Goal: Task Accomplishment & Management: Use online tool/utility

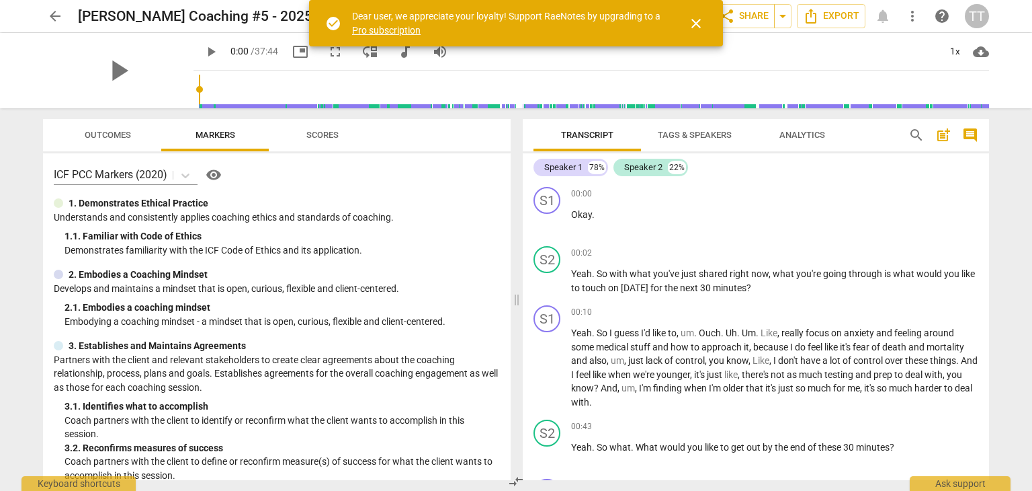
click at [687, 30] on span "close" at bounding box center [696, 23] width 32 height 16
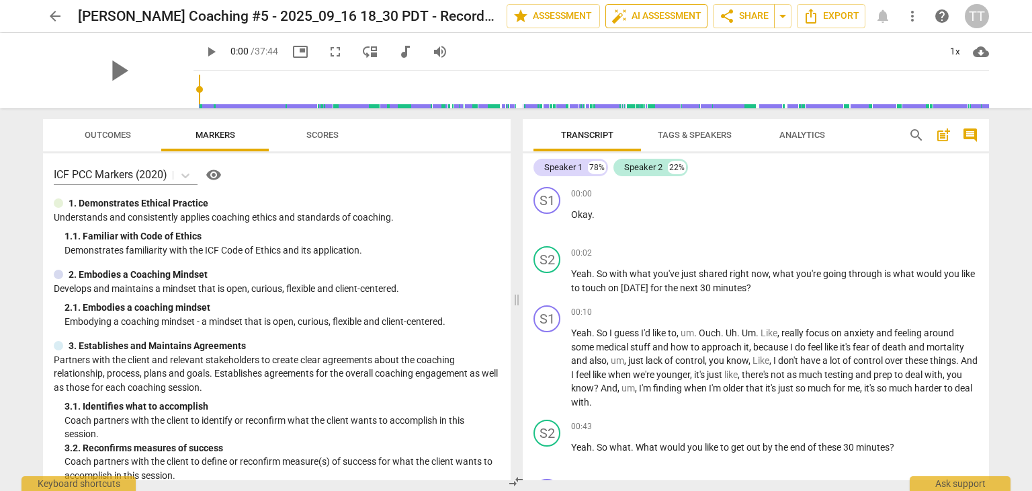
click at [645, 15] on span "auto_fix_high AI Assessment" at bounding box center [657, 16] width 90 height 16
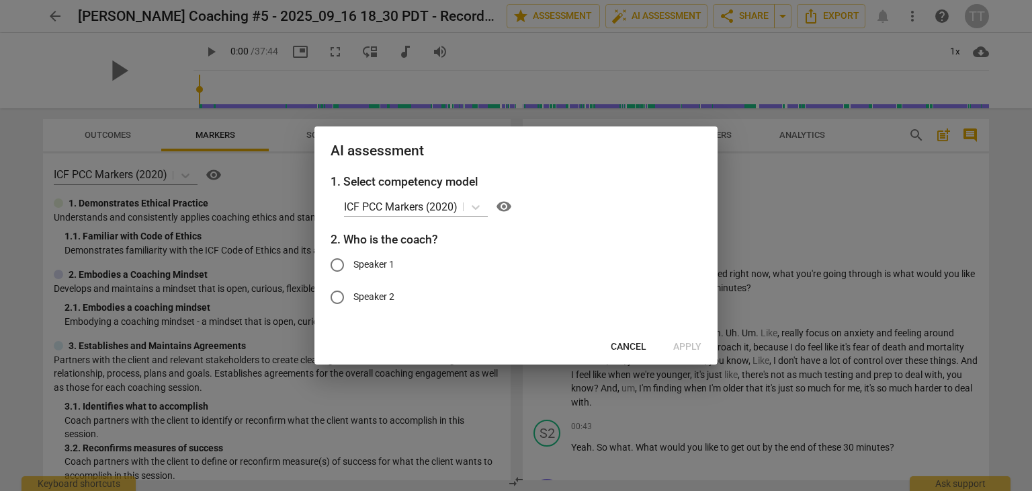
click at [627, 345] on span "Cancel" at bounding box center [629, 346] width 36 height 13
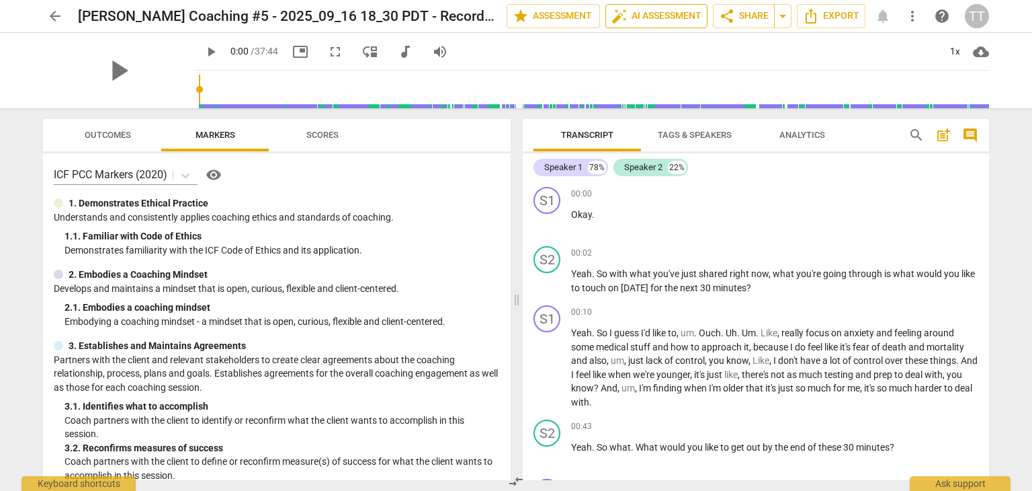
click at [648, 14] on span "auto_fix_high AI Assessment" at bounding box center [657, 16] width 90 height 16
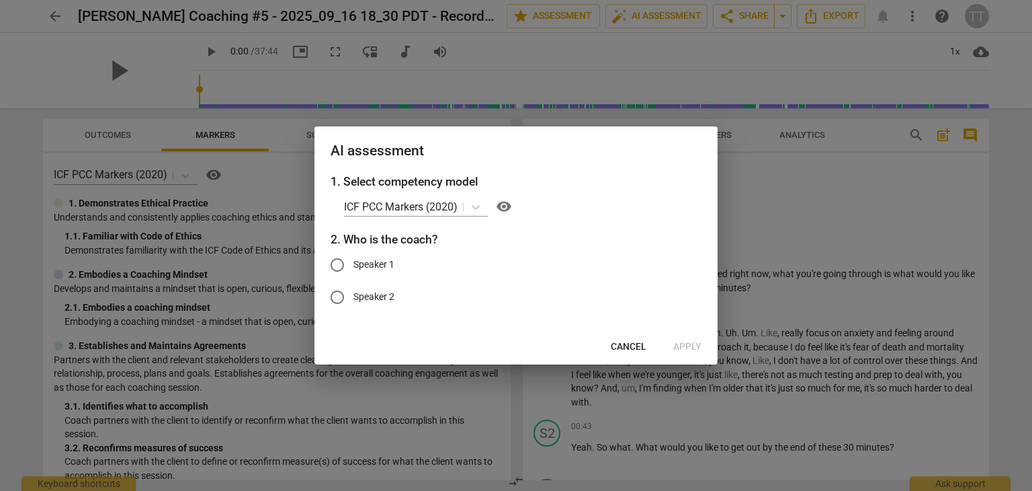
click at [368, 296] on span "Speaker 2" at bounding box center [374, 297] width 41 height 14
click at [354, 296] on input "Speaker 2" at bounding box center [337, 297] width 32 height 32
radio input "true"
click at [684, 339] on button "Apply" at bounding box center [688, 347] width 50 height 24
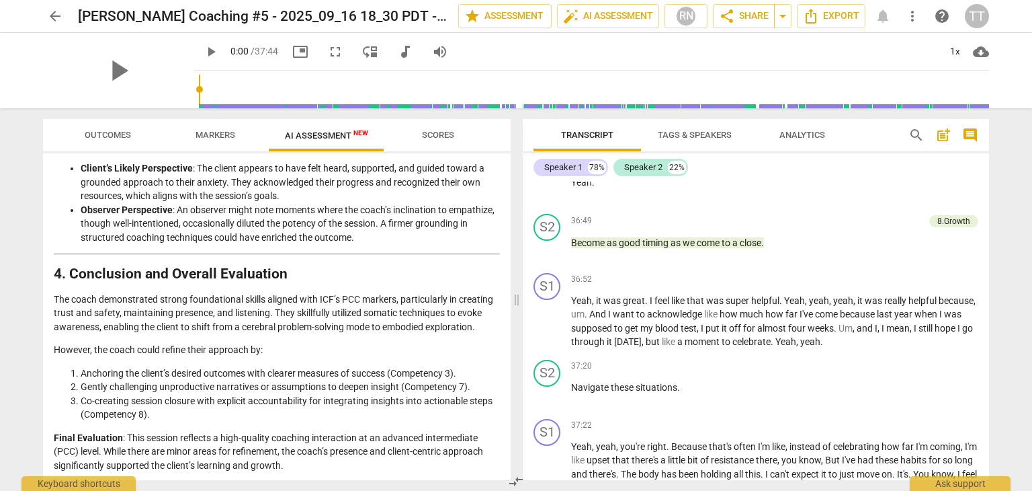
scroll to position [9870, 0]
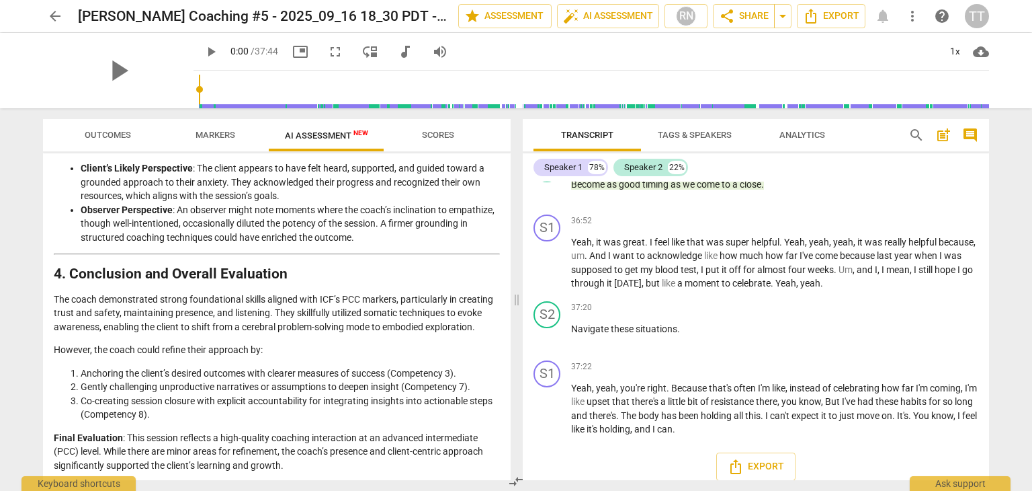
click at [52, 20] on span "arrow_back" at bounding box center [55, 16] width 16 height 16
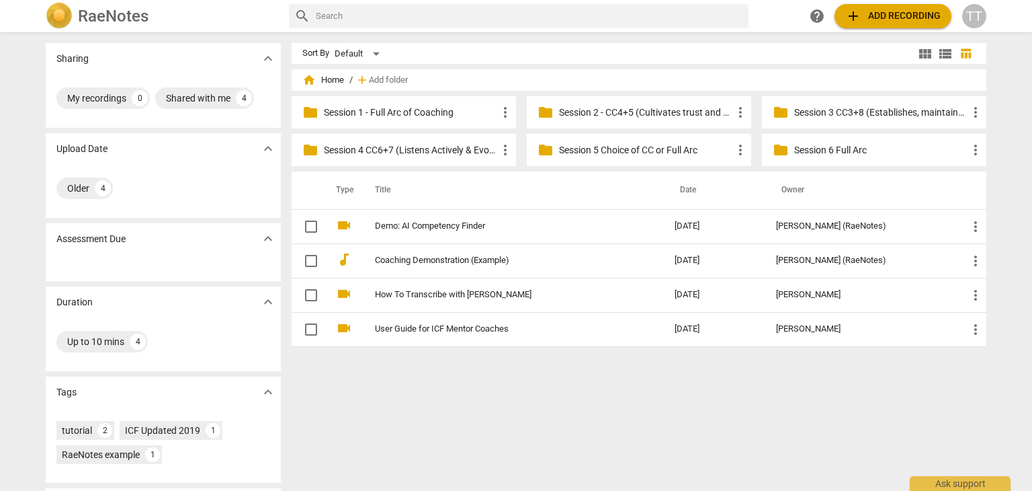
click at [351, 18] on input "text" at bounding box center [529, 16] width 427 height 22
type input "[PERSON_NAME]"
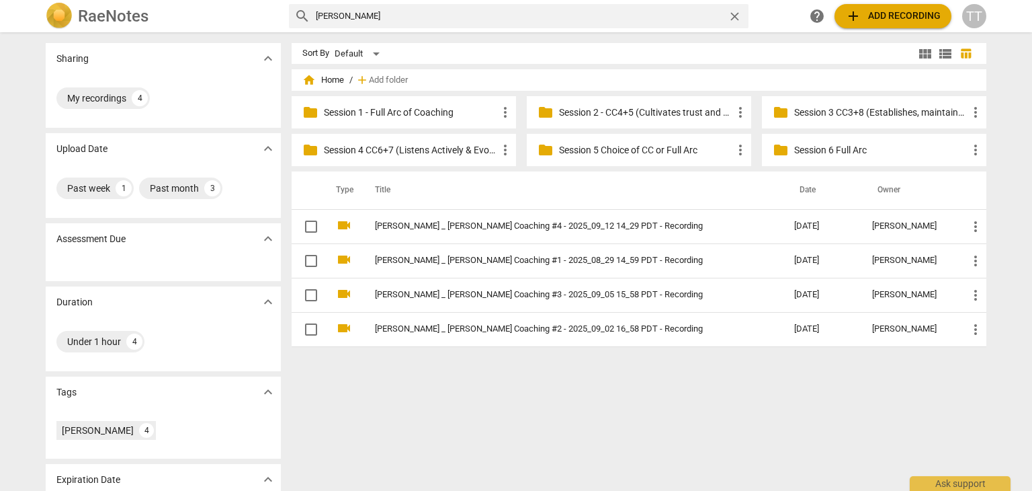
click at [1003, 394] on div "Sharing expand_more My recordings 4 Upload Date expand_more Past week 1 Past mo…" at bounding box center [516, 262] width 1032 height 457
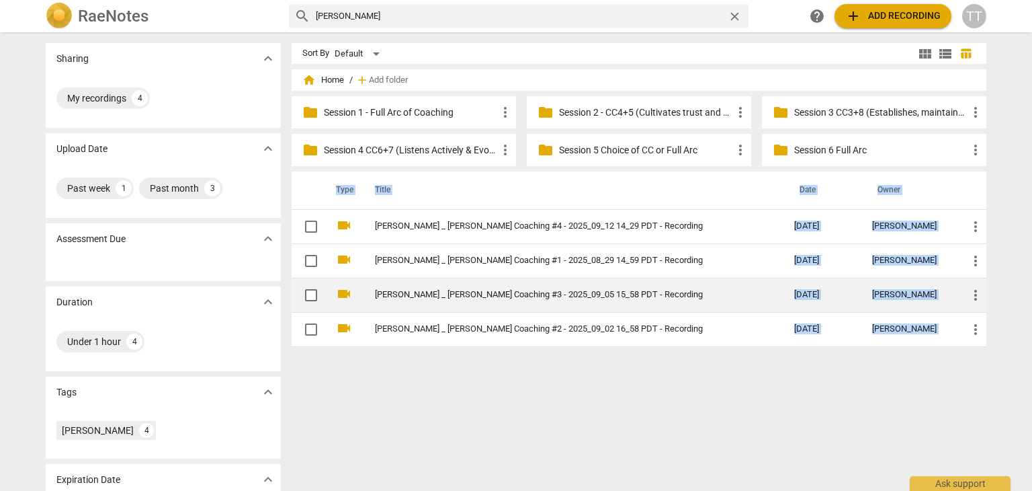
click at [503, 290] on link "[PERSON_NAME] _ [PERSON_NAME] Coaching #3 - 2025_09_05 15_58 PDT - Recording" at bounding box center [560, 295] width 371 height 10
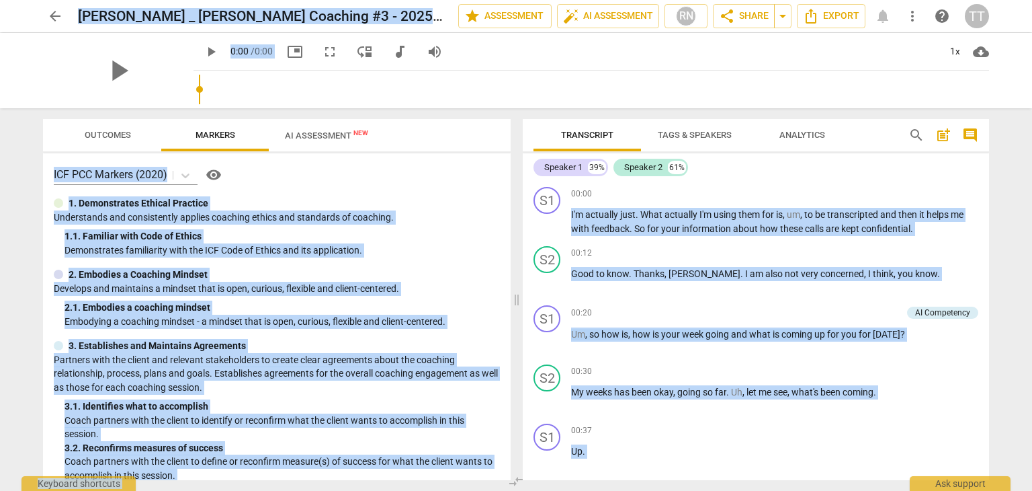
click at [461, 214] on p "Understands and consistently applies coaching ethics and standards of coaching." at bounding box center [277, 217] width 446 height 14
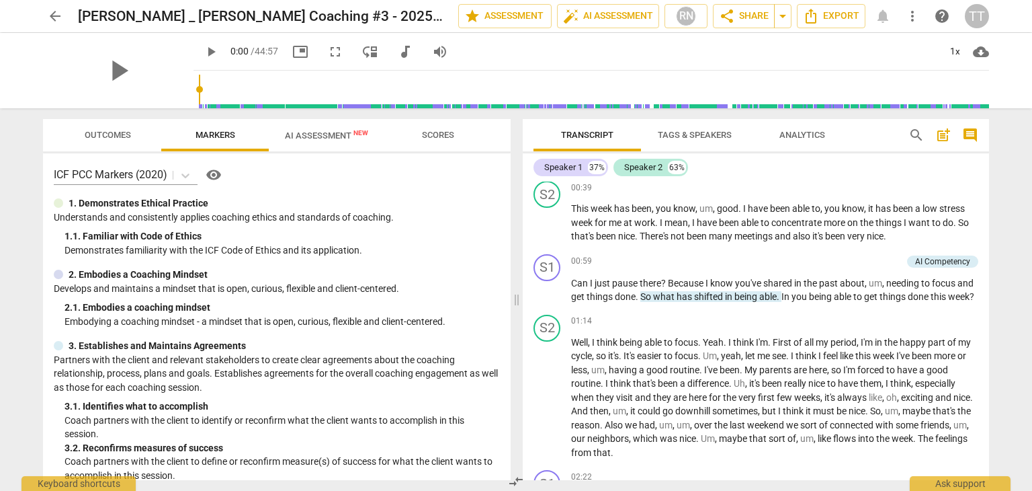
scroll to position [304, 0]
click at [645, 259] on div "00:59 + Add competency AI Competency keyboard_arrow_right" at bounding box center [774, 259] width 407 height 15
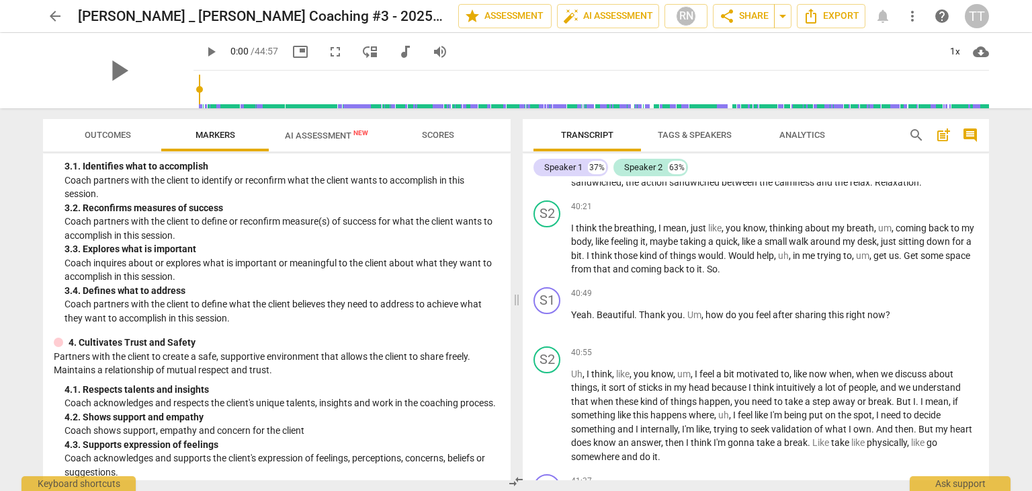
scroll to position [12059, 0]
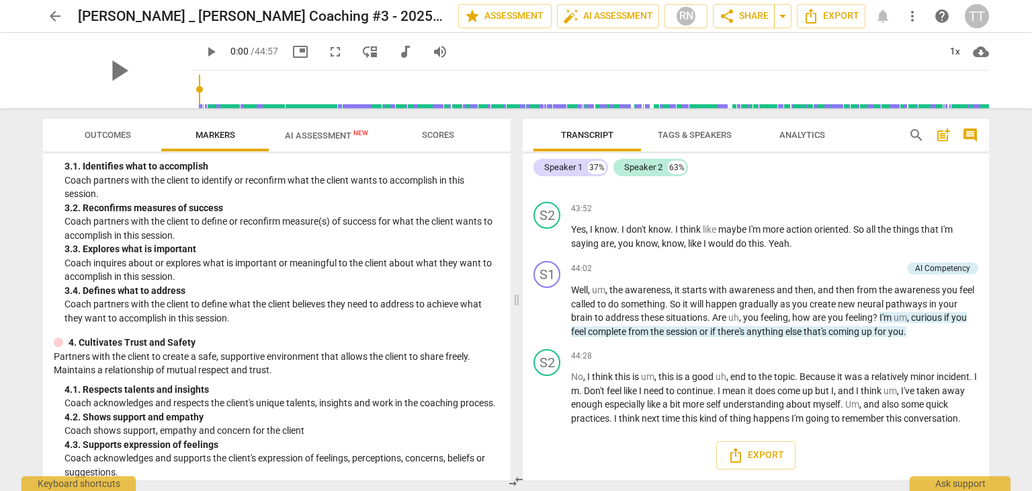
click at [325, 132] on span "AI Assessment New" at bounding box center [326, 135] width 83 height 10
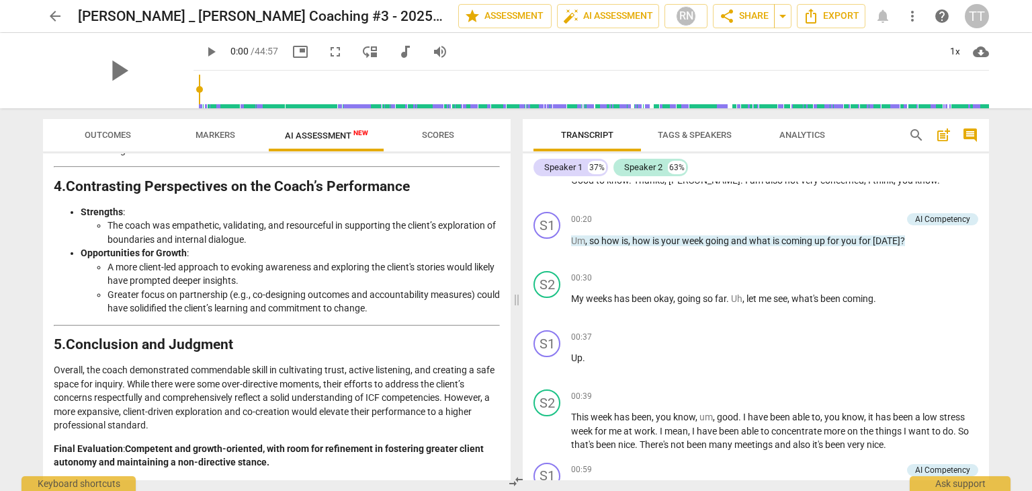
scroll to position [0, 0]
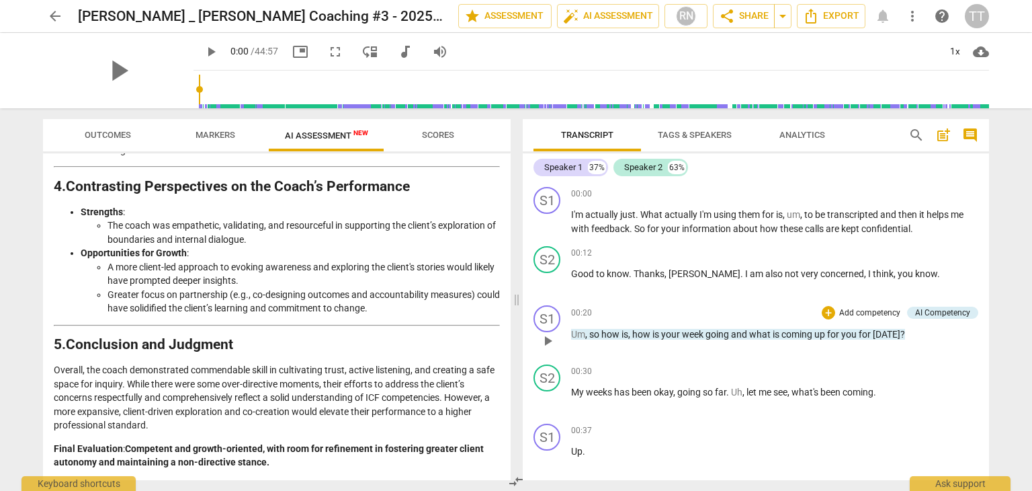
click at [647, 317] on div "00:20 + Add competency AI Competency keyboard_arrow_right" at bounding box center [774, 312] width 407 height 15
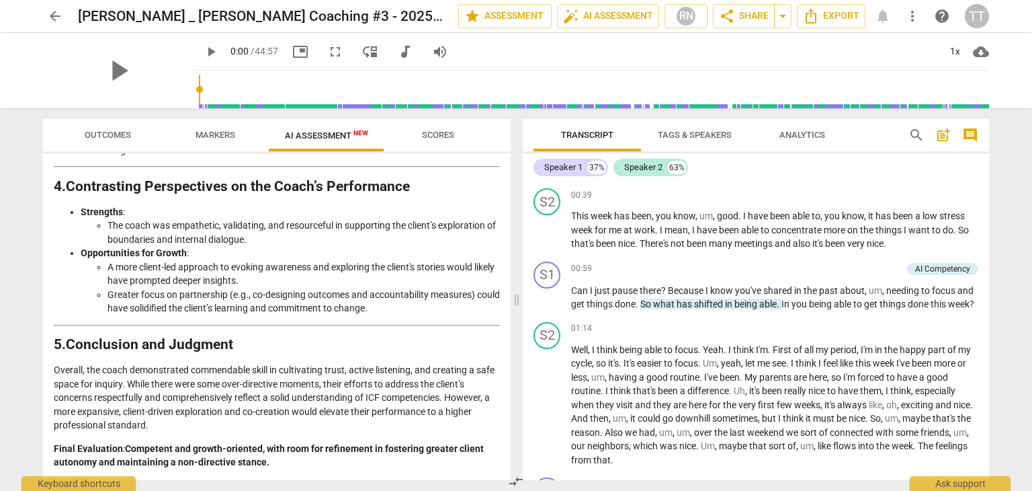
scroll to position [296, 0]
click at [874, 265] on p "Add competency" at bounding box center [870, 267] width 64 height 12
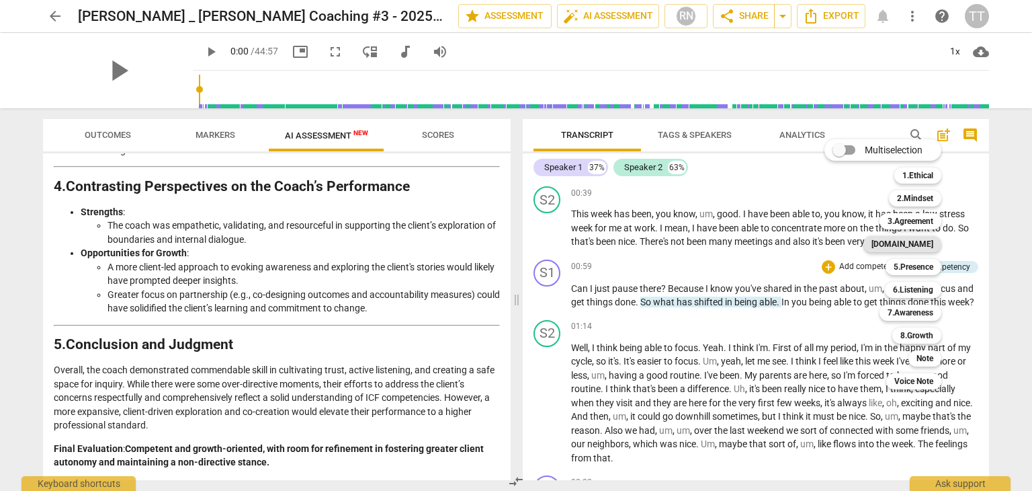
click at [921, 241] on b "[DOMAIN_NAME]" at bounding box center [903, 244] width 62 height 16
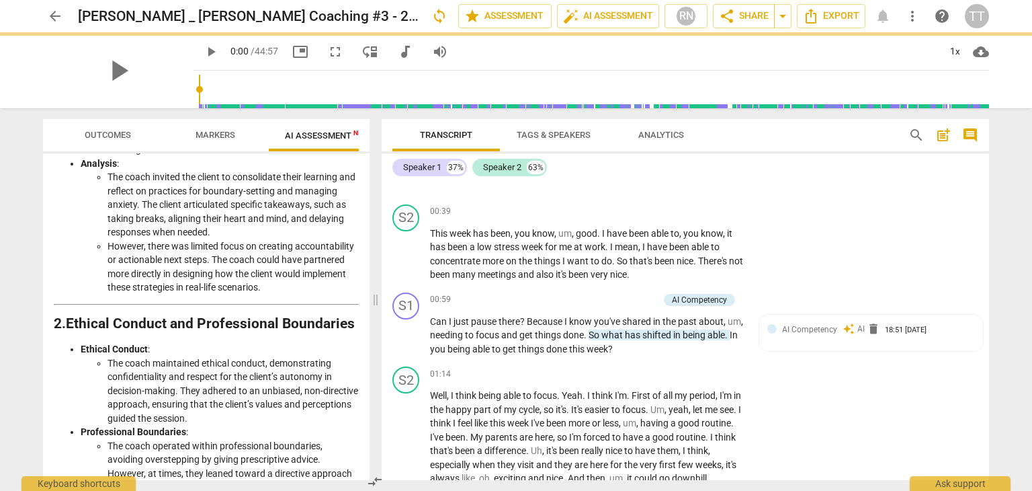
scroll to position [2611, 0]
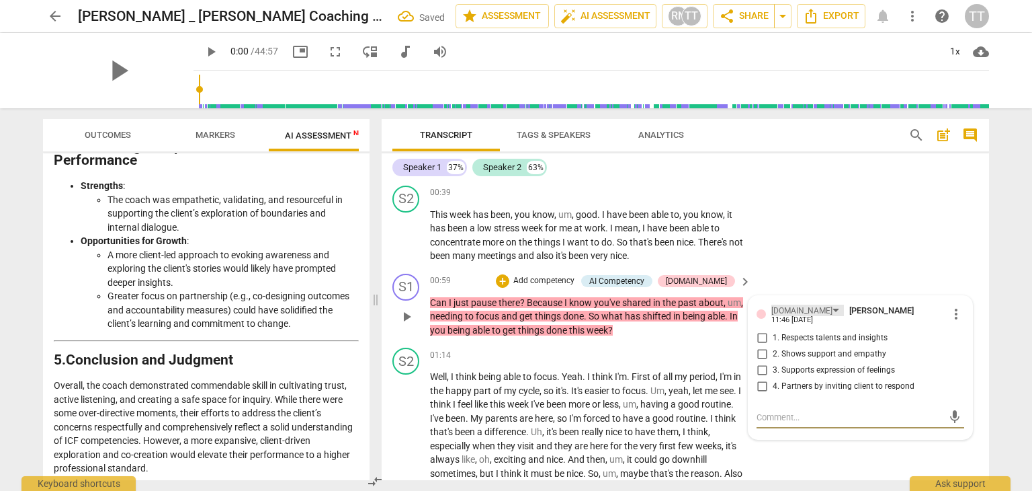
click at [778, 312] on div "[DOMAIN_NAME]" at bounding box center [802, 310] width 61 height 13
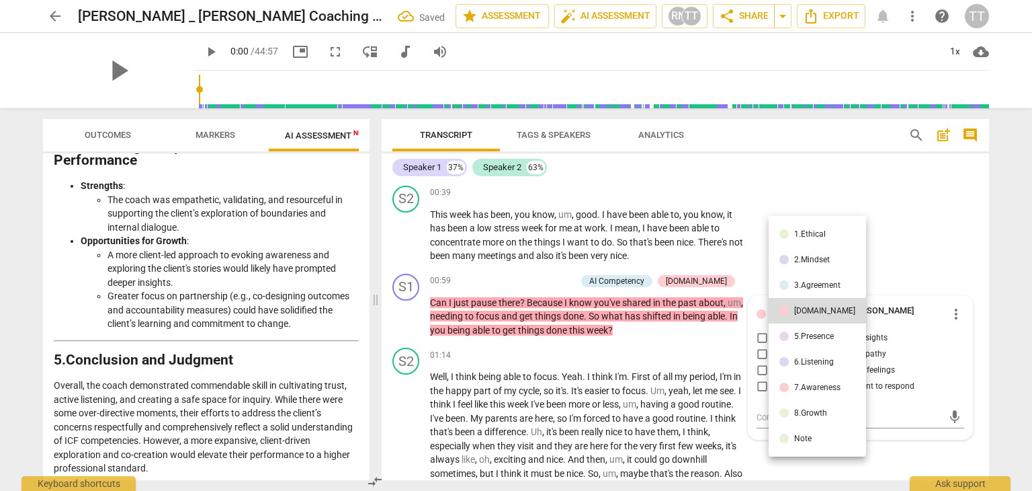
click at [796, 359] on div "6.Listening" at bounding box center [814, 362] width 40 height 8
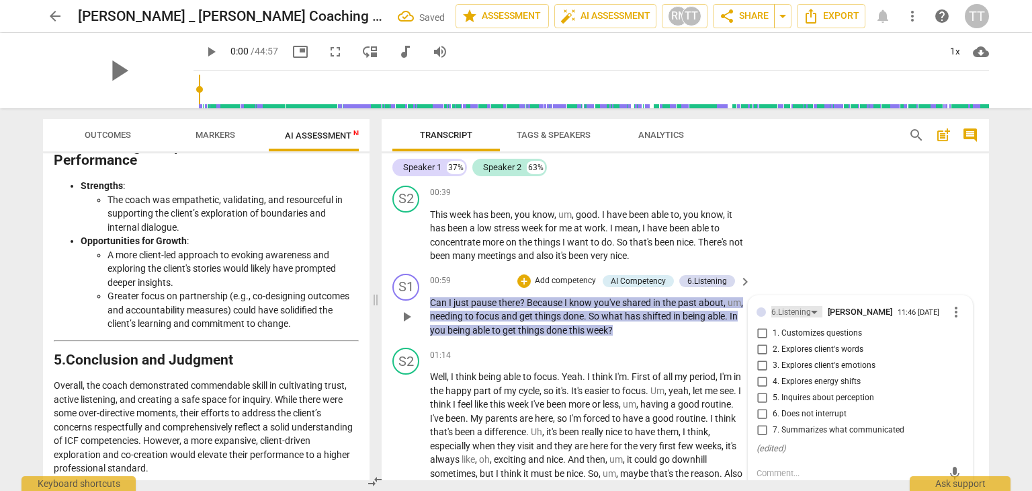
click at [779, 313] on div "6.Listening" at bounding box center [792, 312] width 40 height 13
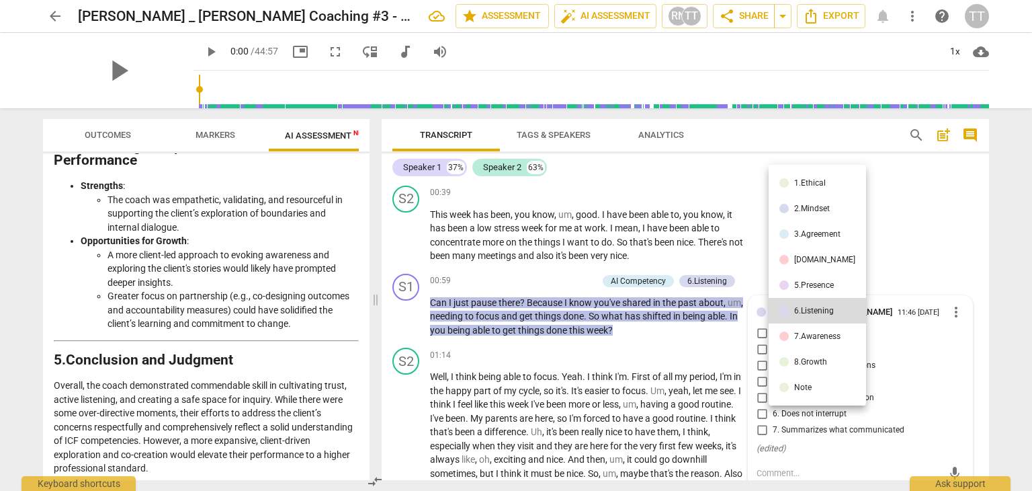
click at [812, 339] on div "7.Awareness" at bounding box center [817, 336] width 46 height 8
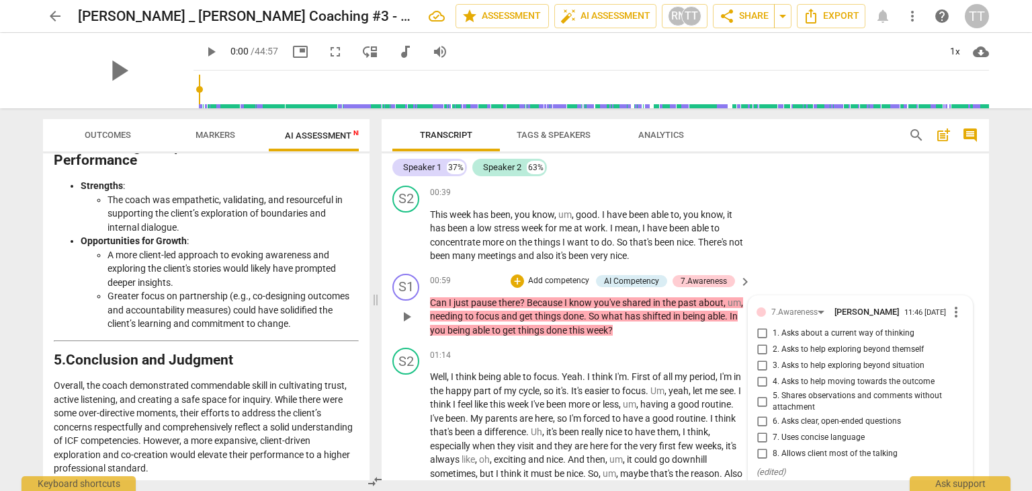
click at [811, 329] on span "1. Asks about a current way of thinking" at bounding box center [844, 333] width 142 height 12
click at [773, 329] on input "1. Asks about a current way of thinking" at bounding box center [762, 333] width 22 height 16
checkbox input "true"
click at [801, 314] on div "7.Awareness" at bounding box center [795, 312] width 46 height 13
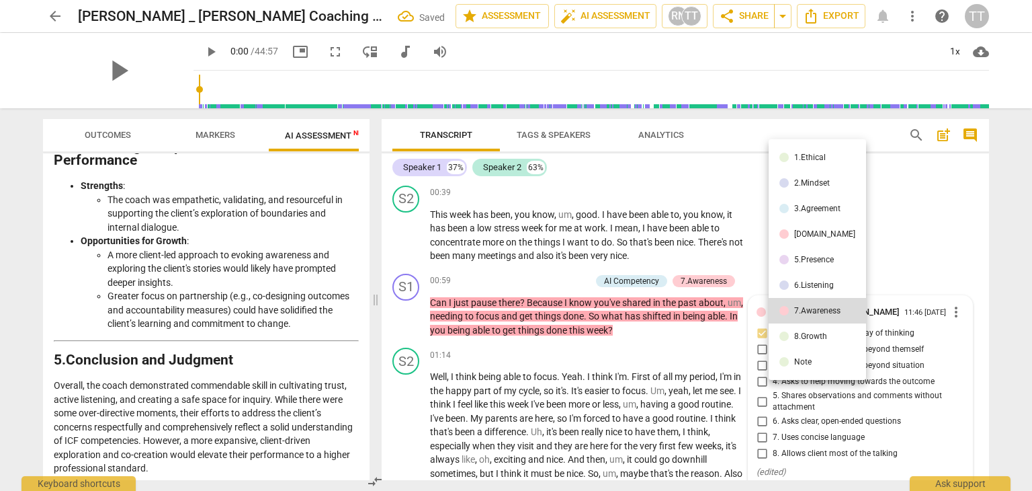
click at [808, 338] on div "8.Growth" at bounding box center [810, 336] width 33 height 8
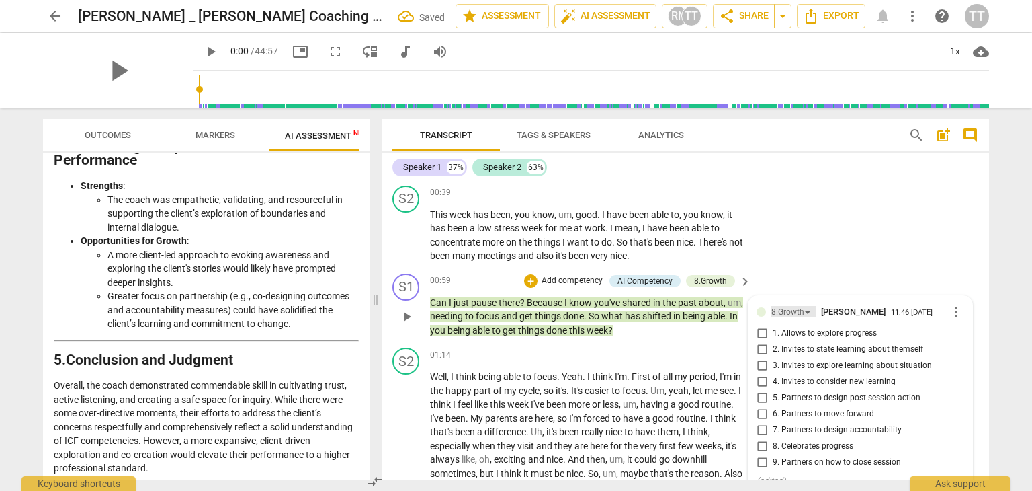
click at [794, 306] on div "8.Growth" at bounding box center [788, 312] width 33 height 13
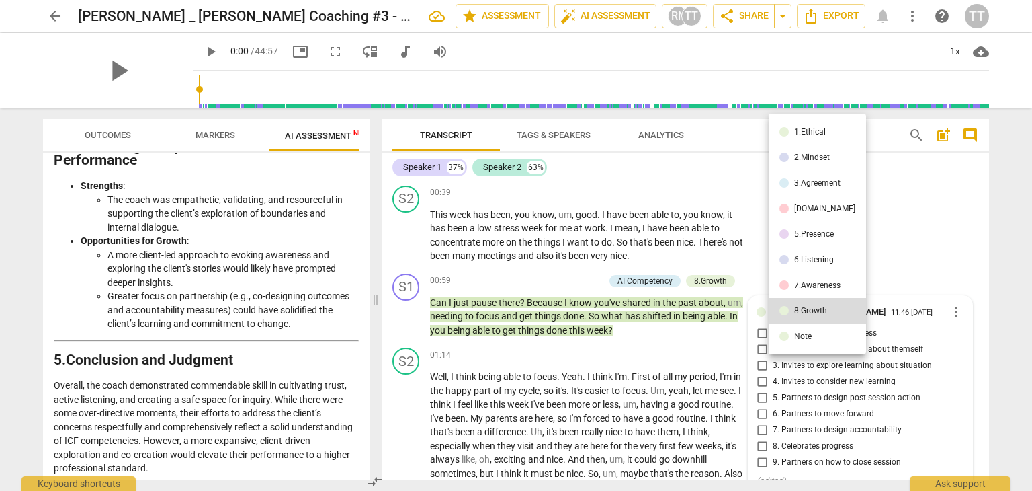
click at [795, 284] on div "7.Awareness" at bounding box center [817, 285] width 46 height 8
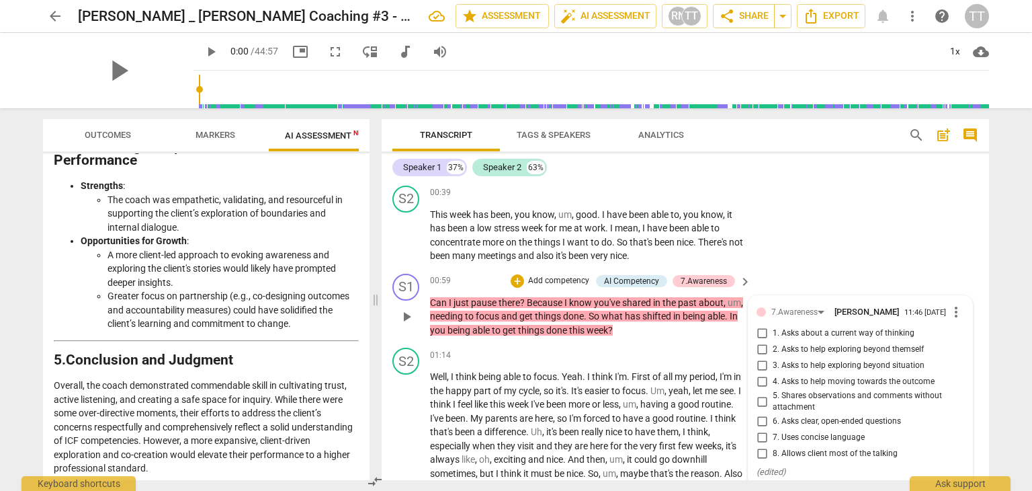
click at [802, 336] on span "1. Asks about a current way of thinking" at bounding box center [844, 333] width 142 height 12
click at [773, 336] on input "1. Asks about a current way of thinking" at bounding box center [762, 333] width 22 height 16
checkbox input "true"
click at [880, 221] on div "S2 play_arrow pause 00:39 + Add competency keyboard_arrow_right This week has b…" at bounding box center [686, 224] width 608 height 88
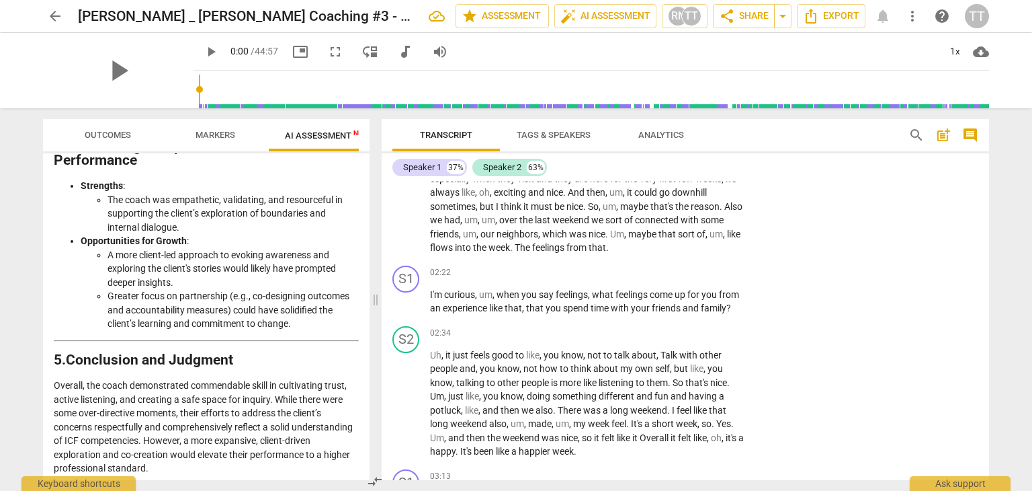
scroll to position [581, 0]
click at [702, 278] on p "Add competency" at bounding box center [703, 273] width 64 height 12
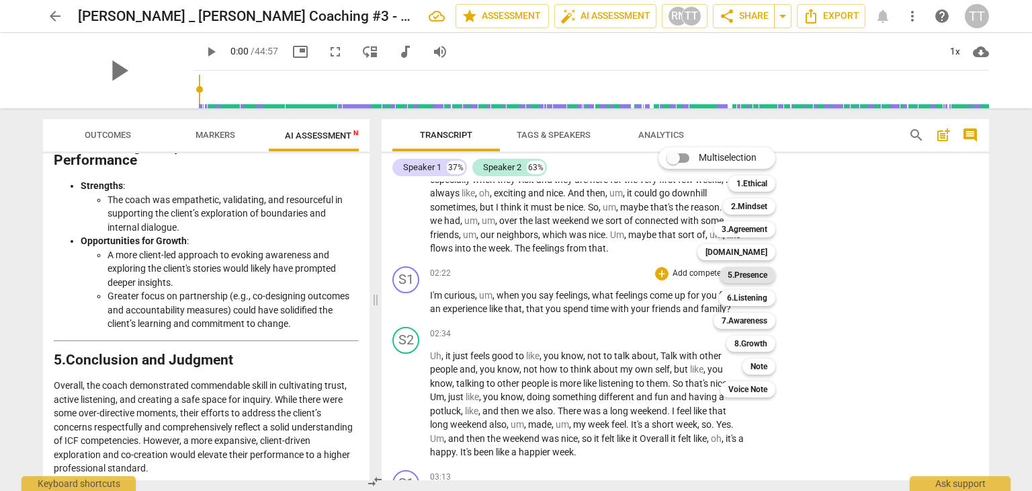
click at [739, 270] on b "5.Presence" at bounding box center [748, 275] width 40 height 16
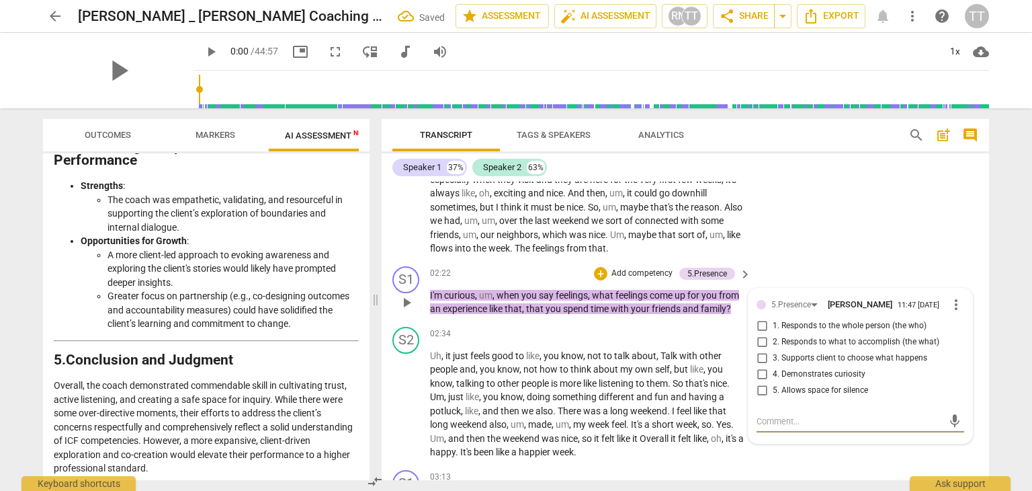
click at [773, 328] on span "1. Responds to the whole person (the who)" at bounding box center [850, 326] width 154 height 12
click at [772, 328] on input "1. Responds to the whole person (the who)" at bounding box center [762, 326] width 22 height 16
checkbox input "true"
click at [808, 371] on span "4. Demonstrates curiosity" at bounding box center [819, 374] width 93 height 12
click at [773, 371] on input "4. Demonstrates curiosity" at bounding box center [762, 374] width 22 height 16
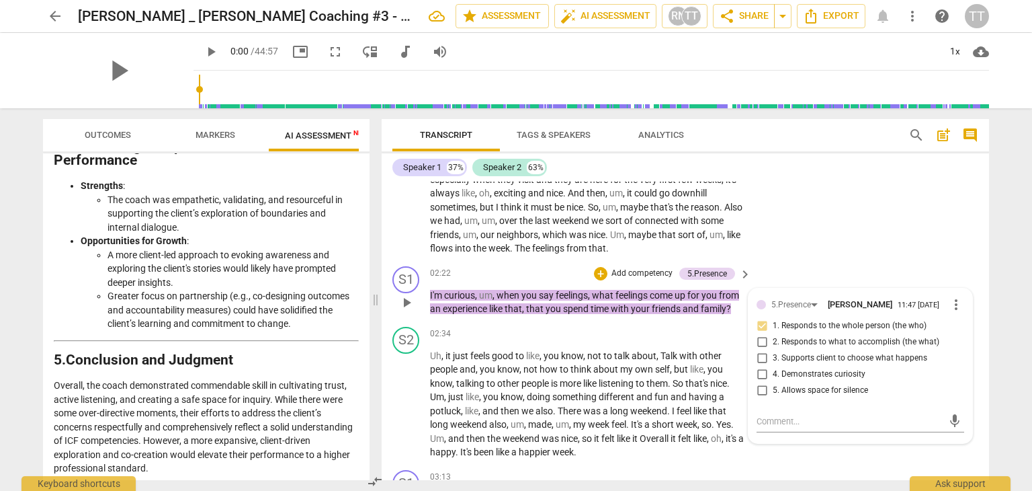
checkbox input "true"
click at [885, 223] on div "S2 play_arrow pause 01:14 + Add competency keyboard_arrow_right Well , I think …" at bounding box center [686, 168] width 608 height 185
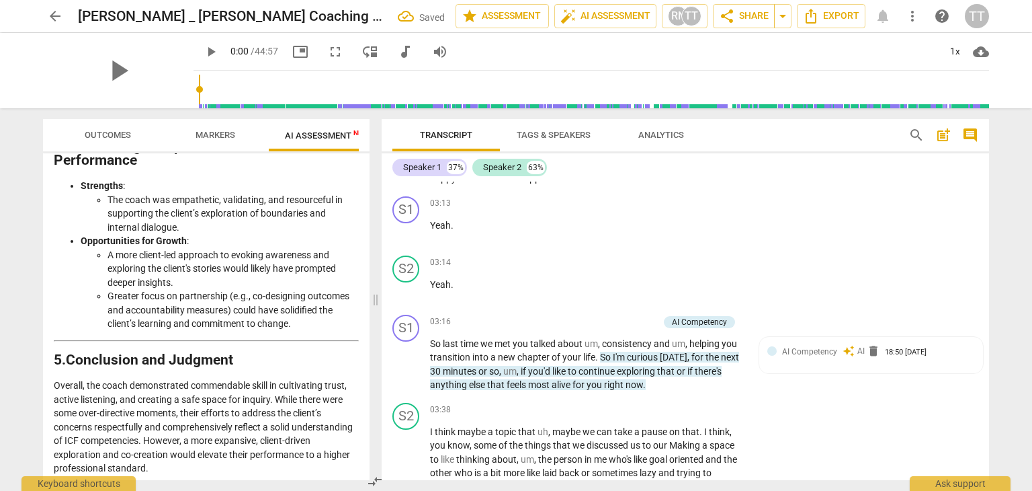
scroll to position [857, 0]
click at [706, 198] on p "Add competency" at bounding box center [703, 202] width 64 height 12
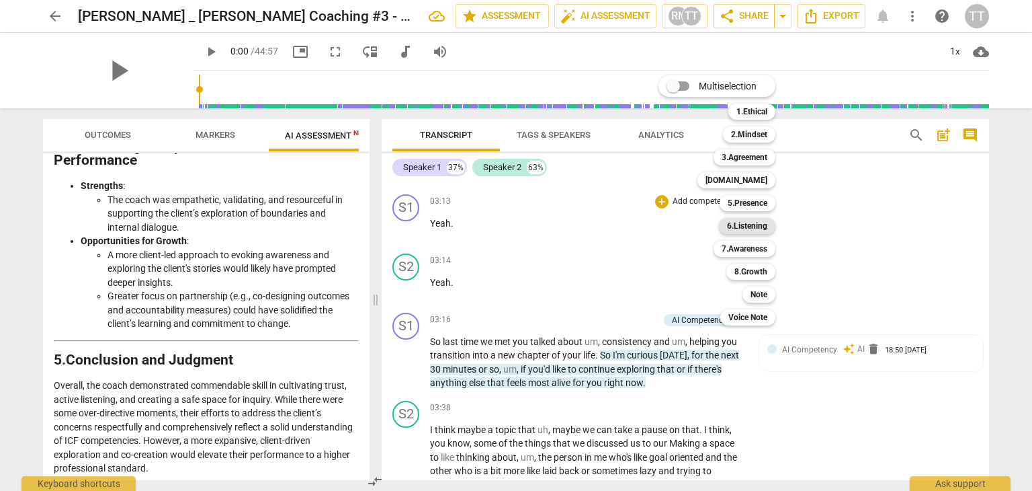
click at [747, 230] on b "6.Listening" at bounding box center [747, 226] width 40 height 16
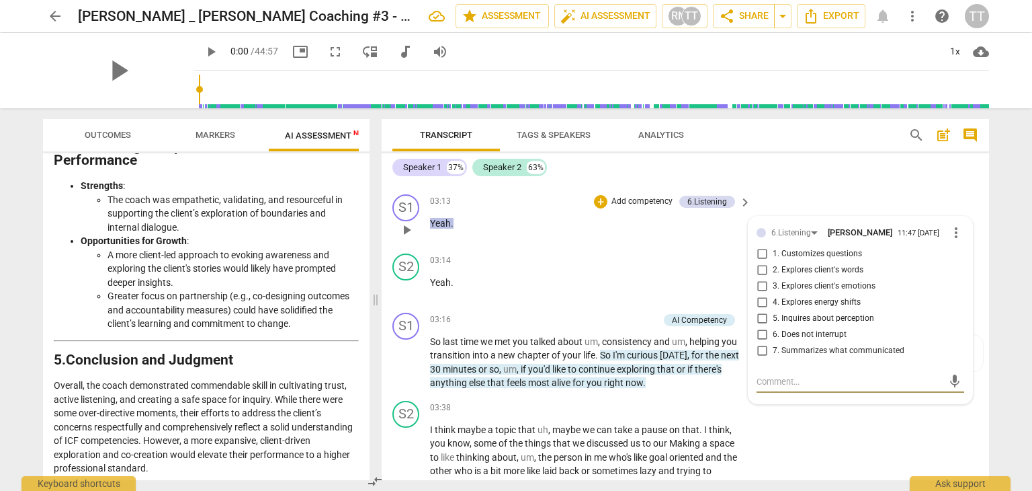
click at [763, 299] on input "4. Explores energy shifts" at bounding box center [762, 302] width 22 height 16
checkbox input "true"
click at [809, 190] on div "S1 play_arrow pause 03:13 + Add competency 6.Listening keyboard_arrow_right Yea…" at bounding box center [686, 218] width 608 height 59
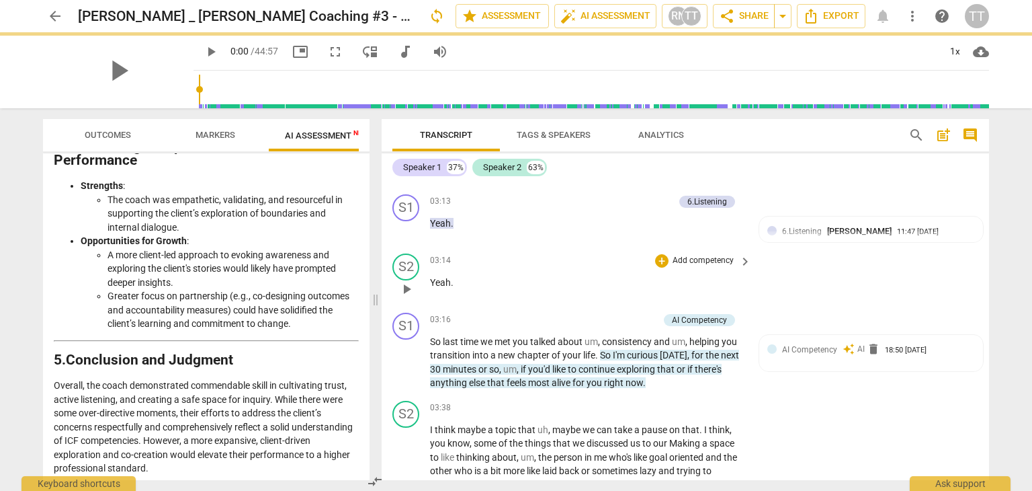
scroll to position [913, 0]
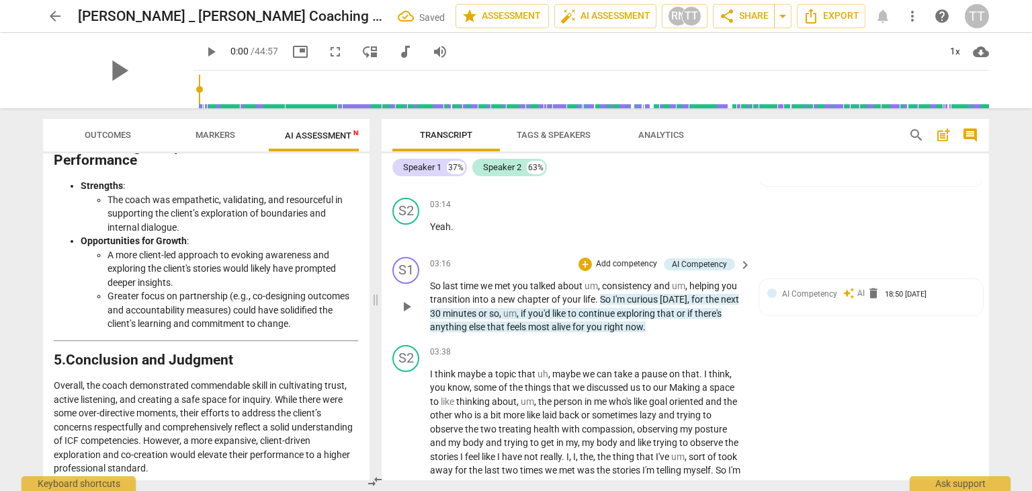
click at [641, 261] on p "Add competency" at bounding box center [627, 264] width 64 height 12
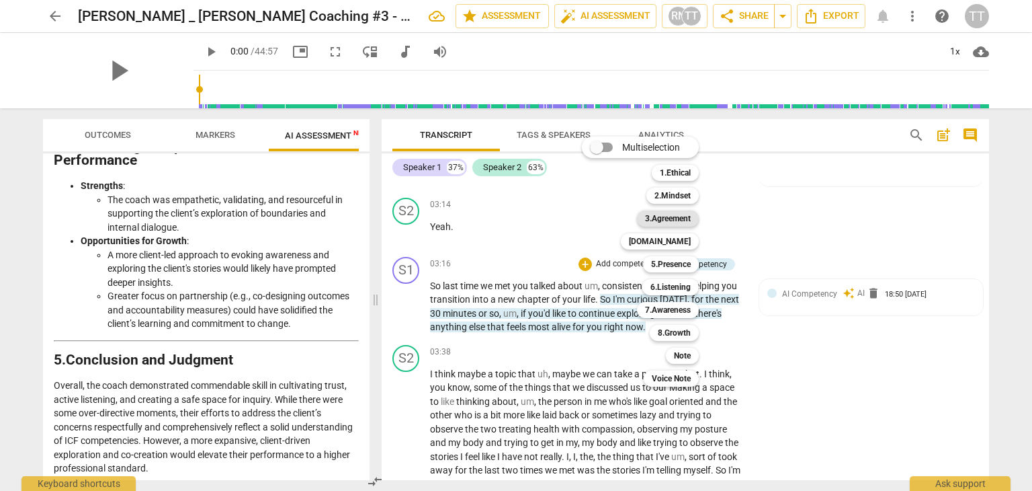
click at [681, 217] on b "3.Agreement" at bounding box center [668, 218] width 46 height 16
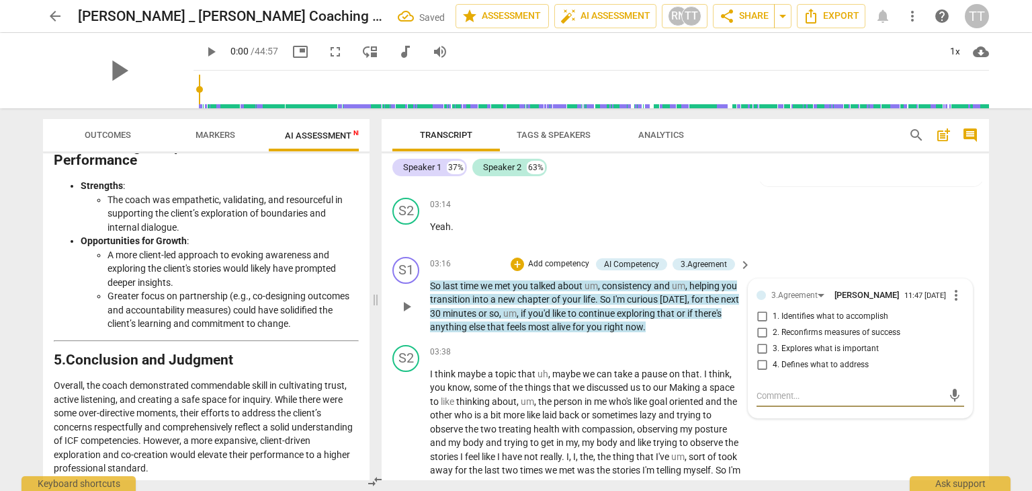
click at [779, 317] on span "1. Identifies what to accomplish" at bounding box center [831, 317] width 116 height 12
click at [773, 317] on input "1. Identifies what to accomplish" at bounding box center [762, 316] width 22 height 16
checkbox input "true"
click at [819, 234] on div "S2 play_arrow pause 03:14 + Add competency keyboard_arrow_right Yeah ." at bounding box center [686, 221] width 608 height 59
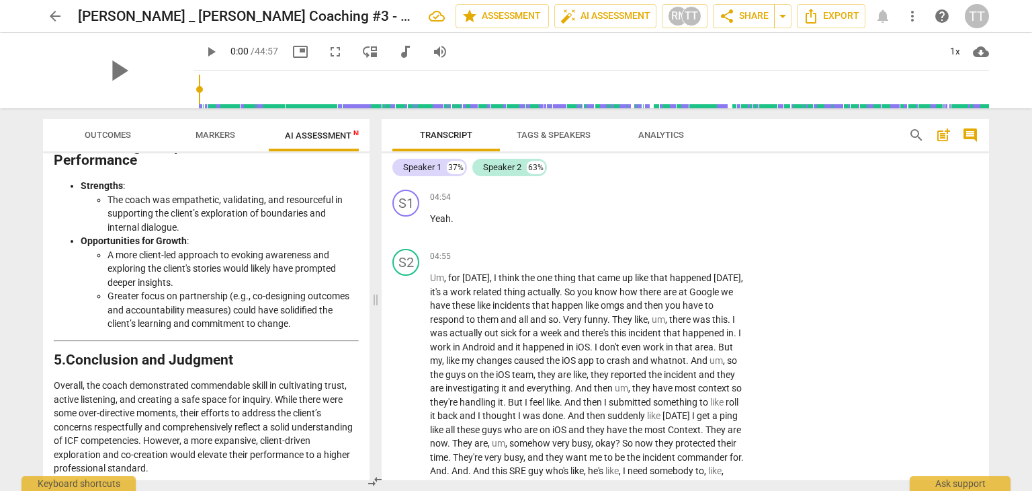
scroll to position [1293, 0]
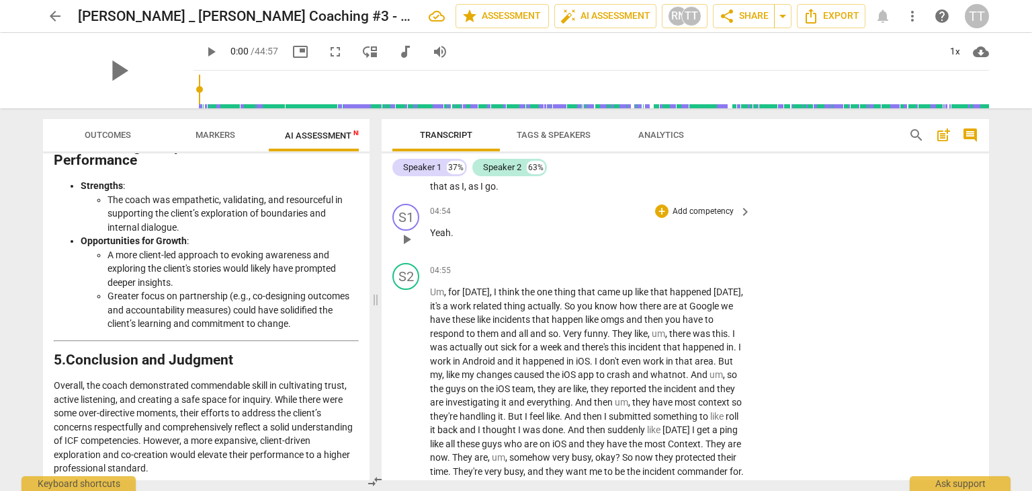
click at [723, 211] on p "Add competency" at bounding box center [703, 212] width 64 height 12
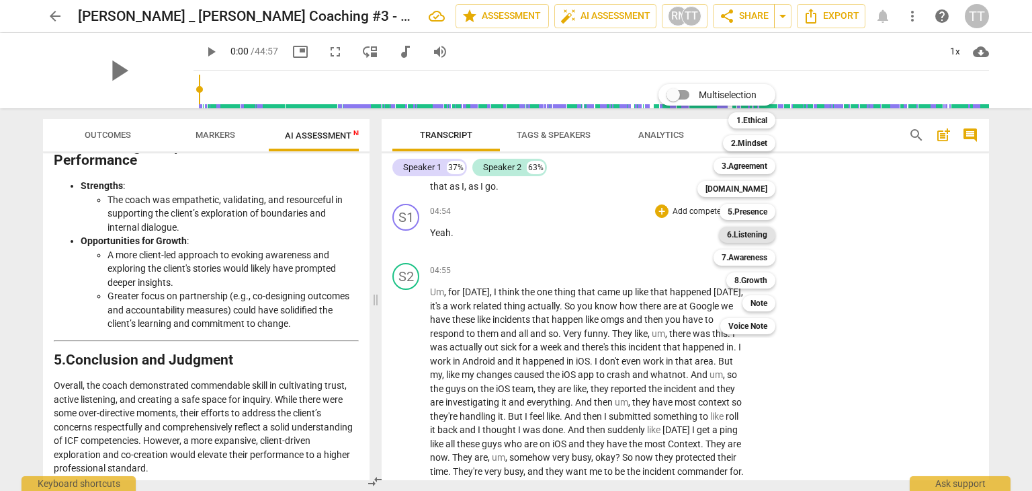
click at [745, 237] on b "6.Listening" at bounding box center [747, 234] width 40 height 16
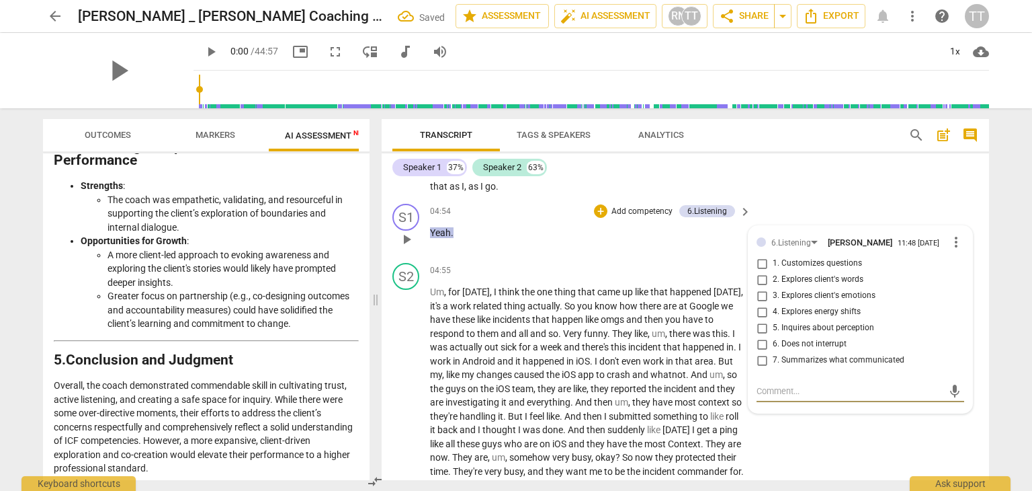
click at [777, 345] on span "6. Does not interrupt" at bounding box center [810, 344] width 74 height 12
click at [773, 345] on input "6. Does not interrupt" at bounding box center [762, 344] width 22 height 16
checkbox input "true"
click at [919, 190] on div "S2 play_arrow pause 03:38 + Add competency keyboard_arrow_right I think maybe a…" at bounding box center [686, 79] width 608 height 240
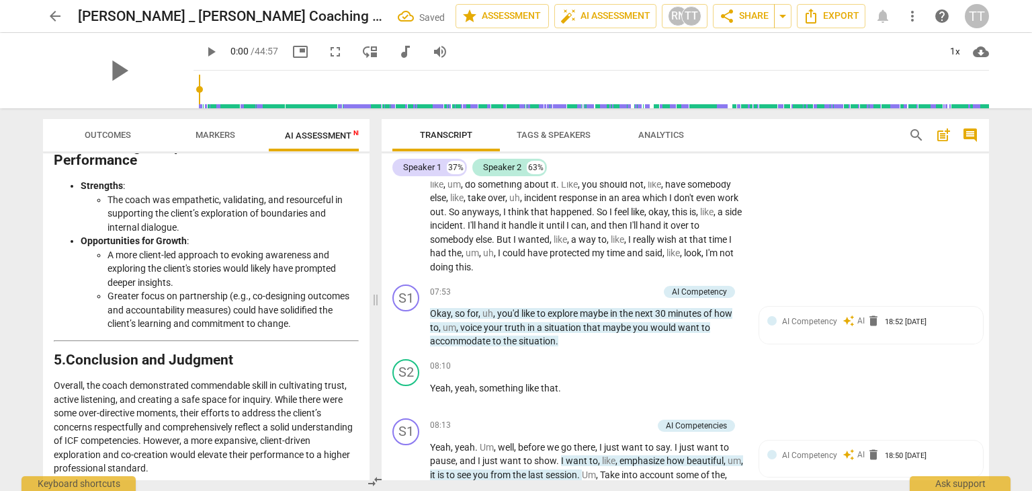
scroll to position [1832, 0]
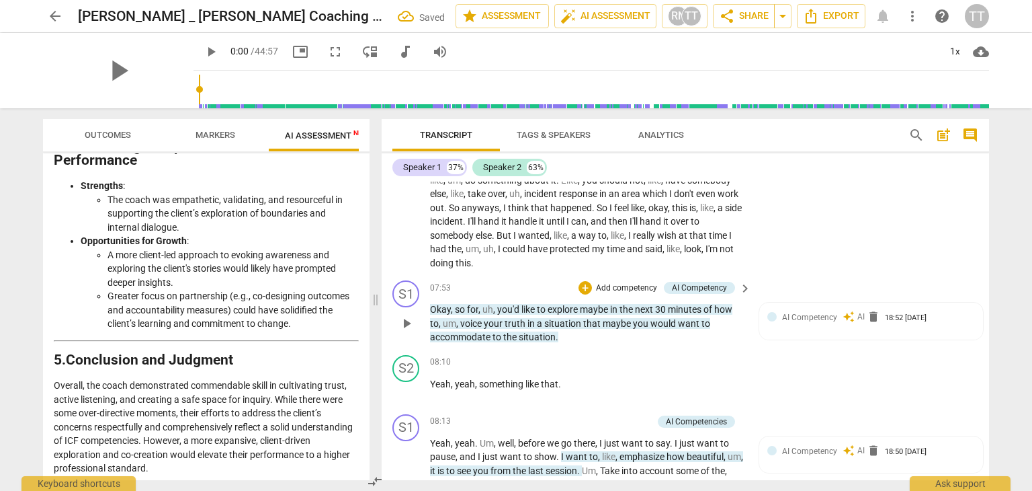
click at [622, 294] on p "Add competency" at bounding box center [627, 288] width 64 height 12
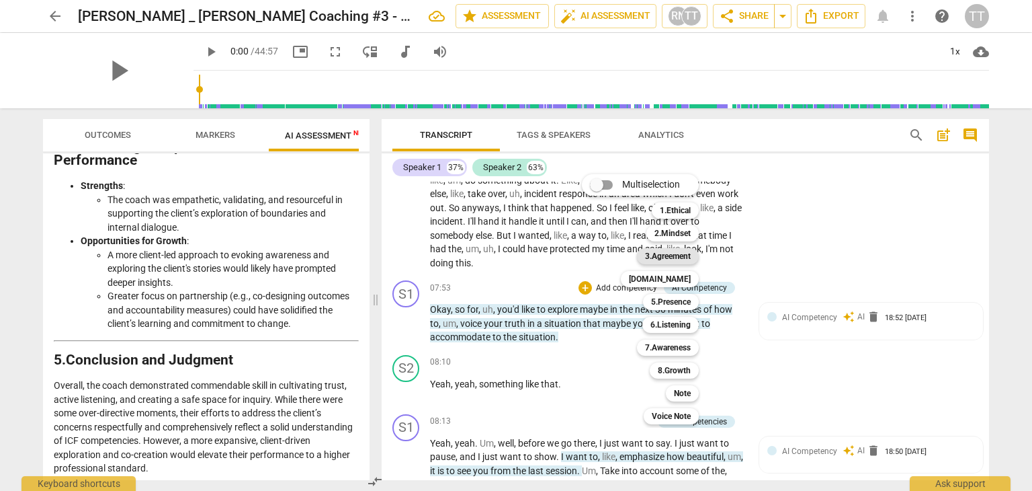
click at [668, 257] on b "3.Agreement" at bounding box center [668, 256] width 46 height 16
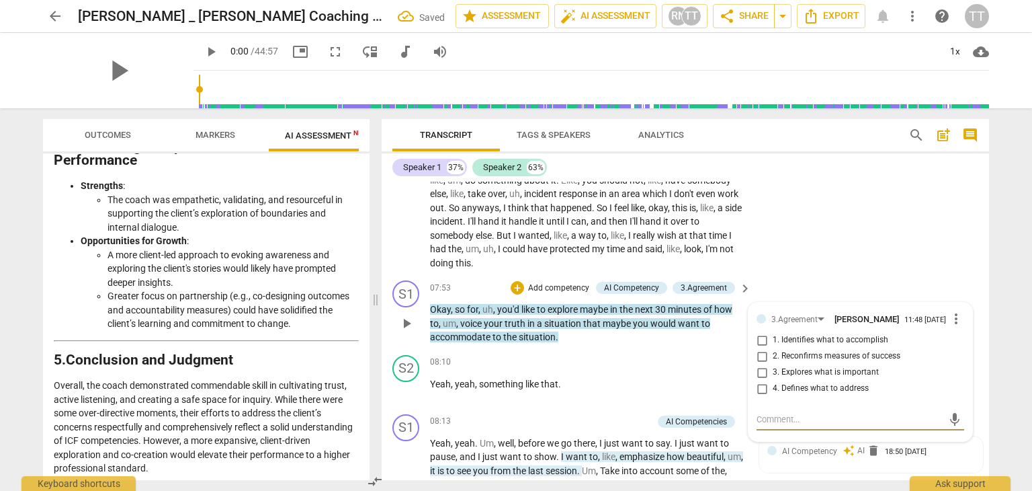
click at [775, 362] on span "2. Reconfirms measures of success" at bounding box center [837, 356] width 128 height 12
click at [773, 364] on input "2. Reconfirms measures of success" at bounding box center [762, 356] width 22 height 16
checkbox input "true"
click at [832, 378] on span "3. Explores what is important" at bounding box center [826, 372] width 106 height 12
click at [773, 380] on input "3. Explores what is important" at bounding box center [762, 372] width 22 height 16
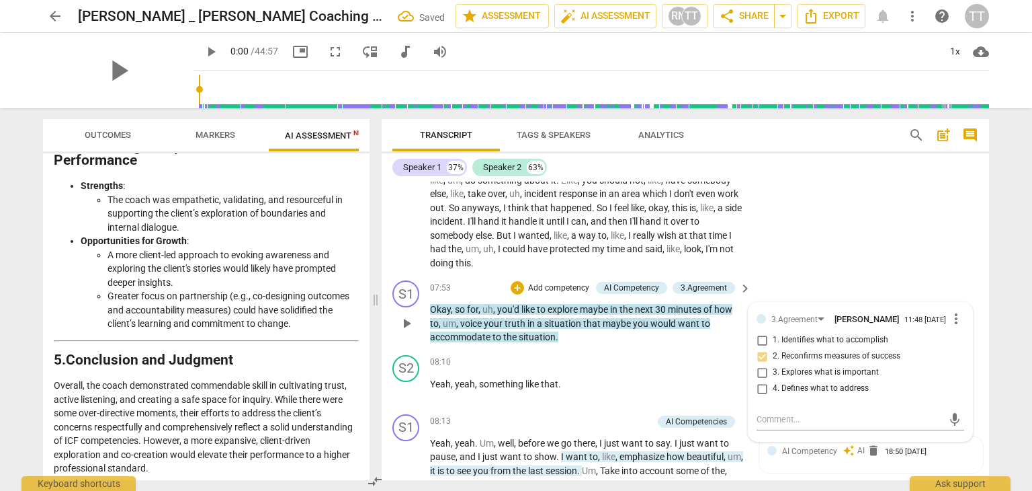
checkbox input "true"
click at [780, 362] on span "2. Reconfirms measures of success" at bounding box center [837, 356] width 128 height 12
click at [773, 364] on input "2. Reconfirms measures of success" at bounding box center [762, 356] width 22 height 16
checkbox input "true"
click at [766, 397] on input "4. Defines what to address" at bounding box center [762, 388] width 22 height 16
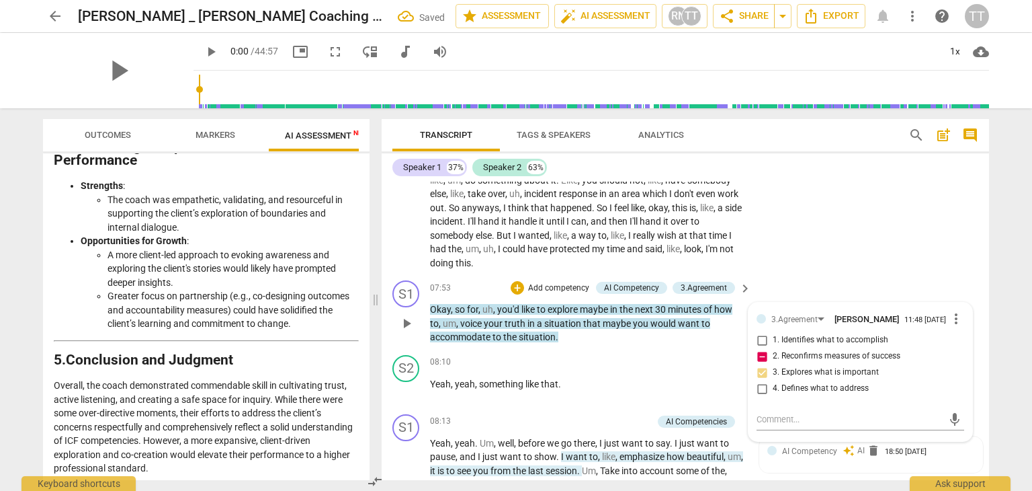
checkbox input "true"
click at [762, 380] on input "3. Explores what is important" at bounding box center [762, 372] width 22 height 16
checkbox input "true"
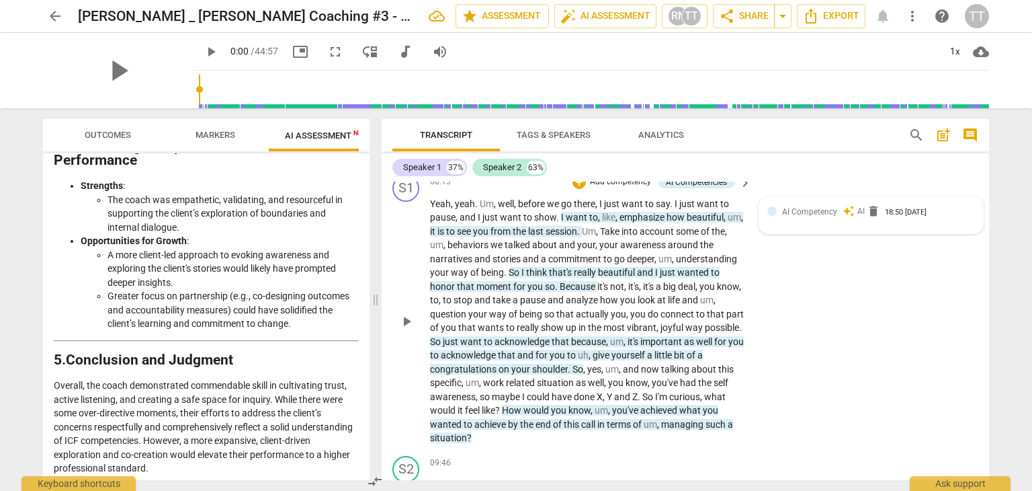
scroll to position [2072, 0]
click at [625, 183] on div "+ Add competency AI Competencies" at bounding box center [654, 181] width 163 height 15
click at [626, 188] on p "Add competency" at bounding box center [621, 181] width 64 height 12
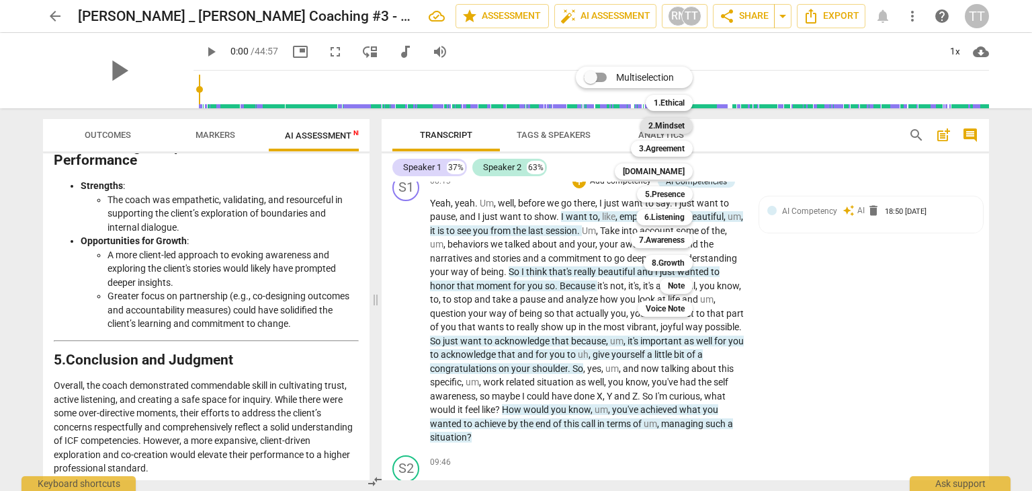
click at [683, 129] on b "2.Mindset" at bounding box center [667, 126] width 36 height 16
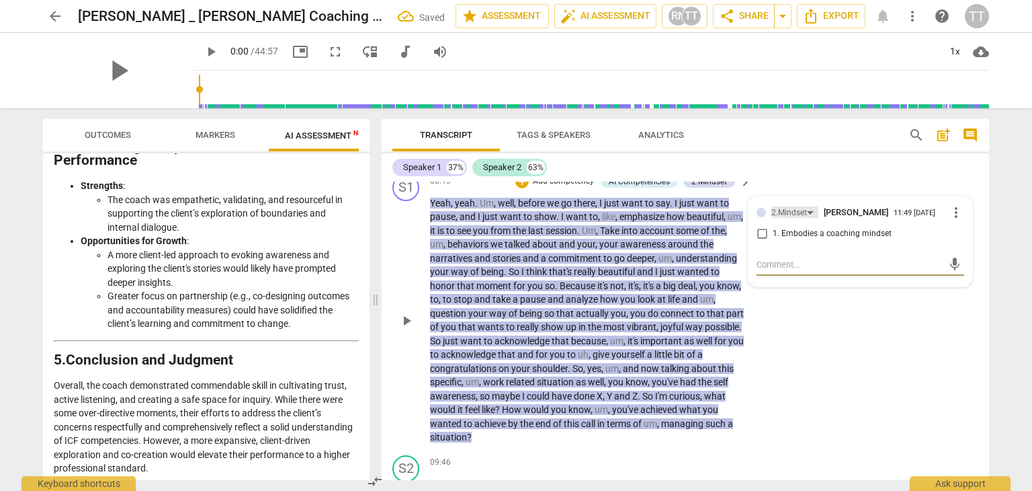
click at [781, 219] on div "2.Mindset" at bounding box center [790, 212] width 36 height 13
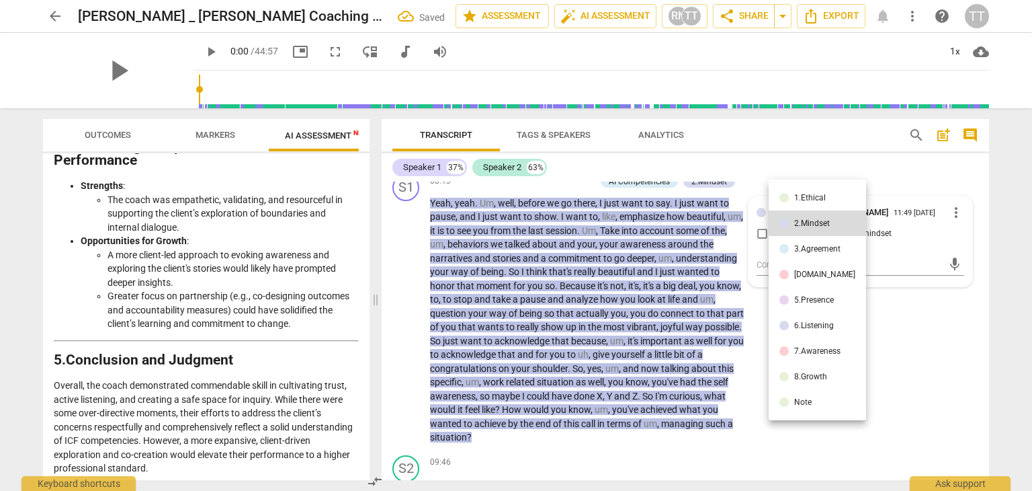
click at [807, 282] on li "[DOMAIN_NAME]" at bounding box center [817, 274] width 97 height 26
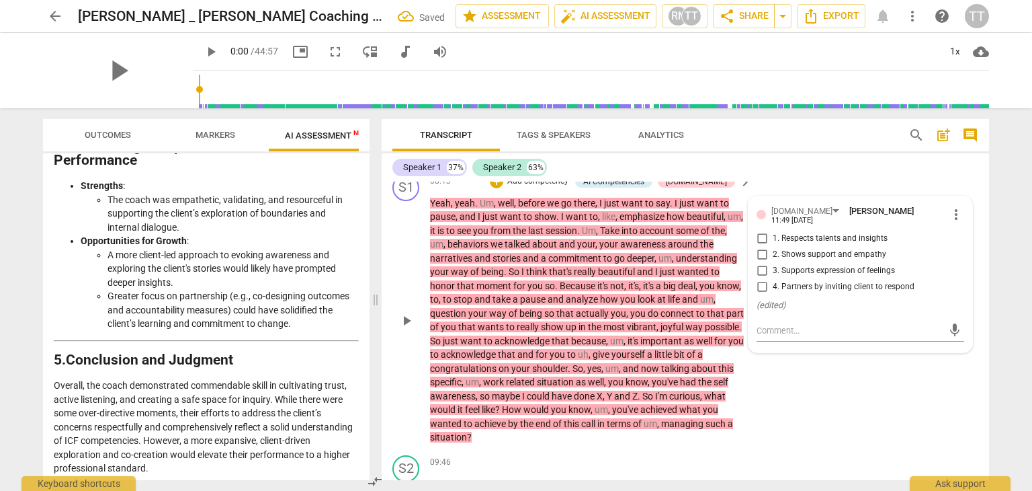
click at [798, 261] on span "2. Shows support and empathy" at bounding box center [830, 255] width 114 height 12
click at [773, 263] on input "2. Shows support and empathy" at bounding box center [762, 255] width 22 height 16
checkbox input "true"
click at [801, 247] on label "1. Respects talents and insights" at bounding box center [855, 239] width 208 height 16
click at [773, 247] on input "1. Respects talents and insights" at bounding box center [762, 239] width 22 height 16
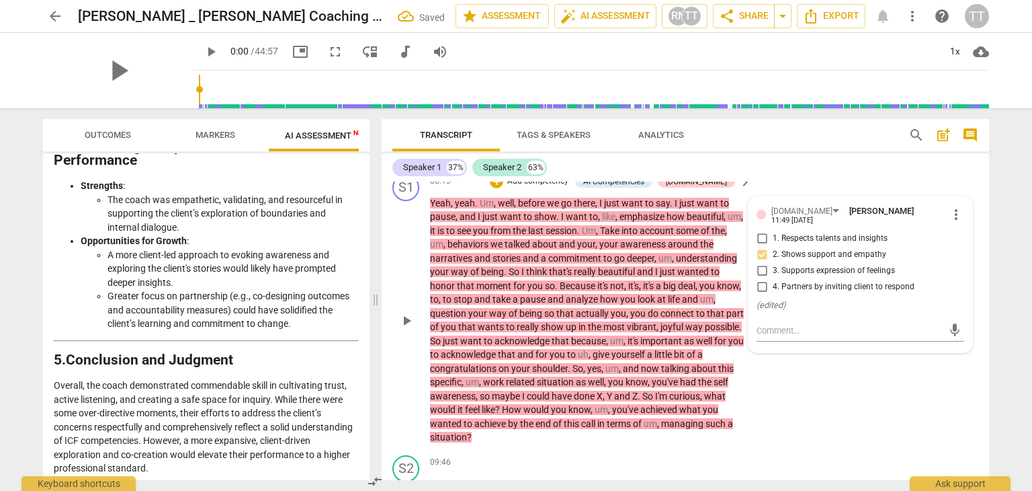
checkbox input "true"
click at [822, 190] on div "S1 play_arrow pause 08:13 + Add competency AI Competencies [DOMAIN_NAME] keyboa…" at bounding box center [686, 309] width 608 height 281
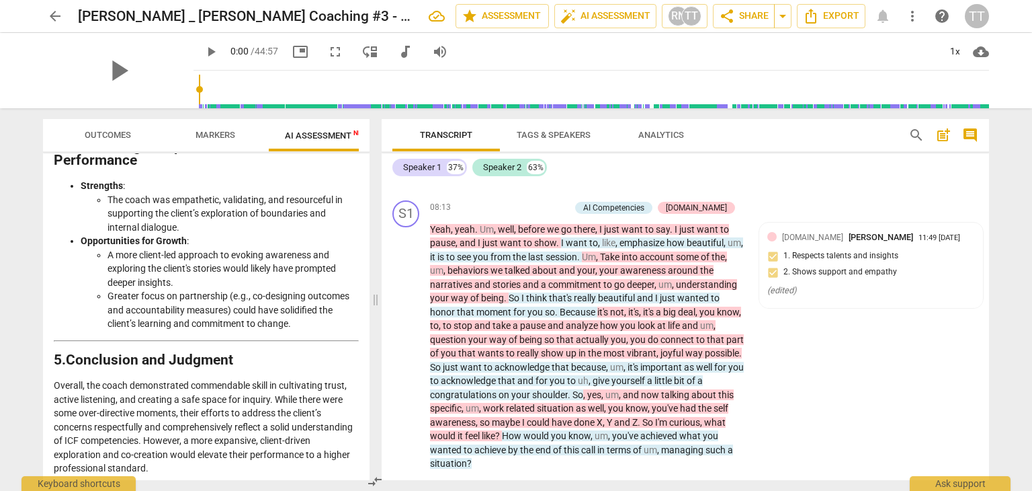
scroll to position [2045, 0]
click at [570, 214] on p "Add competency" at bounding box center [538, 208] width 64 height 12
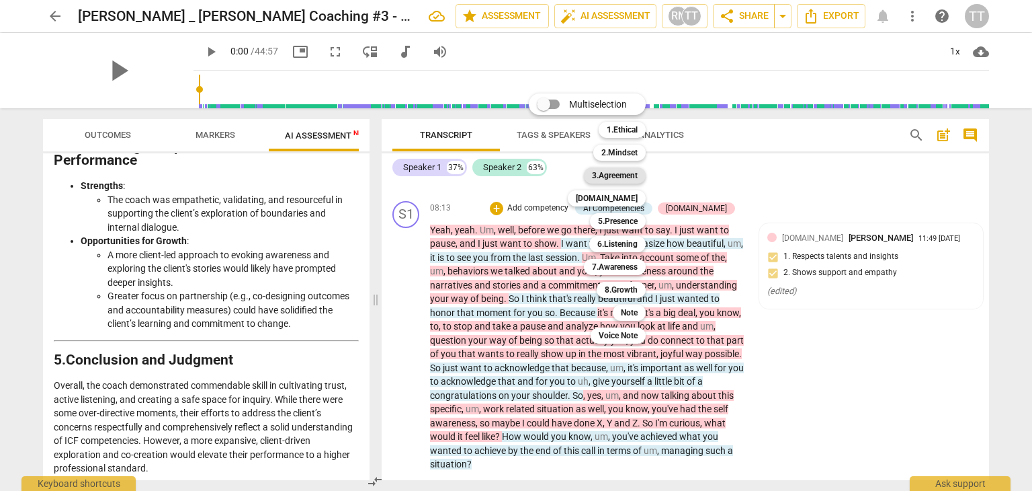
click at [618, 181] on b "3.Agreement" at bounding box center [615, 175] width 46 height 16
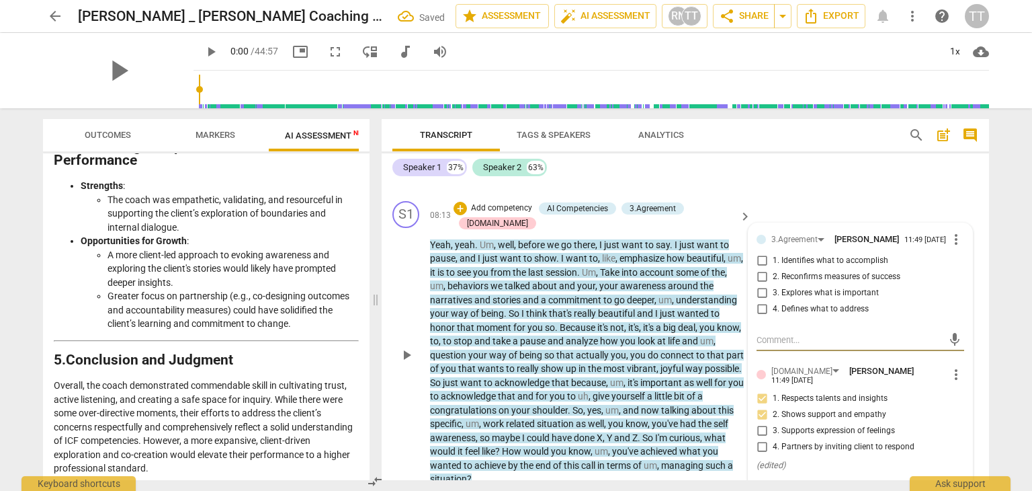
click at [794, 315] on span "4. Defines what to address" at bounding box center [821, 309] width 96 height 12
click at [773, 317] on input "4. Defines what to address" at bounding box center [762, 309] width 22 height 16
checkbox input "true"
click at [841, 183] on div "S2 play_arrow pause 08:10 + Add competency keyboard_arrow_right Yeah , yeah , s…" at bounding box center [686, 165] width 608 height 59
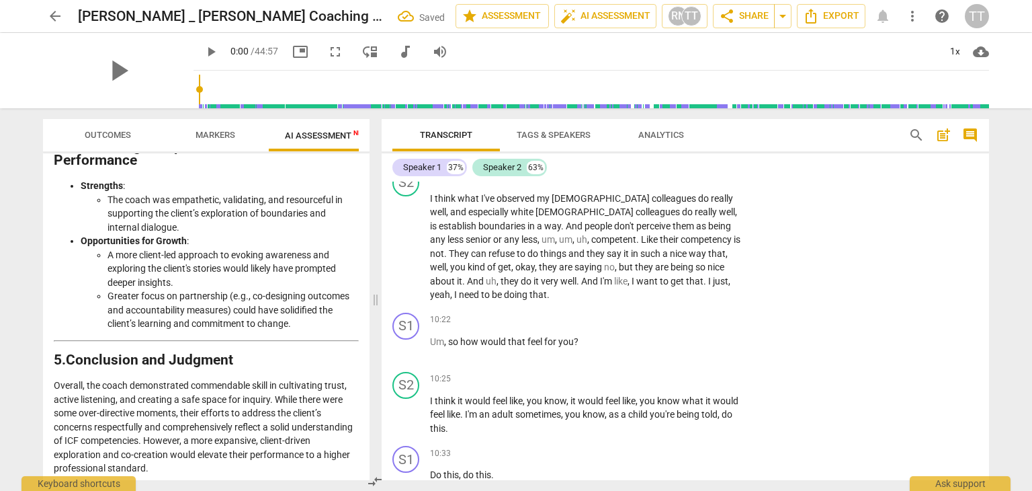
scroll to position [2382, 0]
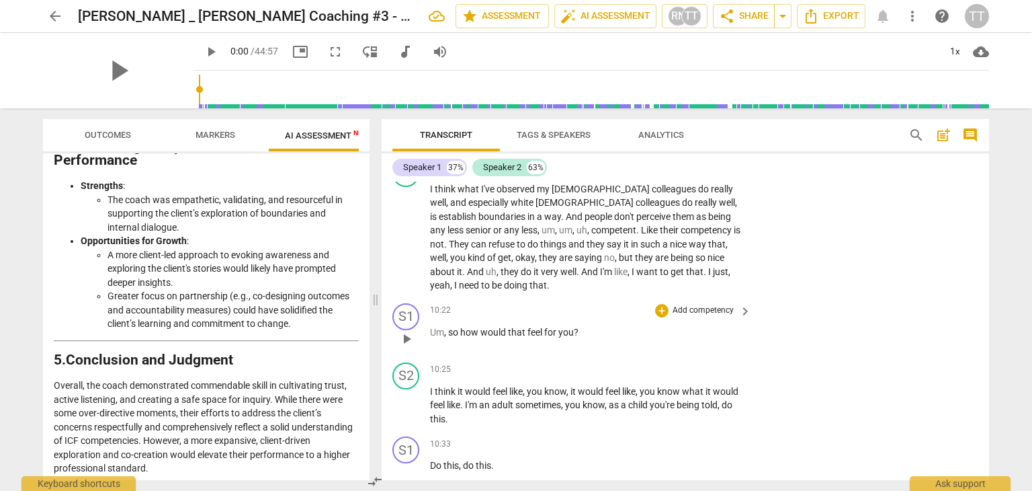
click at [675, 304] on p "Add competency" at bounding box center [703, 310] width 64 height 12
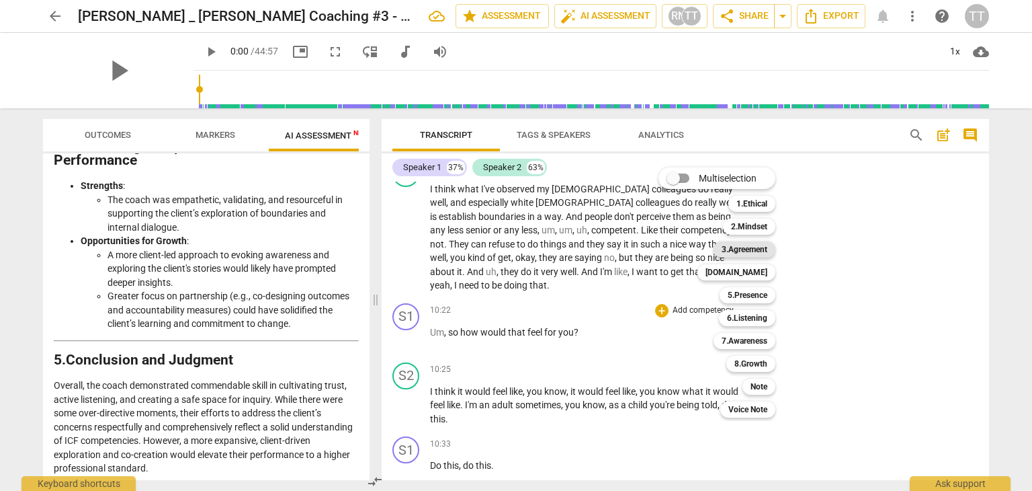
click at [747, 250] on b "3.Agreement" at bounding box center [745, 249] width 46 height 16
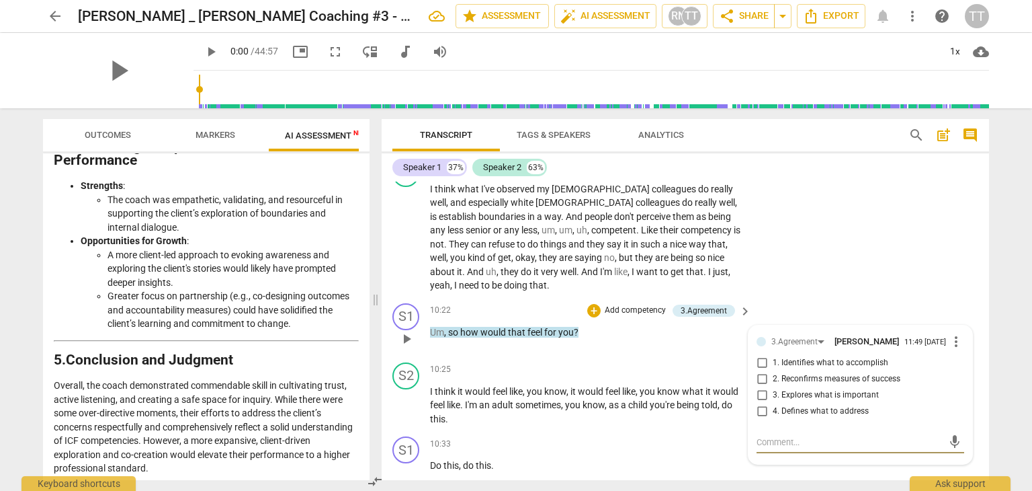
click at [796, 357] on span "1. Identifies what to accomplish" at bounding box center [831, 363] width 116 height 12
click at [773, 355] on input "1. Identifies what to accomplish" at bounding box center [762, 363] width 22 height 16
checkbox input "true"
click at [847, 298] on div "S1 play_arrow pause 10:22 + Add competency 3.Agreement keyboard_arrow_right Um …" at bounding box center [686, 327] width 608 height 59
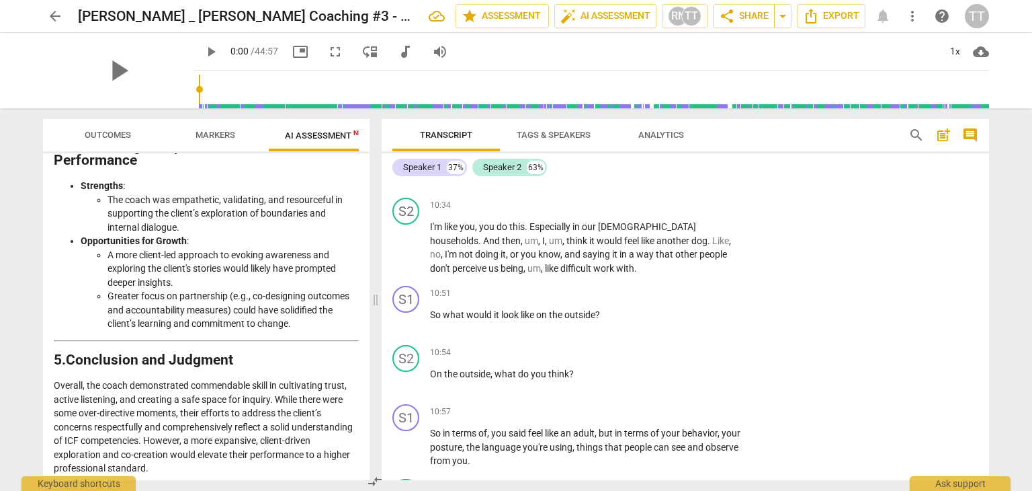
scroll to position [2695, 0]
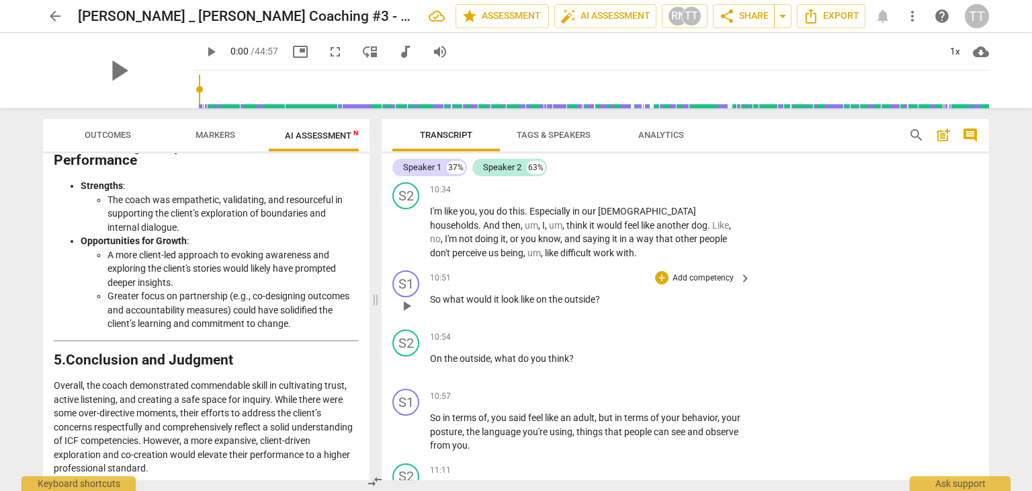
click at [681, 272] on p "Add competency" at bounding box center [703, 278] width 64 height 12
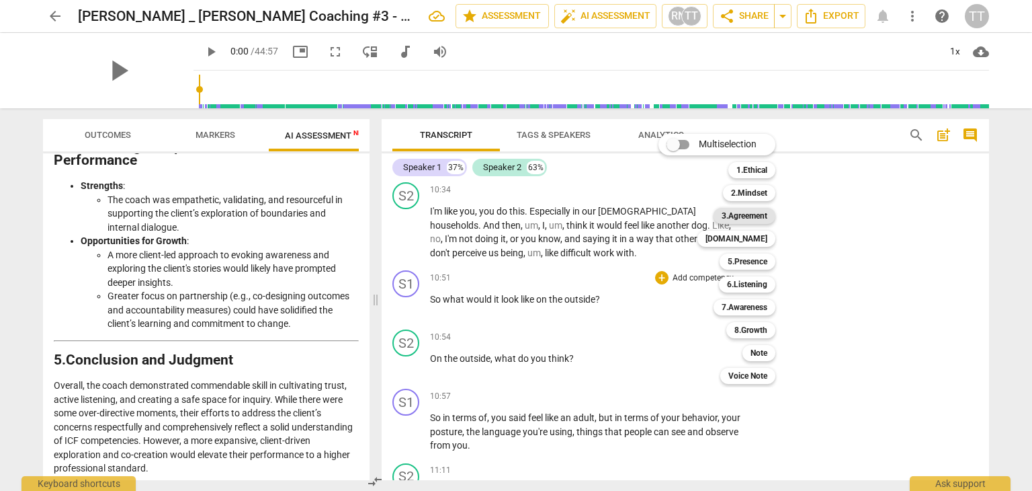
click at [751, 218] on b "3.Agreement" at bounding box center [745, 216] width 46 height 16
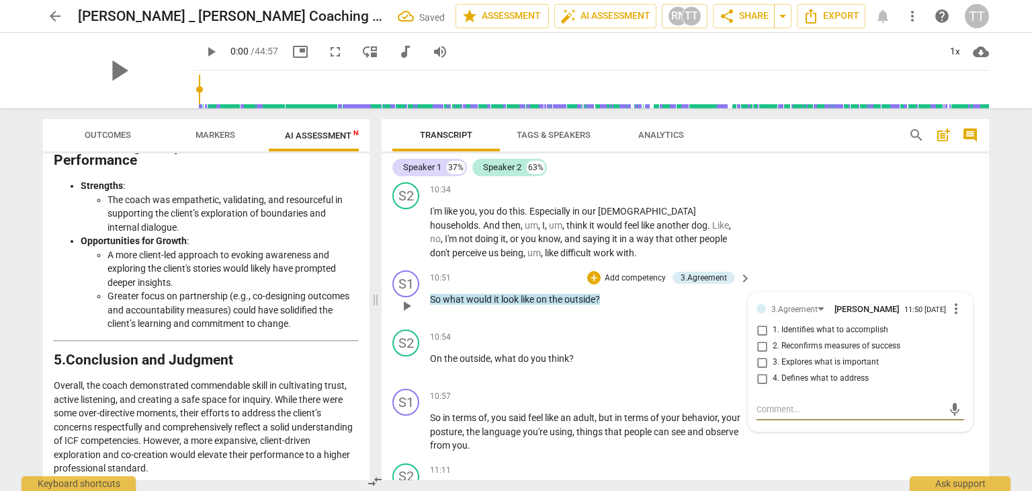
click at [773, 324] on span "1. Identifies what to accomplish" at bounding box center [831, 330] width 116 height 12
click at [772, 322] on input "1. Identifies what to accomplish" at bounding box center [762, 330] width 22 height 16
checkbox input "true"
click at [706, 345] on div "10:54 + Add competency keyboard_arrow_right On the outside , what do you think ?" at bounding box center [591, 353] width 323 height 48
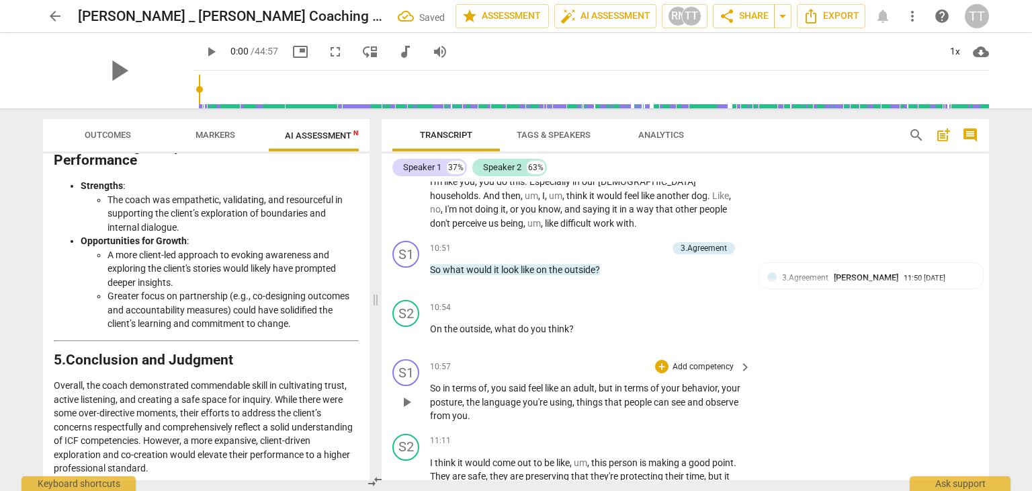
scroll to position [2730, 0]
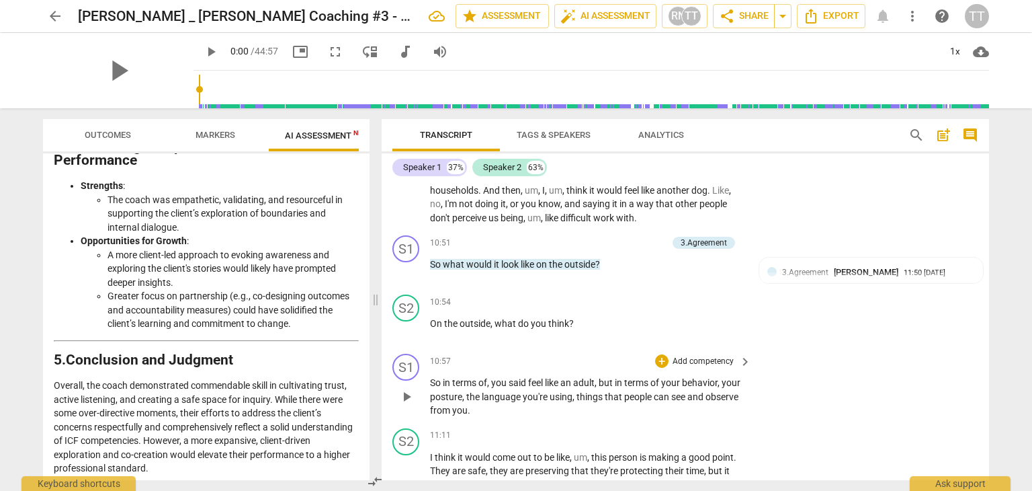
click at [701, 356] on p "Add competency" at bounding box center [703, 362] width 64 height 12
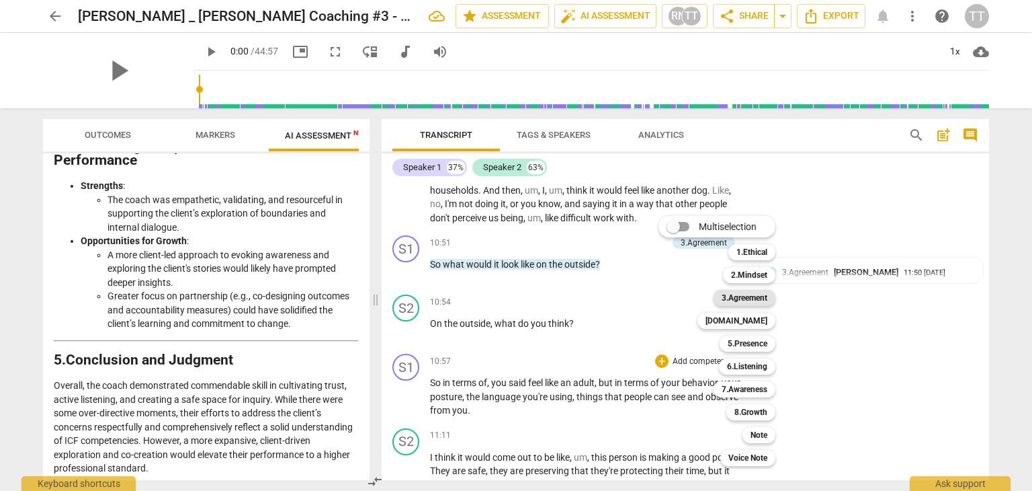
click at [738, 298] on b "3.Agreement" at bounding box center [745, 298] width 46 height 16
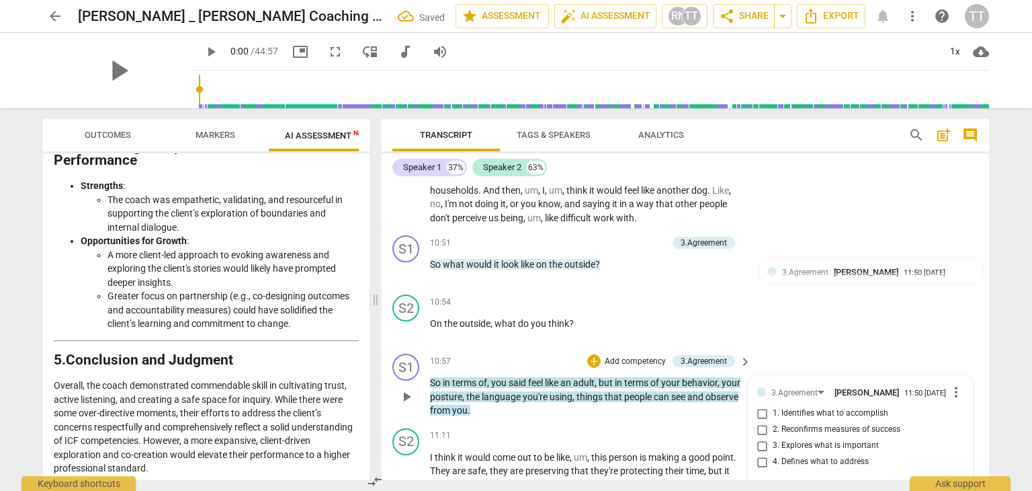
click at [761, 405] on input "1. Identifies what to accomplish" at bounding box center [762, 413] width 22 height 16
checkbox input "true"
click at [839, 299] on div "S2 play_arrow pause 10:54 + Add competency keyboard_arrow_right On the outside …" at bounding box center [686, 318] width 608 height 59
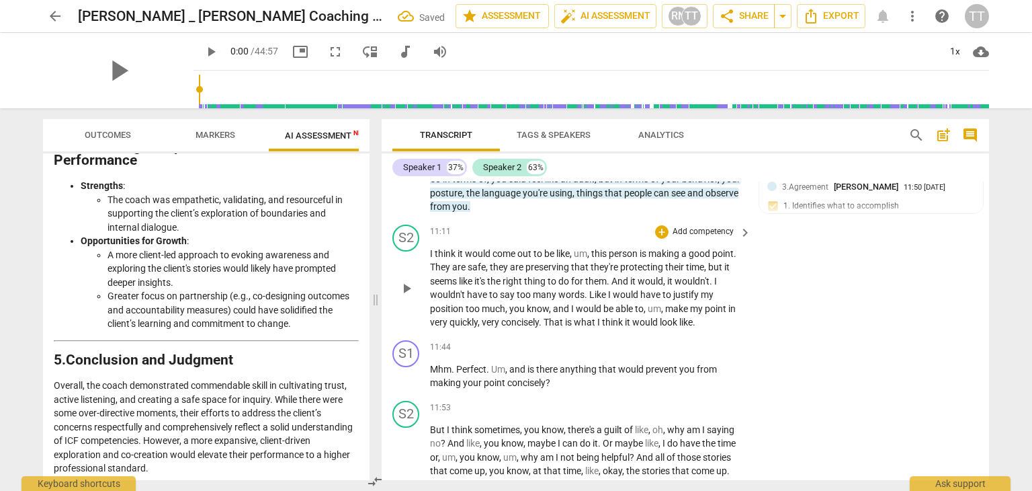
scroll to position [2975, 0]
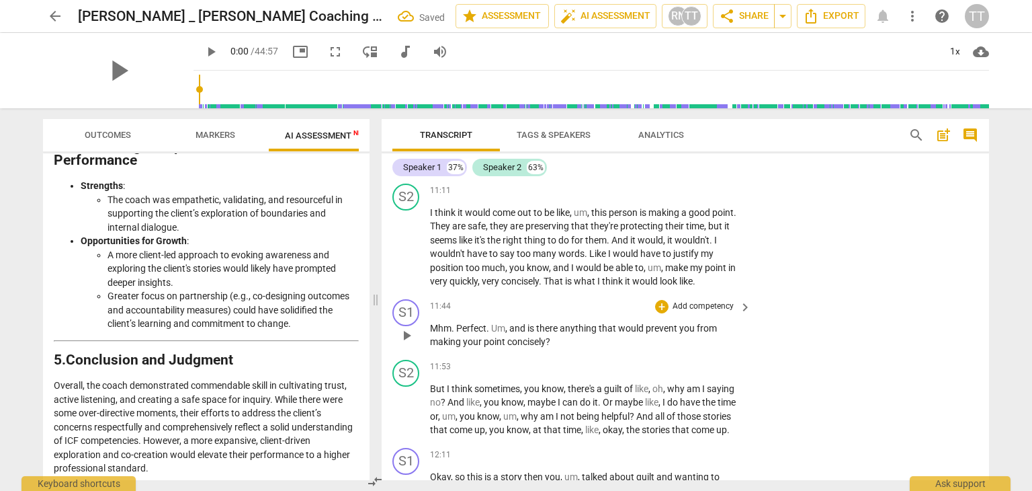
click at [702, 300] on p "Add competency" at bounding box center [703, 306] width 64 height 12
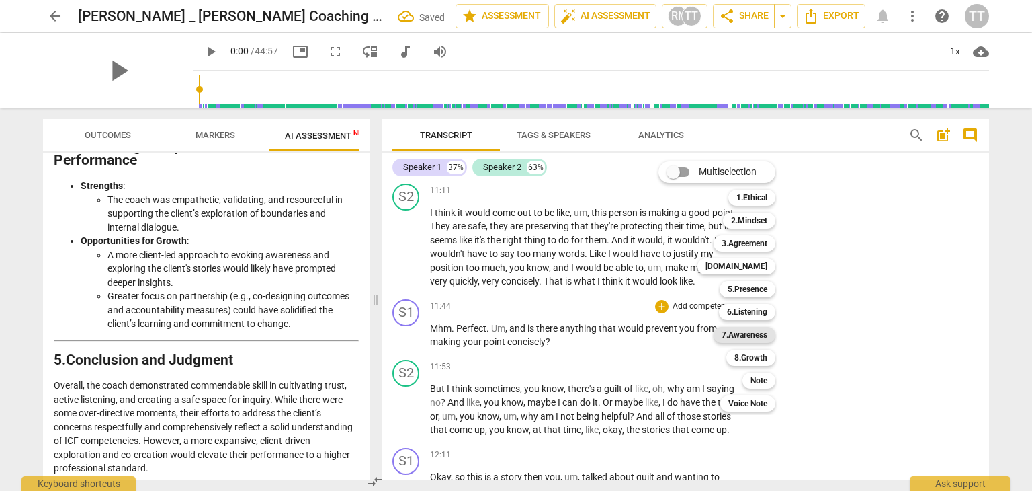
click at [754, 340] on b "7.Awareness" at bounding box center [745, 335] width 46 height 16
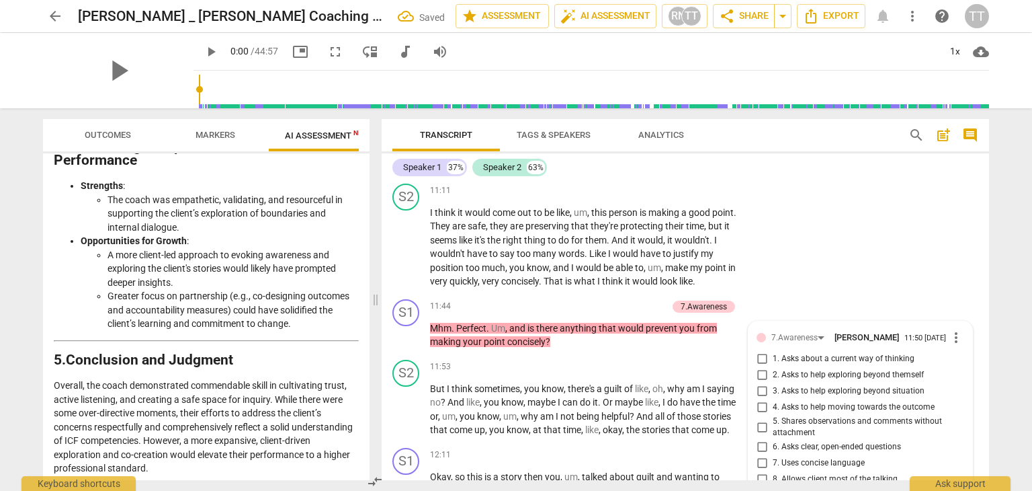
scroll to position [3133, 0]
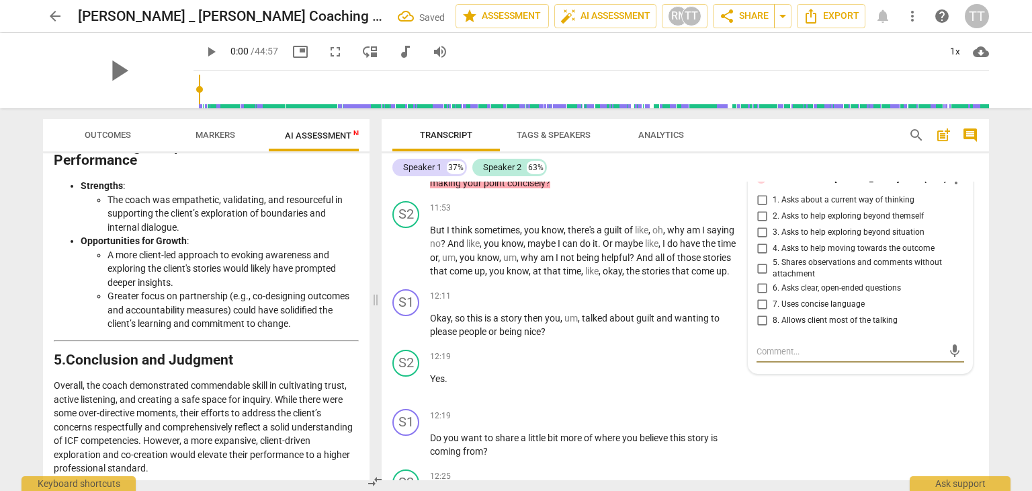
click at [762, 224] on input "3. Asks to help exploring beyond situation" at bounding box center [762, 232] width 22 height 16
checkbox input "true"
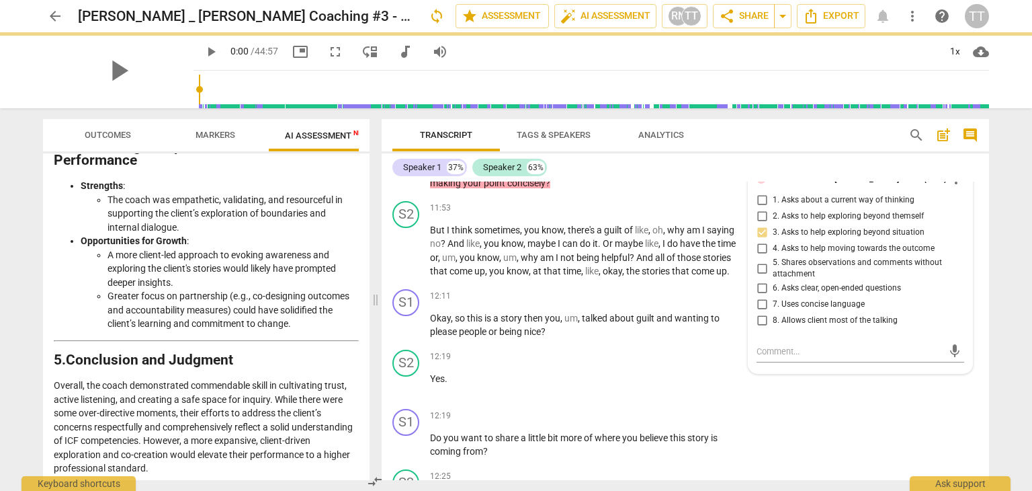
click at [760, 241] on input "4. Asks to help moving towards the outcome" at bounding box center [762, 249] width 22 height 16
checkbox input "true"
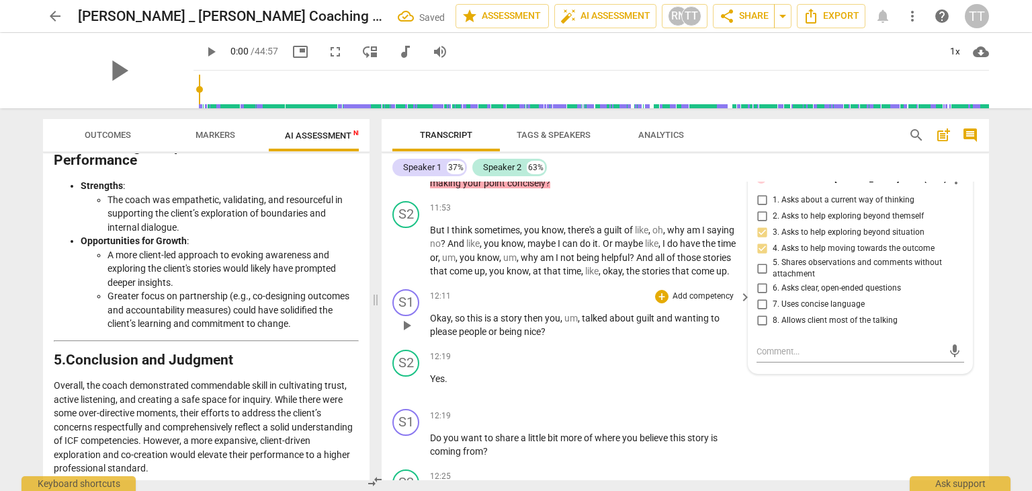
click at [724, 289] on div "12:11 + Add competency keyboard_arrow_right Okay , so this is a story then you …" at bounding box center [591, 314] width 323 height 50
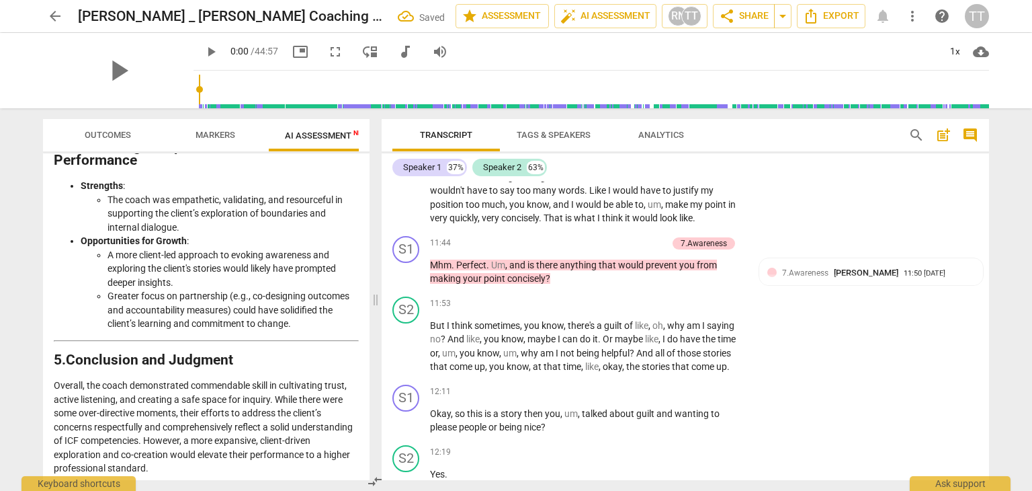
scroll to position [3072, 0]
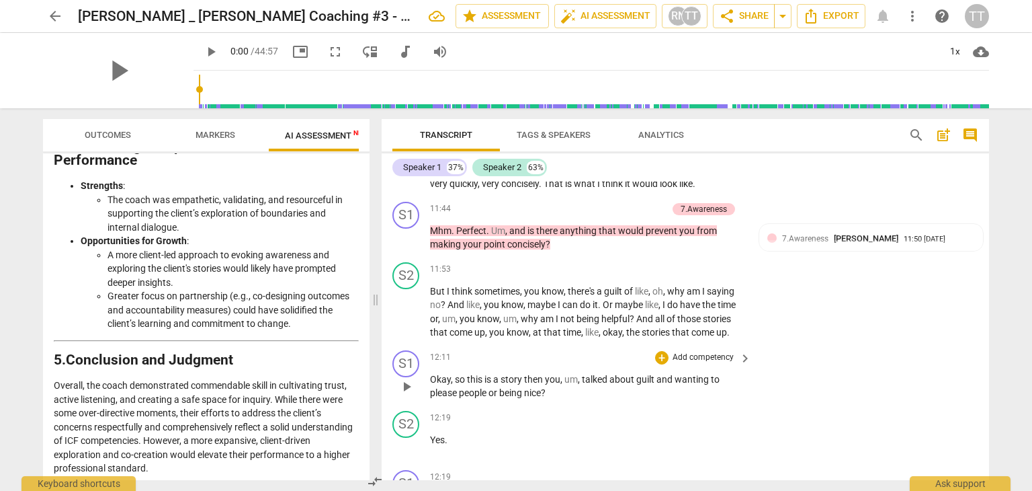
click at [722, 352] on p "Add competency" at bounding box center [703, 358] width 64 height 12
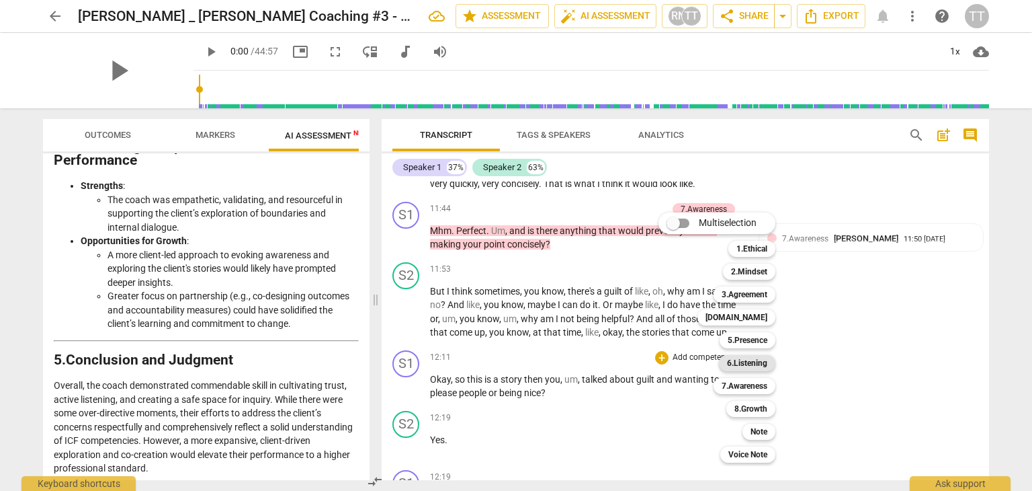
click at [732, 360] on b "6.Listening" at bounding box center [747, 363] width 40 height 16
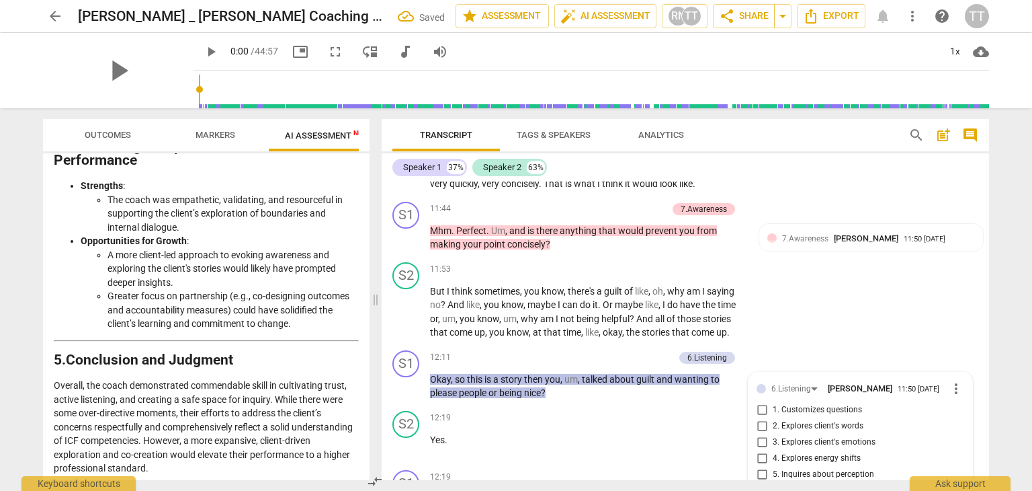
scroll to position [3258, 0]
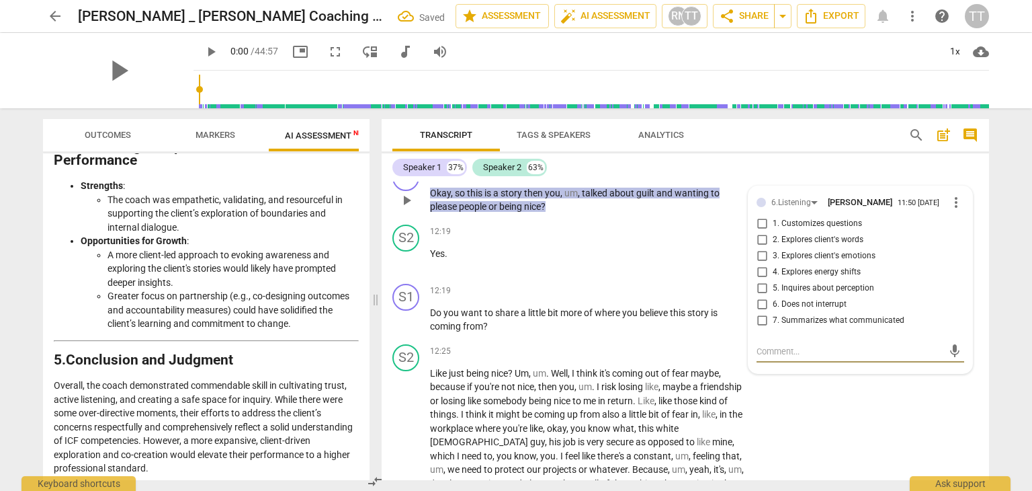
click at [766, 232] on input "2. Explores client's words" at bounding box center [762, 240] width 22 height 16
checkbox input "true"
click at [889, 407] on div "S2 play_arrow pause 12:25 + Add competency keyboard_arrow_right Like just being…" at bounding box center [686, 431] width 608 height 185
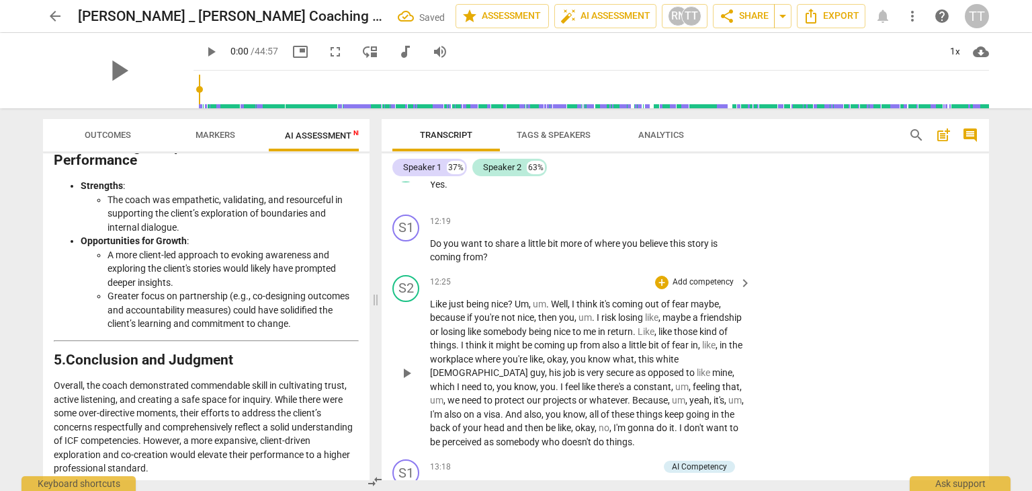
scroll to position [3327, 0]
click at [700, 216] on p "Add competency" at bounding box center [703, 222] width 64 height 12
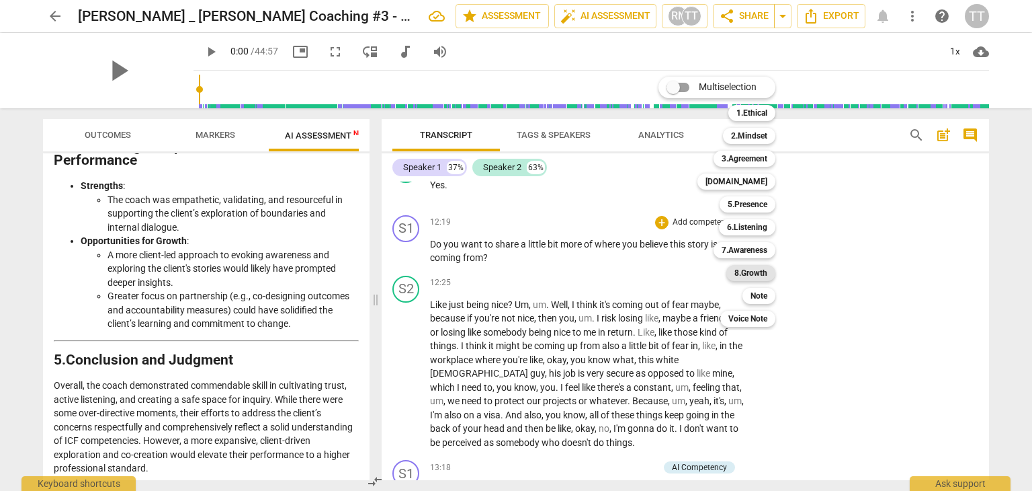
click at [748, 270] on b "8.Growth" at bounding box center [751, 273] width 33 height 16
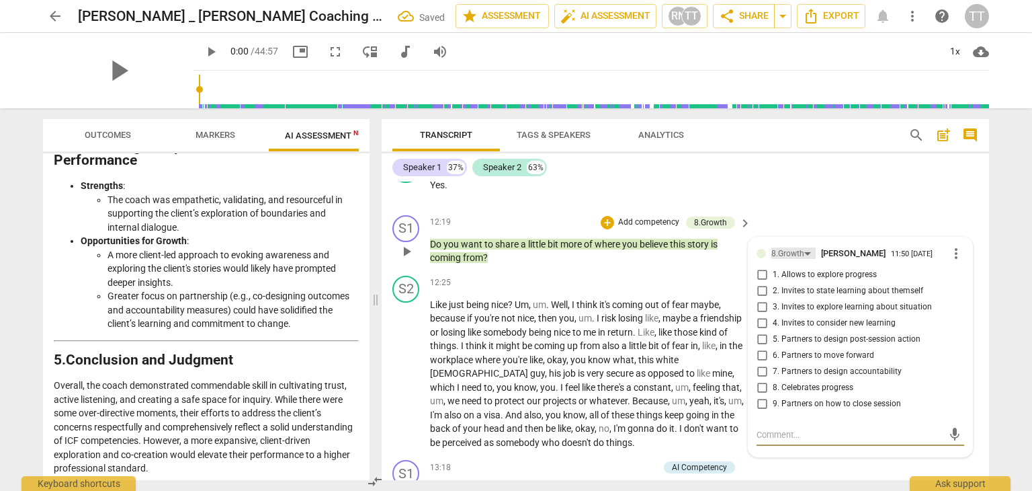
click at [774, 247] on div "8.Growth" at bounding box center [788, 253] width 33 height 13
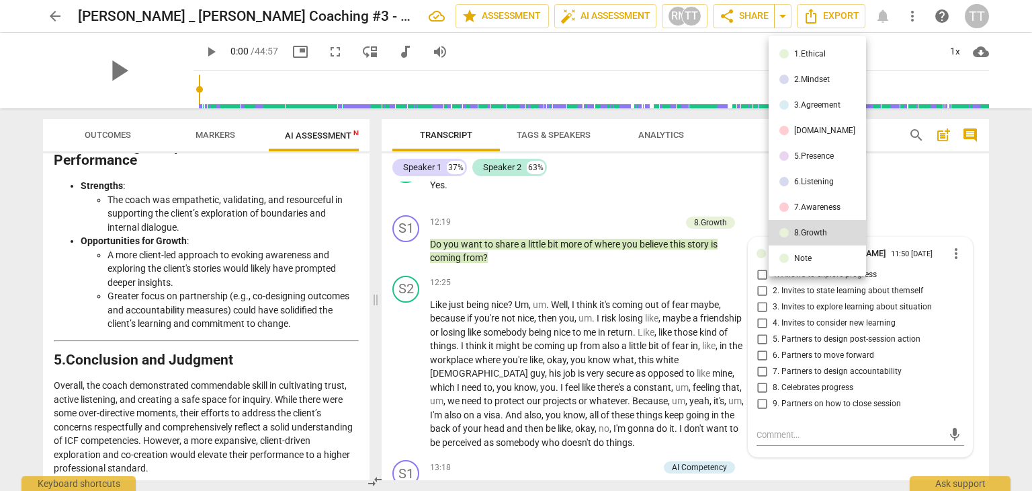
click at [786, 208] on div at bounding box center [784, 206] width 9 height 9
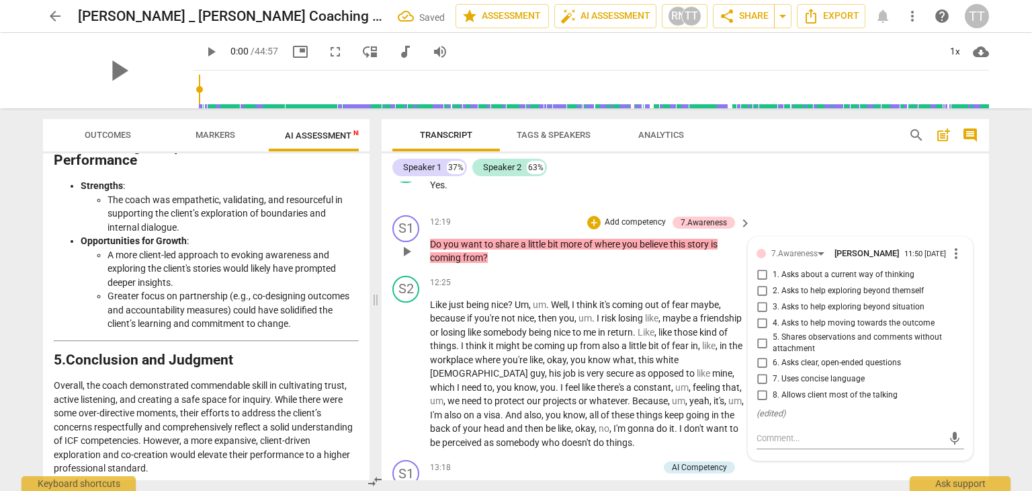
click at [800, 283] on label "2. Asks to help exploring beyond themself" at bounding box center [855, 291] width 208 height 16
click at [773, 283] on input "2. Asks to help exploring beyond themself" at bounding box center [762, 291] width 22 height 16
checkbox input "true"
click at [803, 301] on span "3. Asks to help exploring beyond situation" at bounding box center [849, 307] width 152 height 12
click at [773, 299] on input "3. Asks to help exploring beyond situation" at bounding box center [762, 307] width 22 height 16
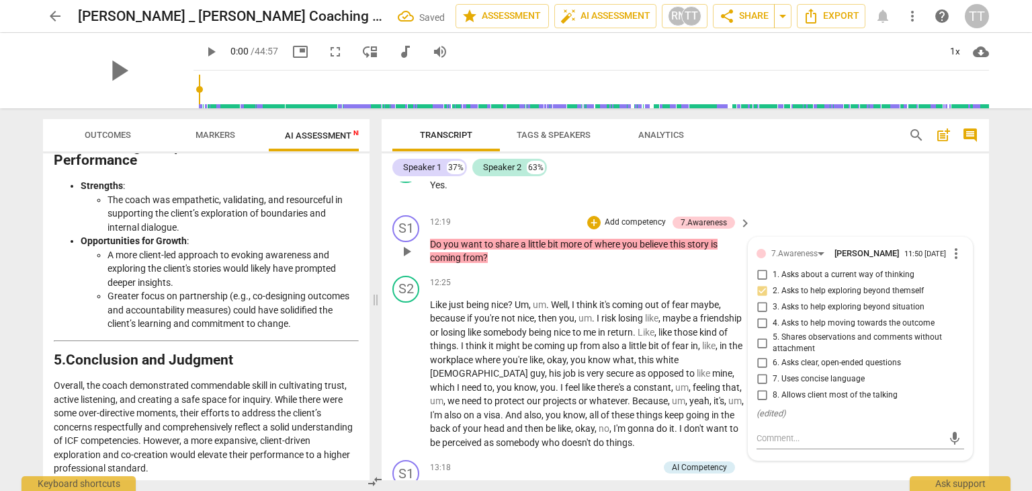
checkbox input "true"
click at [940, 177] on div "Speaker 1 37% Speaker 2 63%" at bounding box center [686, 167] width 586 height 23
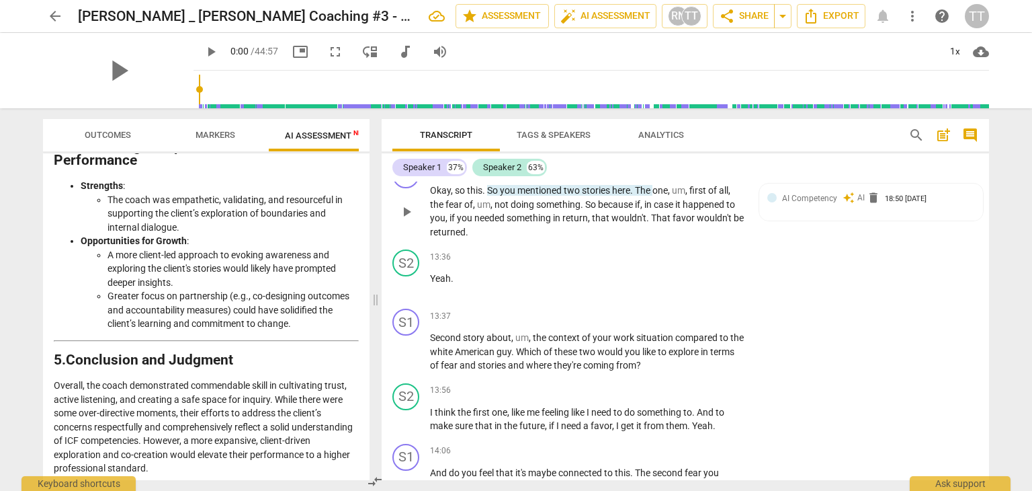
scroll to position [3630, 0]
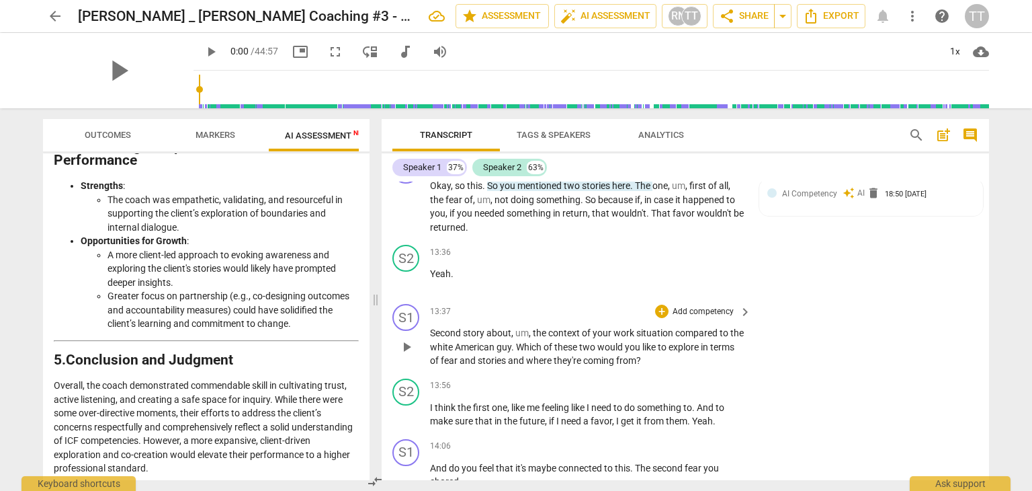
click at [693, 306] on p "Add competency" at bounding box center [703, 312] width 64 height 12
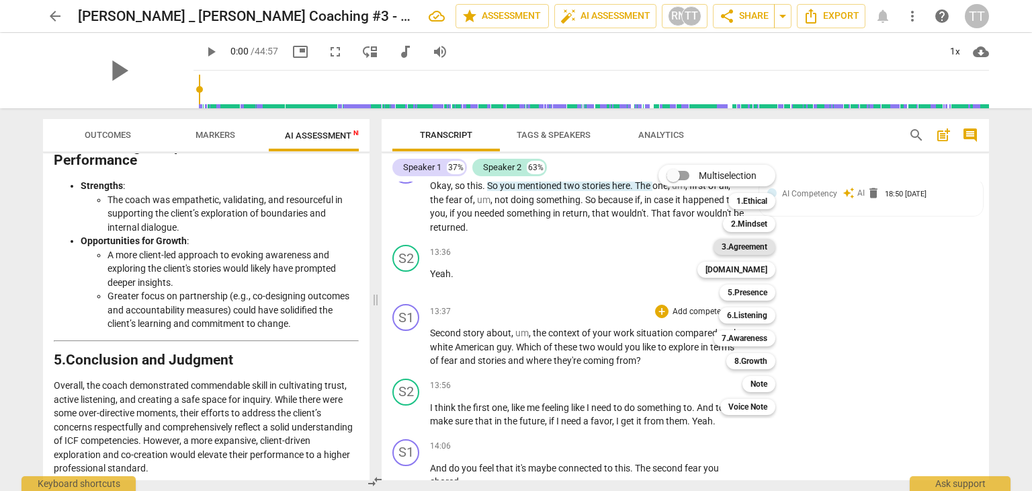
click at [741, 243] on b "3.Agreement" at bounding box center [745, 247] width 46 height 16
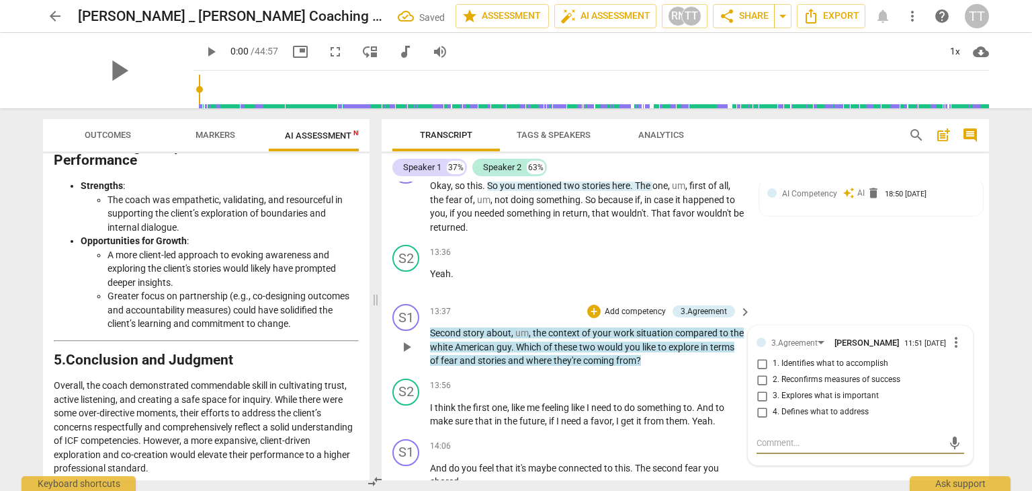
click at [788, 390] on span "3. Explores what is important" at bounding box center [826, 396] width 106 height 12
click at [773, 388] on input "3. Explores what is important" at bounding box center [762, 396] width 22 height 16
checkbox input "true"
click at [907, 239] on div "S2 play_arrow pause 13:36 + Add competency keyboard_arrow_right Yeah ." at bounding box center [686, 268] width 608 height 59
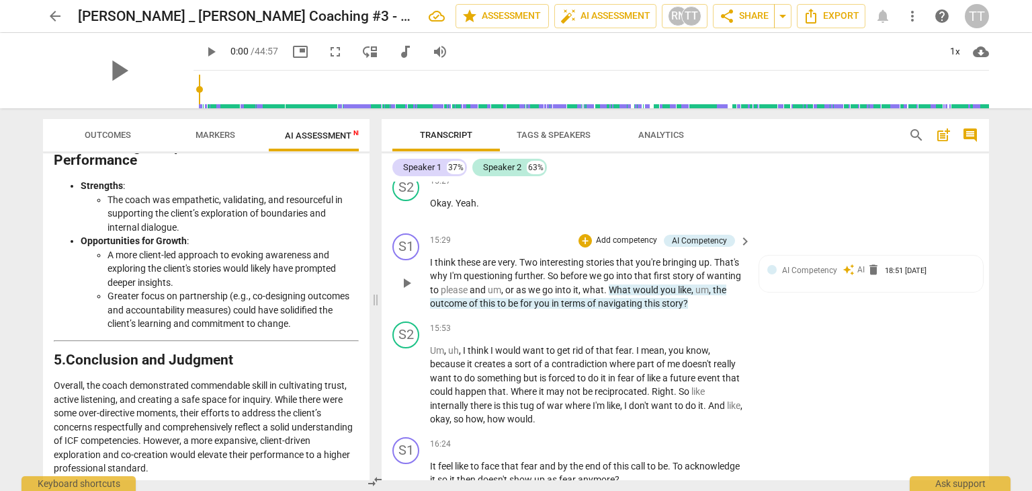
scroll to position [4617, 0]
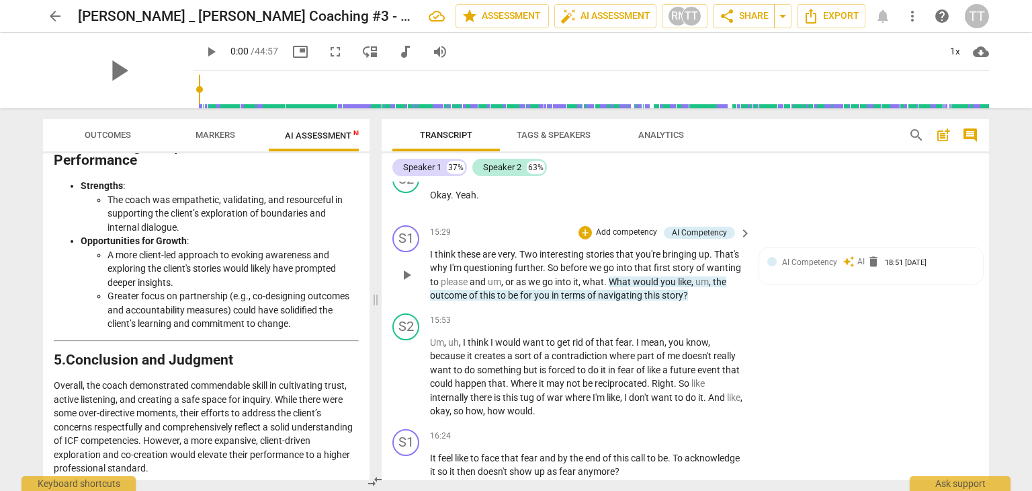
click at [638, 226] on p "Add competency" at bounding box center [627, 232] width 64 height 12
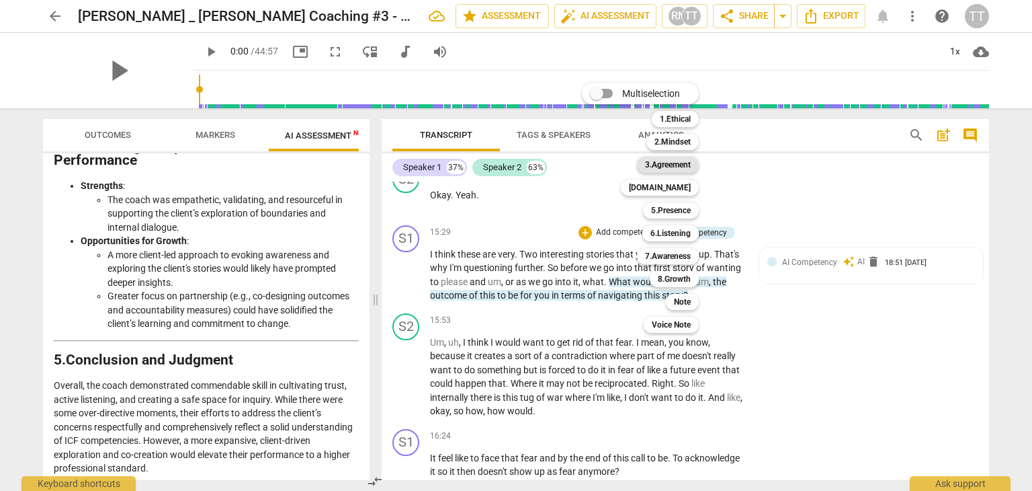
click at [667, 171] on b "3.Agreement" at bounding box center [668, 165] width 46 height 16
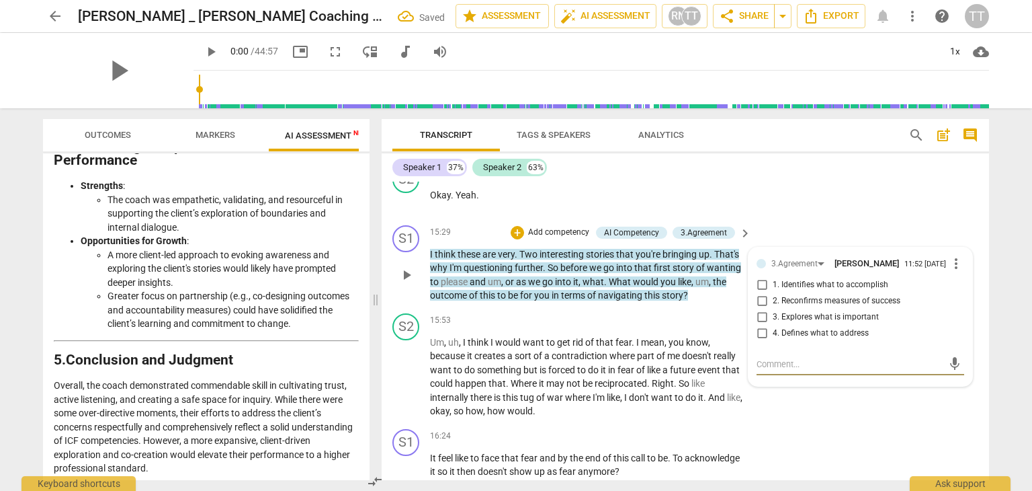
click at [770, 325] on input "4. Defines what to address" at bounding box center [762, 333] width 22 height 16
checkbox input "true"
click at [835, 354] on div "3.Agreement [PERSON_NAME] 11:52 [DATE] more_vert 1. Identifies what to accompli…" at bounding box center [861, 316] width 224 height 138
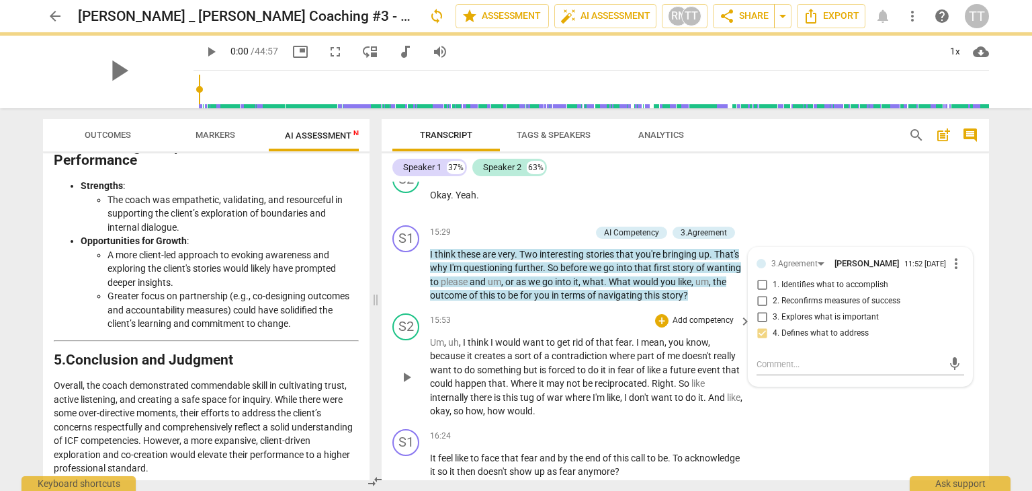
click at [829, 377] on div "S2 play_arrow pause 15:53 + Add competency keyboard_arrow_right Um , uh , I thi…" at bounding box center [686, 366] width 608 height 116
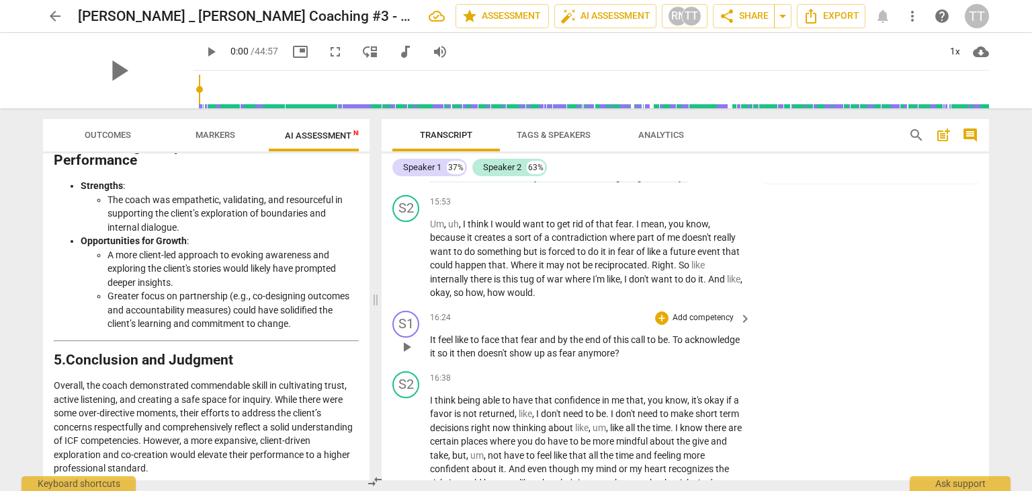
scroll to position [4736, 0]
click at [680, 311] on p "Add competency" at bounding box center [703, 317] width 64 height 12
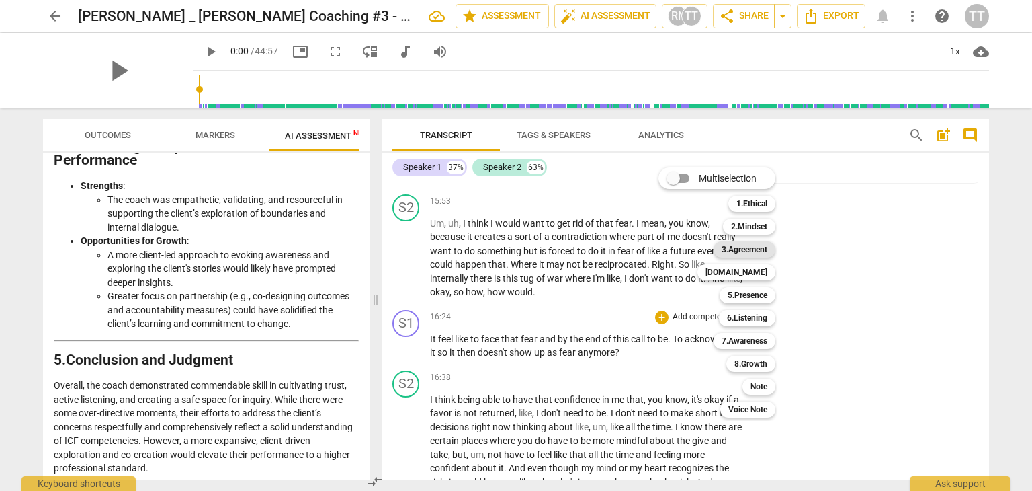
click at [745, 252] on b "3.Agreement" at bounding box center [745, 249] width 46 height 16
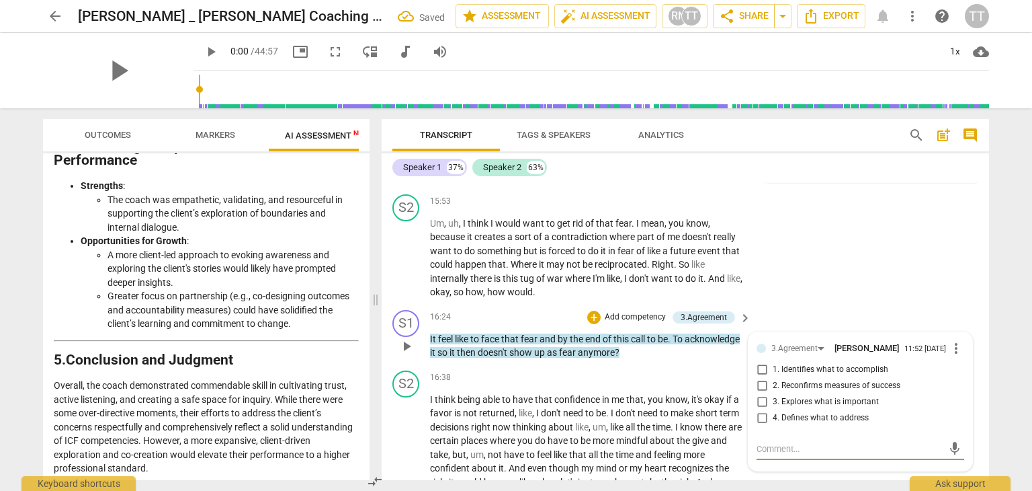
click at [798, 380] on span "2. Reconfirms measures of success" at bounding box center [837, 386] width 128 height 12
click at [773, 378] on input "2. Reconfirms measures of success" at bounding box center [762, 386] width 22 height 16
checkbox input "true"
click at [857, 258] on div "S2 play_arrow pause 15:53 + Add competency keyboard_arrow_right Um , uh , I thi…" at bounding box center [686, 247] width 608 height 116
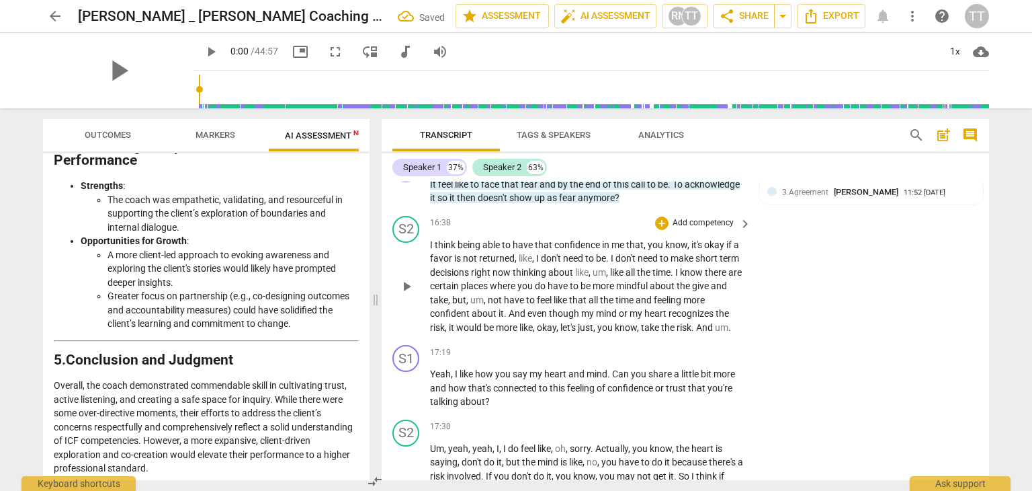
scroll to position [4909, 0]
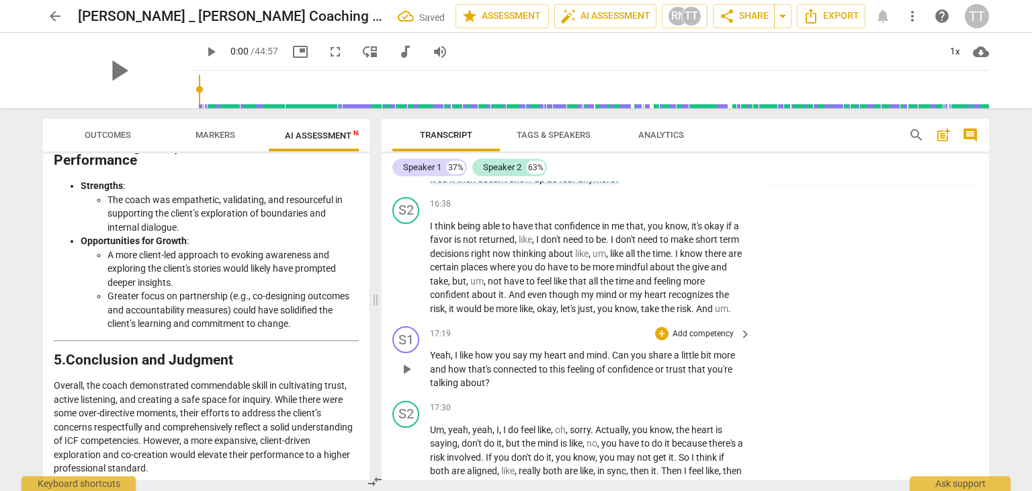
click at [682, 328] on p "Add competency" at bounding box center [703, 334] width 64 height 12
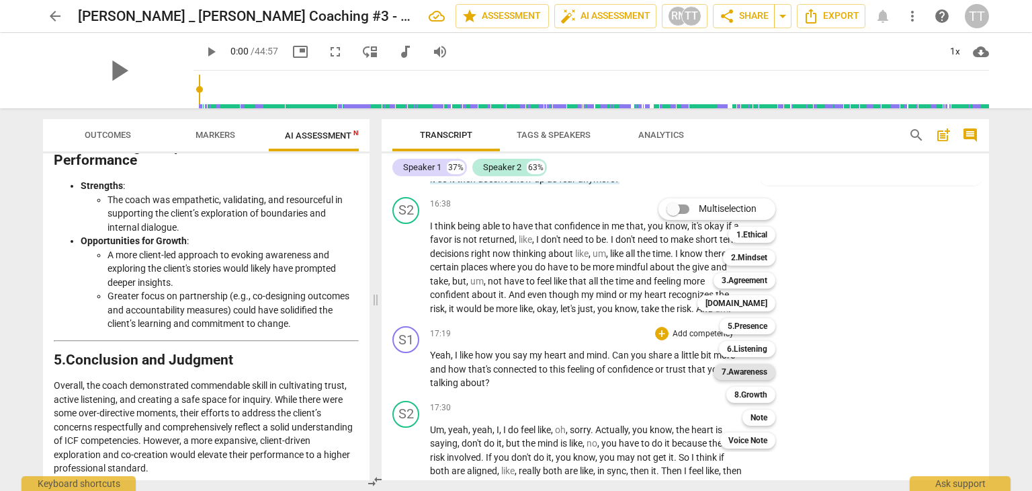
click at [761, 376] on b "7.Awareness" at bounding box center [745, 372] width 46 height 16
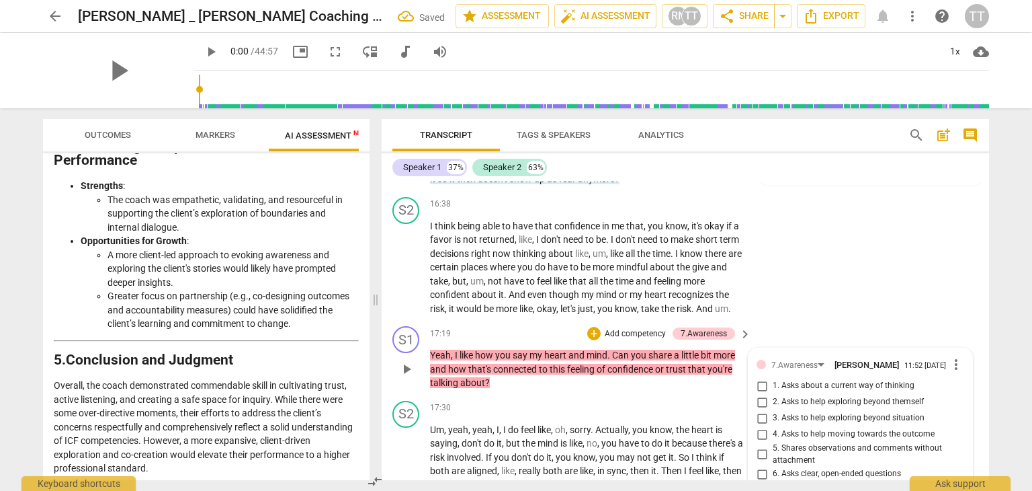
scroll to position [5105, 0]
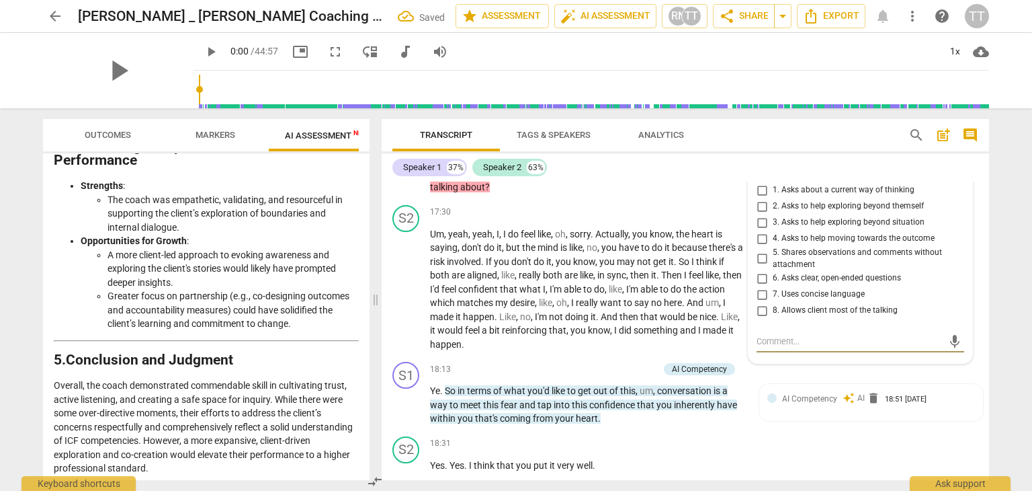
click at [773, 200] on span "2. Asks to help exploring beyond themself" at bounding box center [848, 206] width 151 height 12
click at [771, 198] on input "2. Asks to help exploring beyond themself" at bounding box center [762, 206] width 22 height 16
checkbox input "true"
click at [793, 411] on div "S1 play_arrow pause 18:13 + Add competency AI Competency keyboard_arrow_right Y…" at bounding box center [686, 393] width 608 height 75
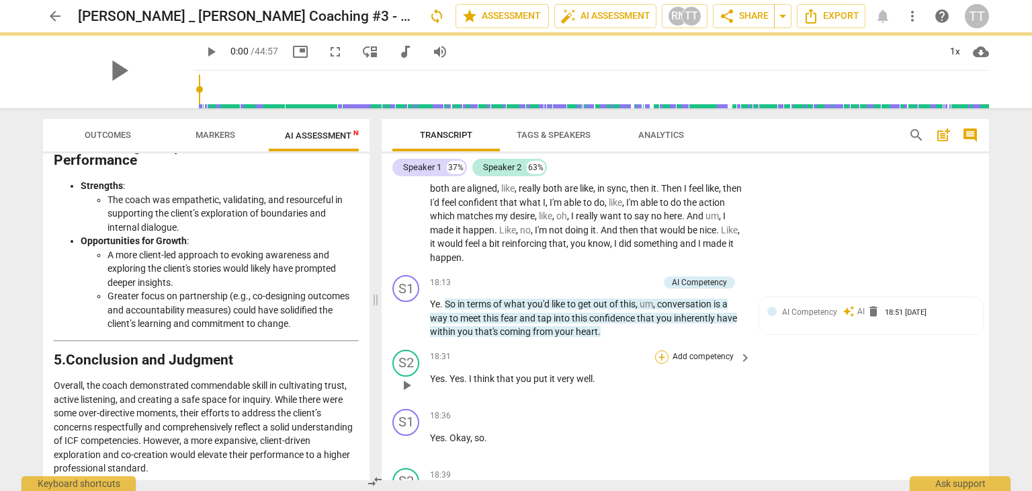
scroll to position [5192, 0]
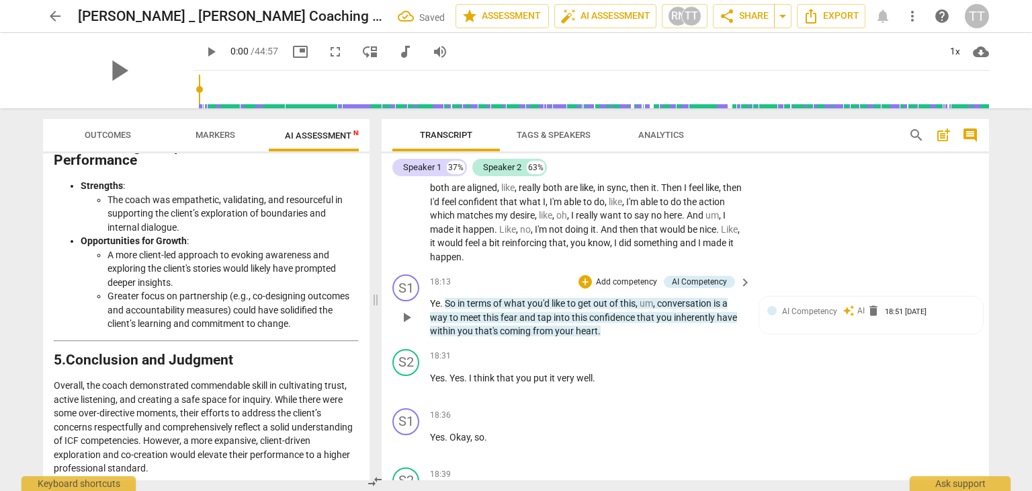
click at [645, 276] on p "Add competency" at bounding box center [627, 282] width 64 height 12
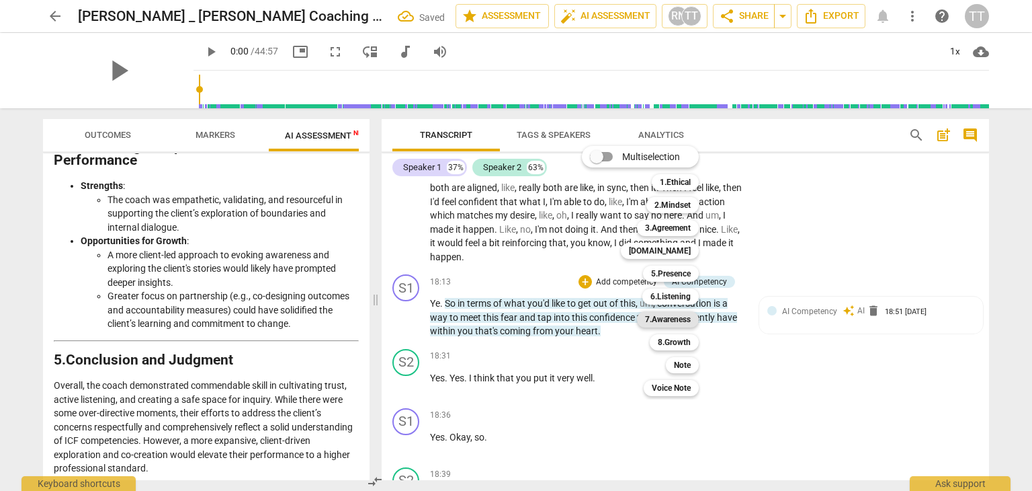
click at [672, 325] on b "7.Awareness" at bounding box center [668, 319] width 46 height 16
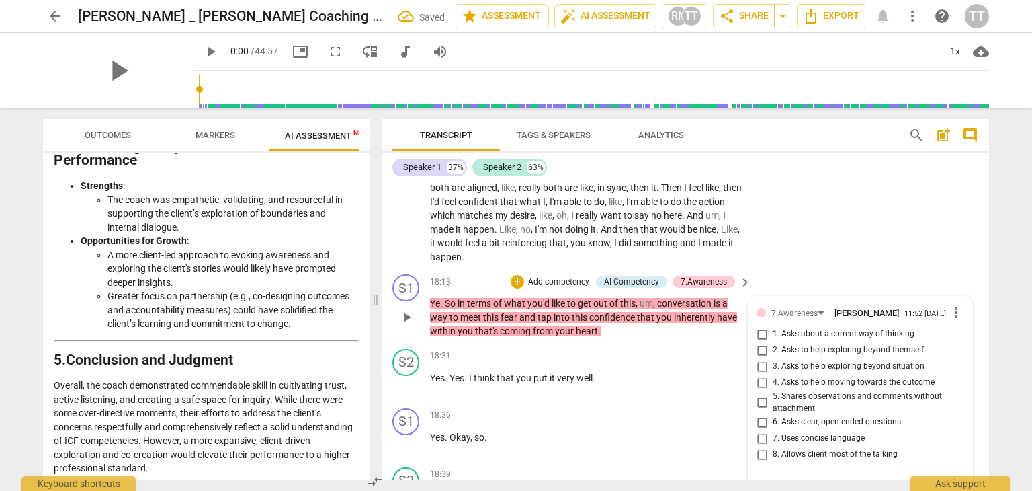
click at [760, 326] on input "1. Asks about a current way of thinking" at bounding box center [762, 334] width 22 height 16
checkbox input "true"
click at [807, 269] on div "S1 play_arrow pause 18:13 + Add competency AI Competency 7.Awareness keyboard_a…" at bounding box center [686, 306] width 608 height 75
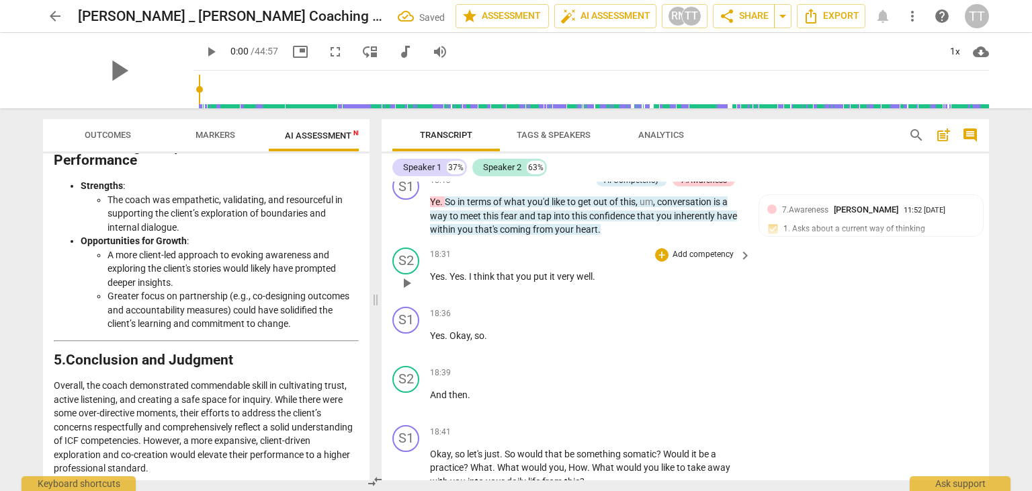
scroll to position [5291, 0]
click at [671, 251] on p "Add competency" at bounding box center [703, 257] width 64 height 12
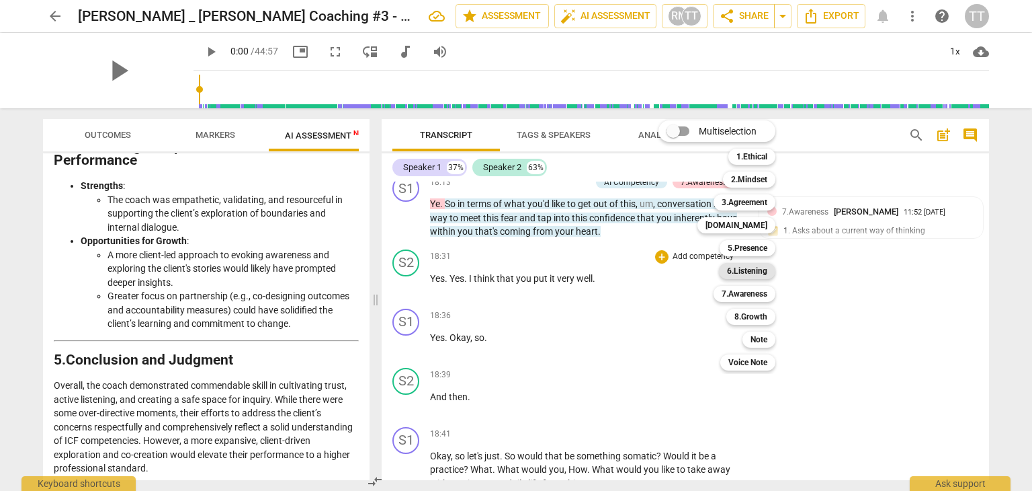
click at [747, 274] on b "6.Listening" at bounding box center [747, 271] width 40 height 16
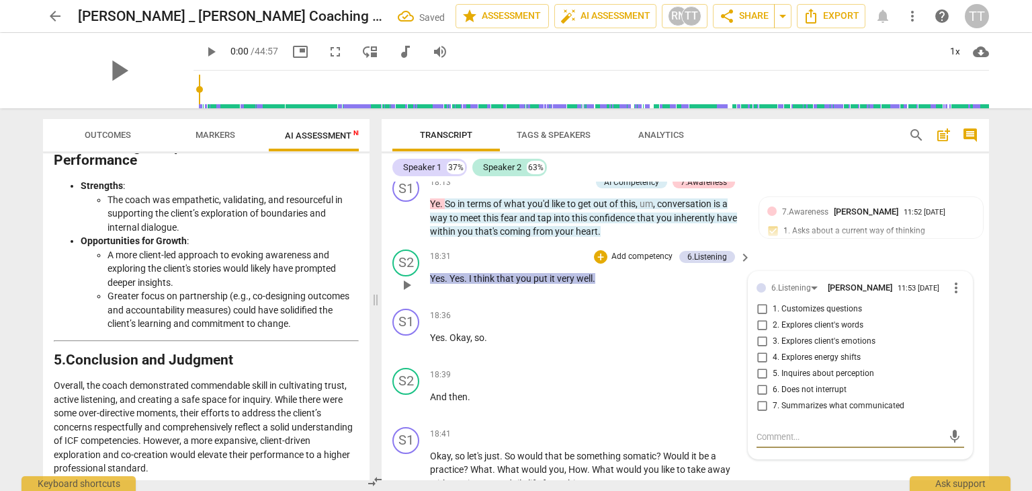
click at [783, 335] on span "3. Explores client's emotions" at bounding box center [824, 341] width 103 height 12
click at [773, 333] on input "3. Explores client's emotions" at bounding box center [762, 341] width 22 height 16
checkbox input "true"
click at [779, 319] on span "2. Explores client's words" at bounding box center [818, 325] width 91 height 12
click at [773, 317] on input "2. Explores client's words" at bounding box center [762, 325] width 22 height 16
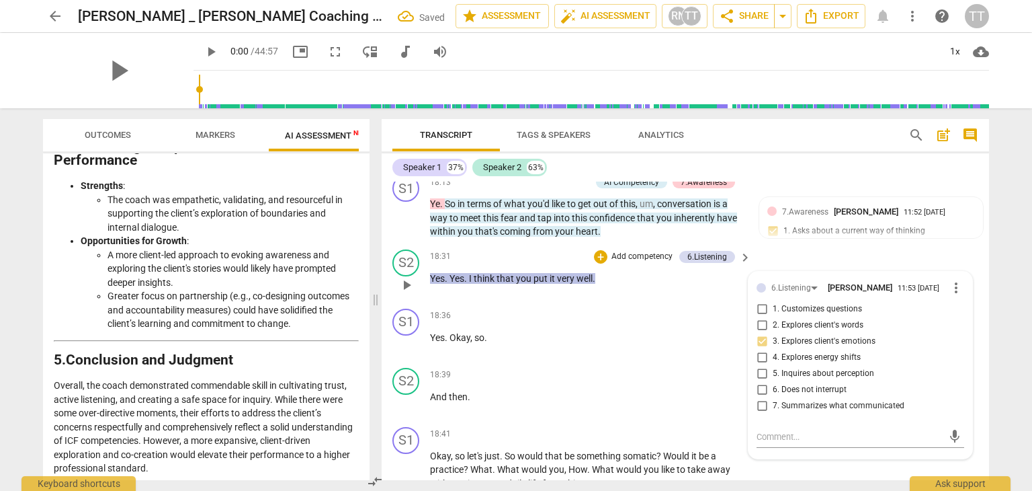
checkbox input "true"
click at [720, 335] on div "18:36 + Add competency keyboard_arrow_right Yes . Okay , so ." at bounding box center [591, 332] width 323 height 48
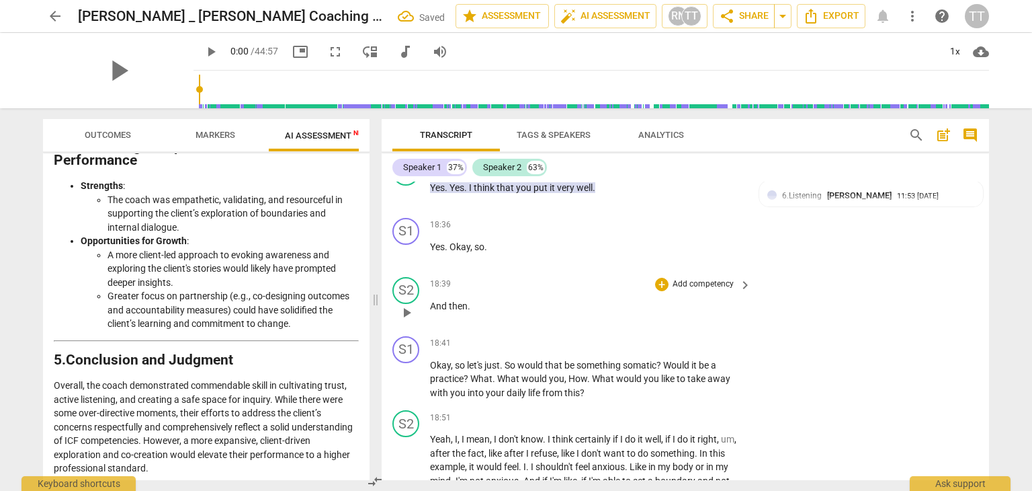
scroll to position [5423, 0]
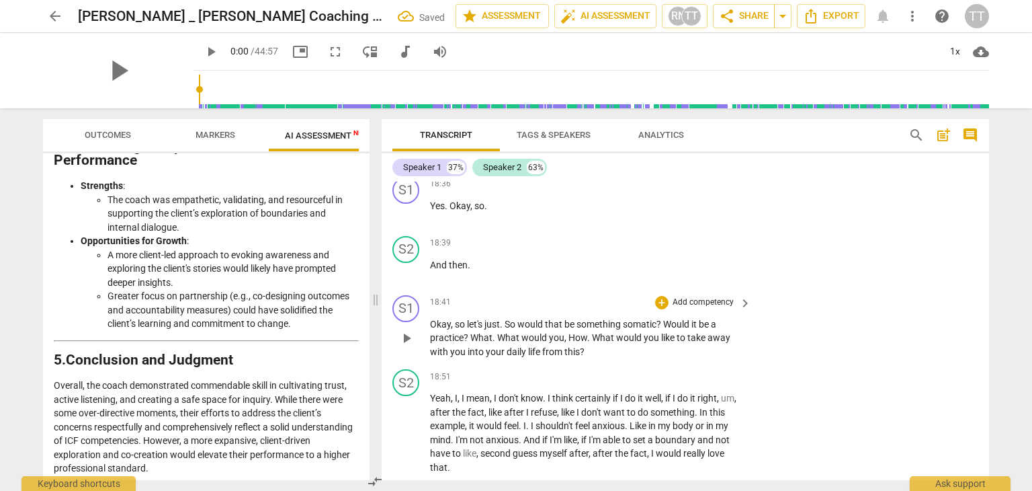
click at [712, 296] on p "Add competency" at bounding box center [703, 302] width 64 height 12
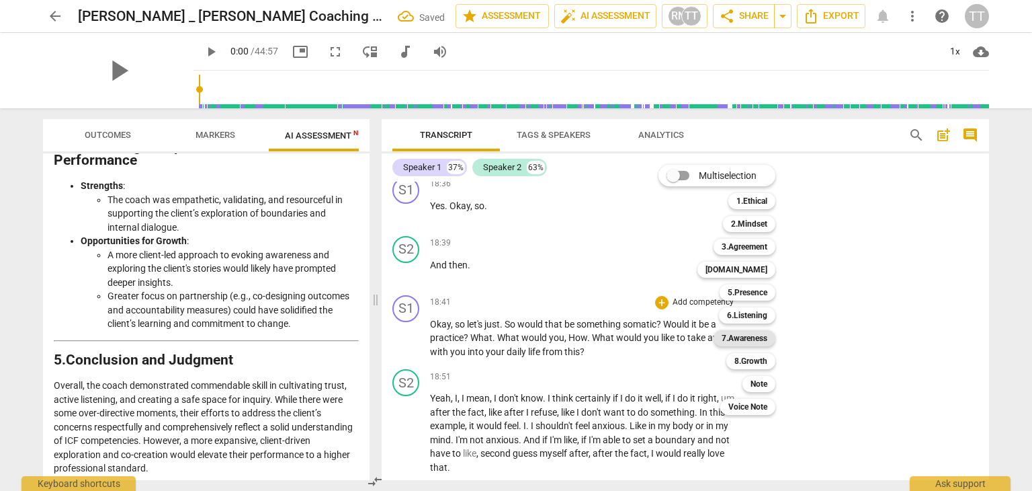
click at [740, 334] on b "7.Awareness" at bounding box center [745, 338] width 46 height 16
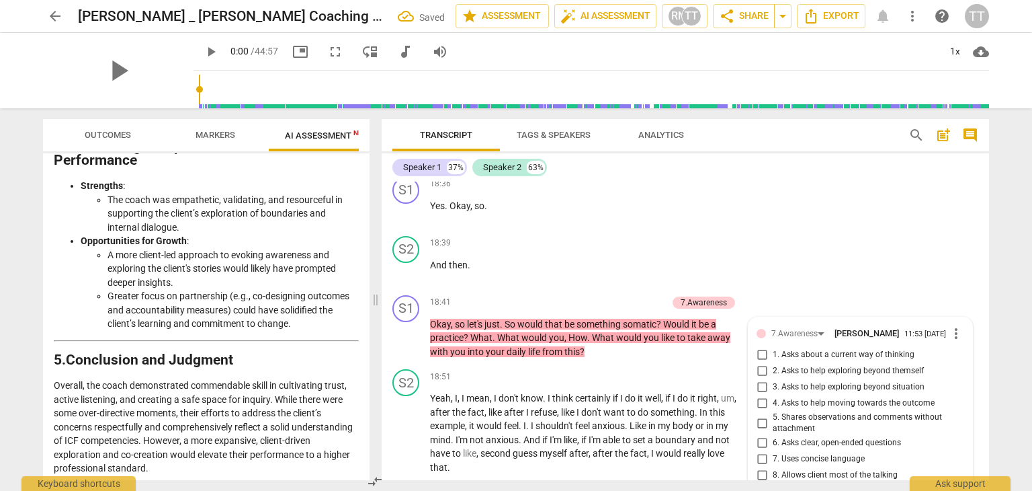
scroll to position [5586, 0]
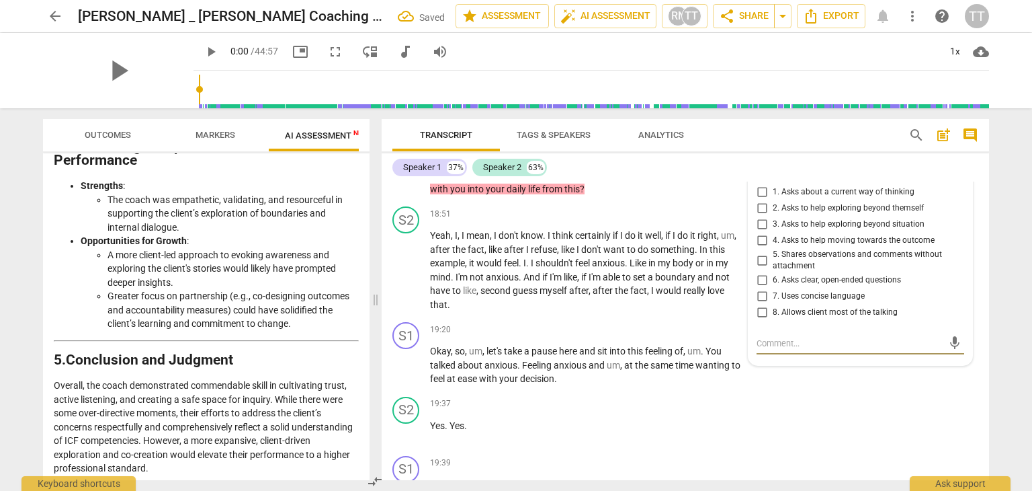
click at [768, 233] on input "4. Asks to help moving towards the outcome" at bounding box center [762, 241] width 22 height 16
checkbox input "true"
click at [844, 337] on textarea at bounding box center [850, 343] width 186 height 13
click at [858, 416] on div "S2 play_arrow pause 19:37 + Add competency keyboard_arrow_right Yes . Yes ." at bounding box center [686, 420] width 608 height 59
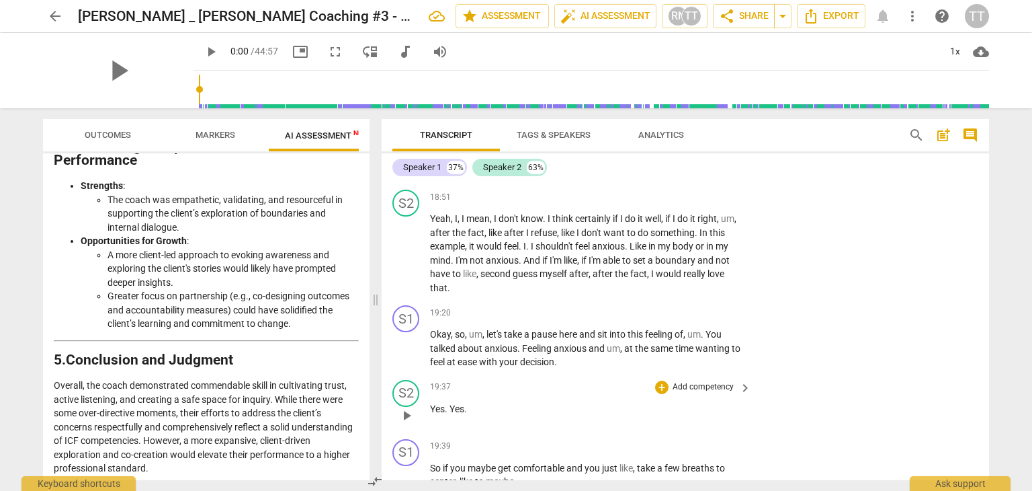
scroll to position [5605, 0]
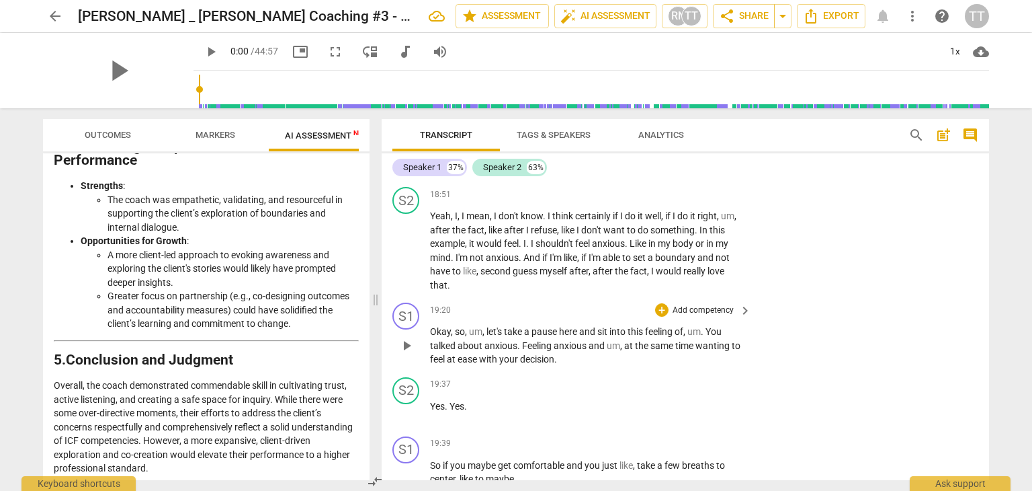
click at [723, 304] on p "Add competency" at bounding box center [703, 310] width 64 height 12
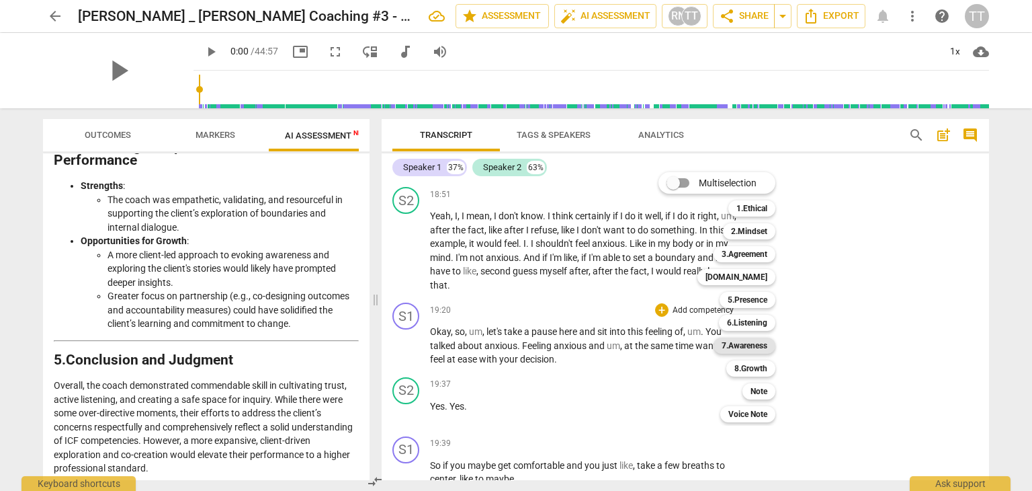
click at [749, 350] on b "7.Awareness" at bounding box center [745, 345] width 46 height 16
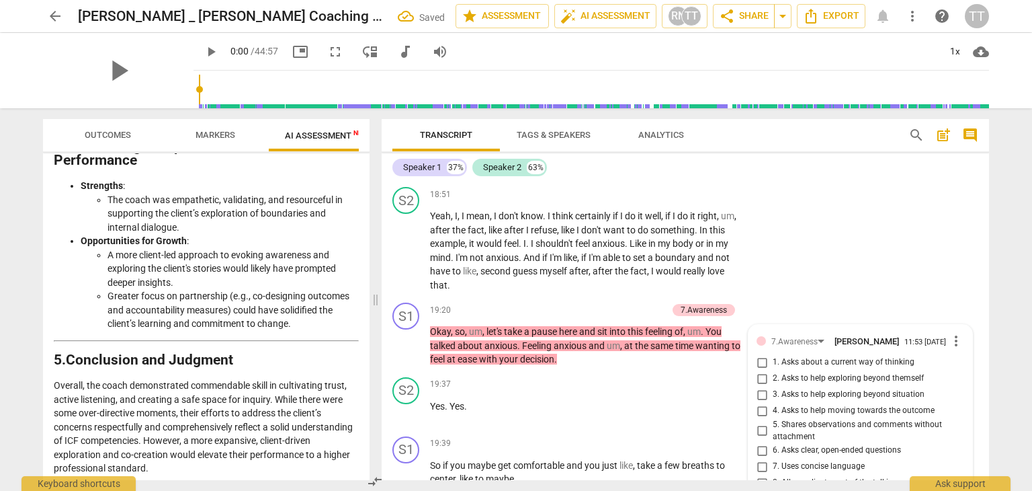
scroll to position [5775, 0]
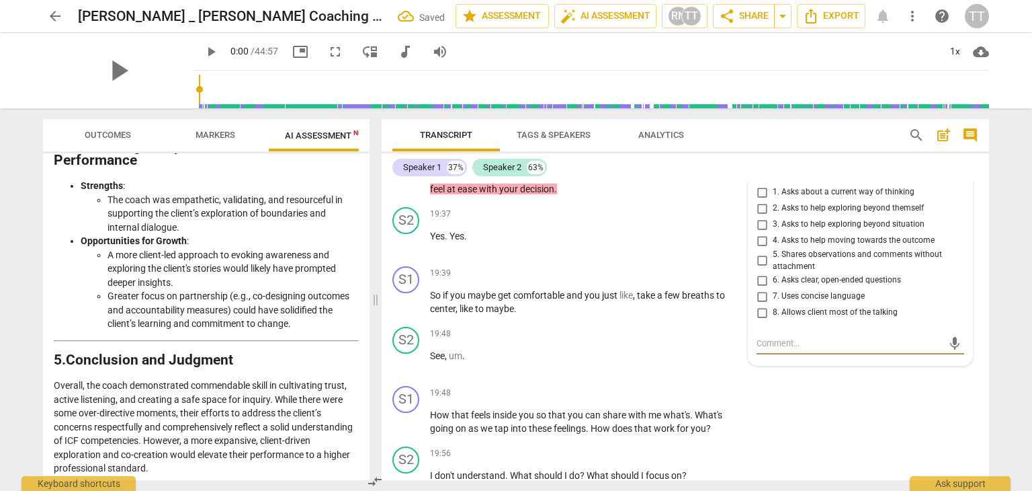
click at [773, 235] on span "4. Asks to help moving towards the outcome" at bounding box center [854, 241] width 162 height 12
click at [771, 233] on input "4. Asks to help moving towards the outcome" at bounding box center [762, 241] width 22 height 16
checkbox input "true"
click at [773, 218] on span "3. Asks to help exploring beyond situation" at bounding box center [849, 224] width 152 height 12
click at [772, 216] on input "3. Asks to help exploring beyond situation" at bounding box center [762, 224] width 22 height 16
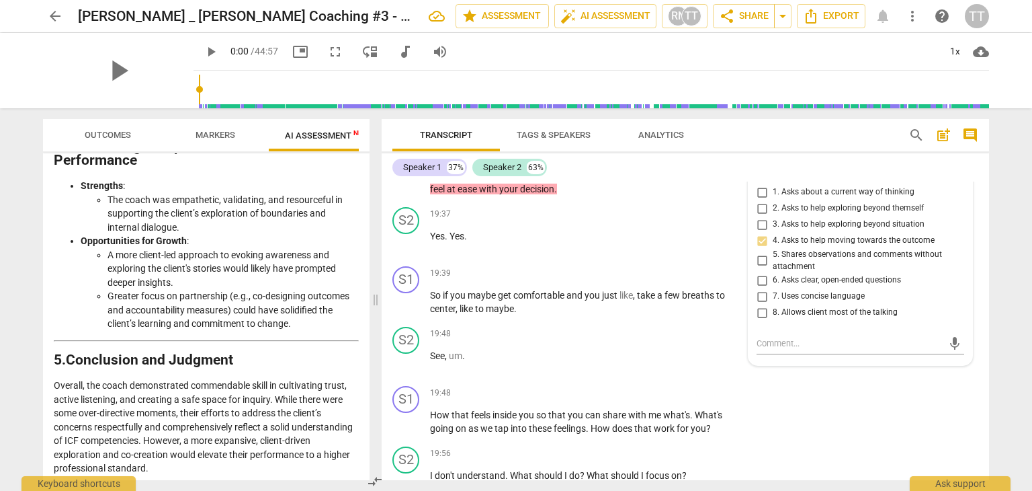
checkbox input "true"
click at [685, 349] on p "See , um ." at bounding box center [587, 356] width 315 height 14
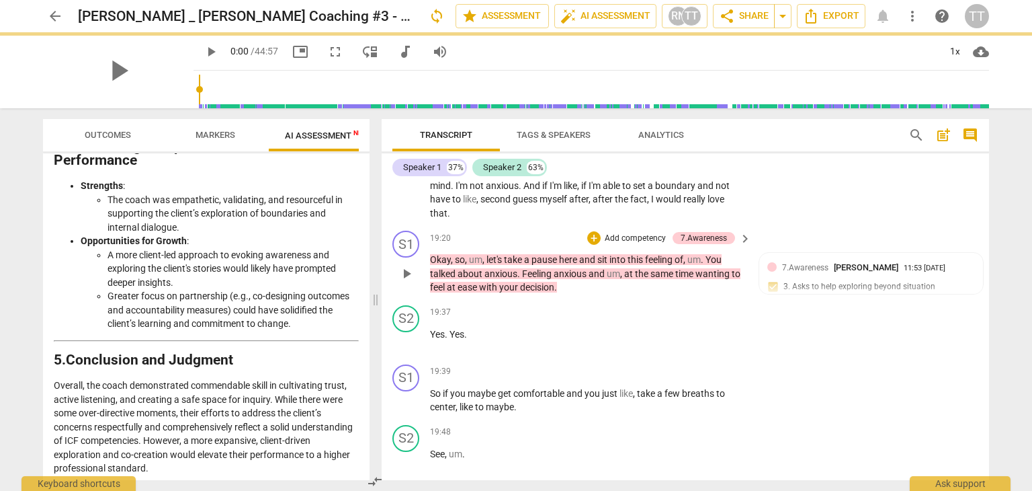
scroll to position [5677, 0]
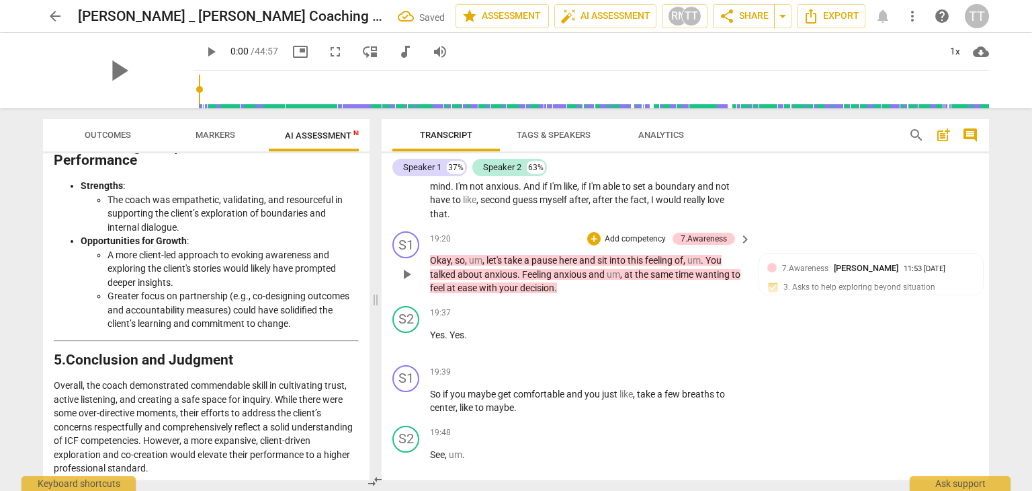
click at [636, 233] on p "Add competency" at bounding box center [636, 239] width 64 height 12
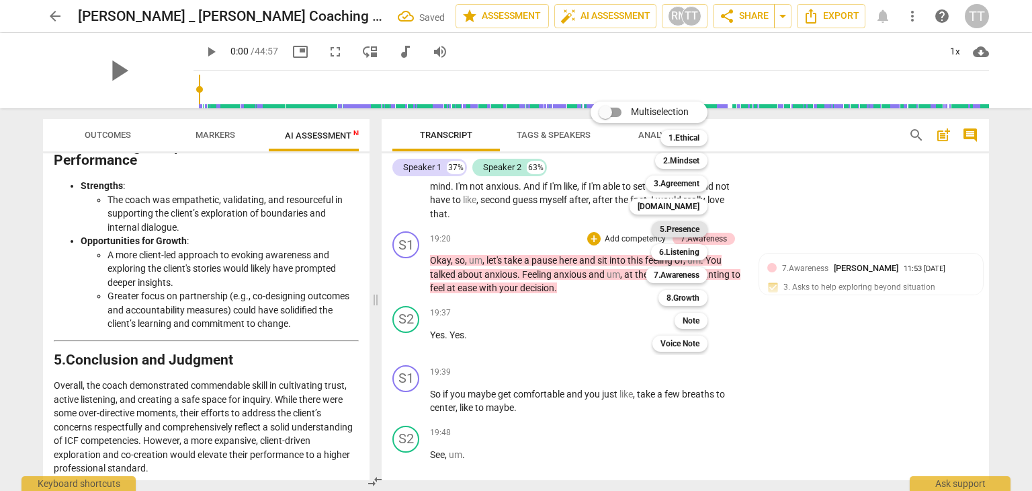
click at [685, 231] on b "5.Presence" at bounding box center [680, 229] width 40 height 16
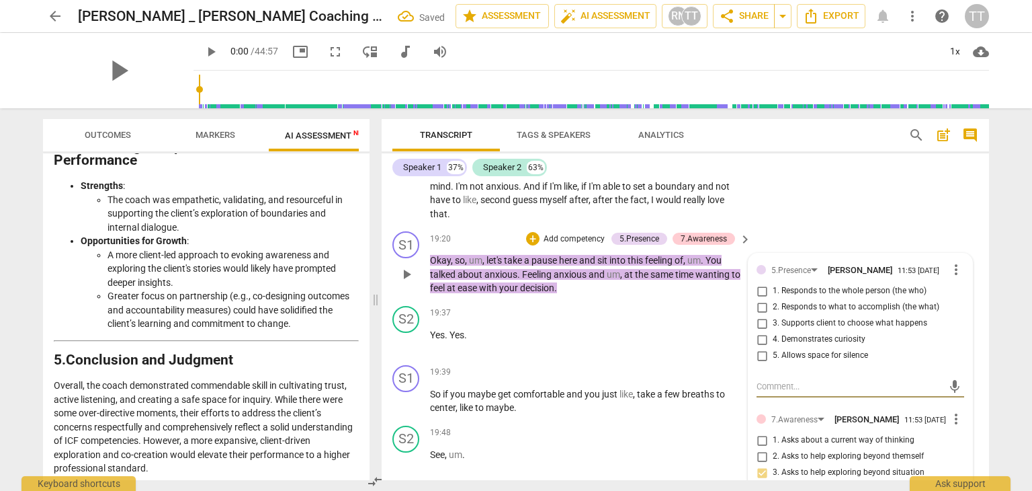
click at [785, 285] on span "1. Responds to the whole person (the who)" at bounding box center [850, 291] width 154 height 12
click at [773, 284] on input "1. Responds to the whole person (the who)" at bounding box center [762, 291] width 22 height 16
checkbox input "true"
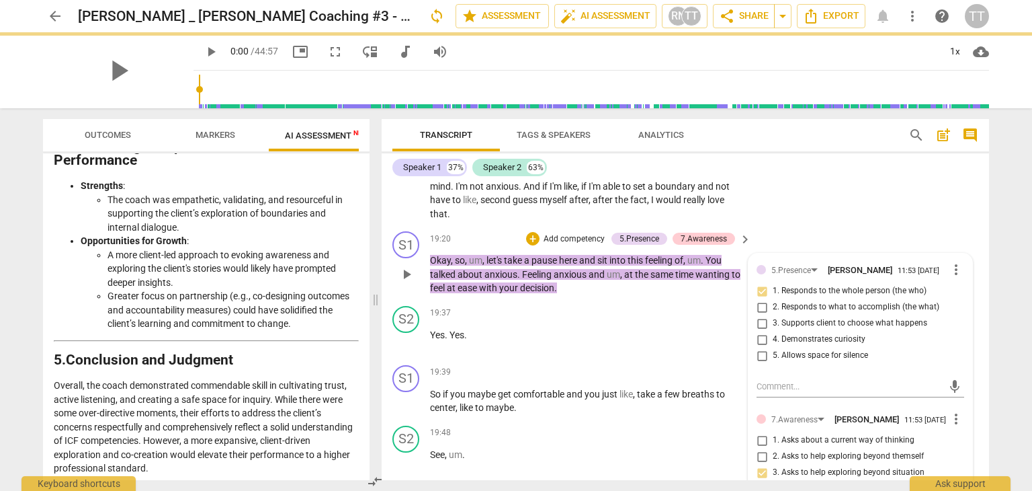
click at [784, 349] on span "5. Allows space for silence" at bounding box center [820, 355] width 95 height 12
click at [773, 347] on input "5. Allows space for silence" at bounding box center [762, 355] width 22 height 16
checkbox input "true"
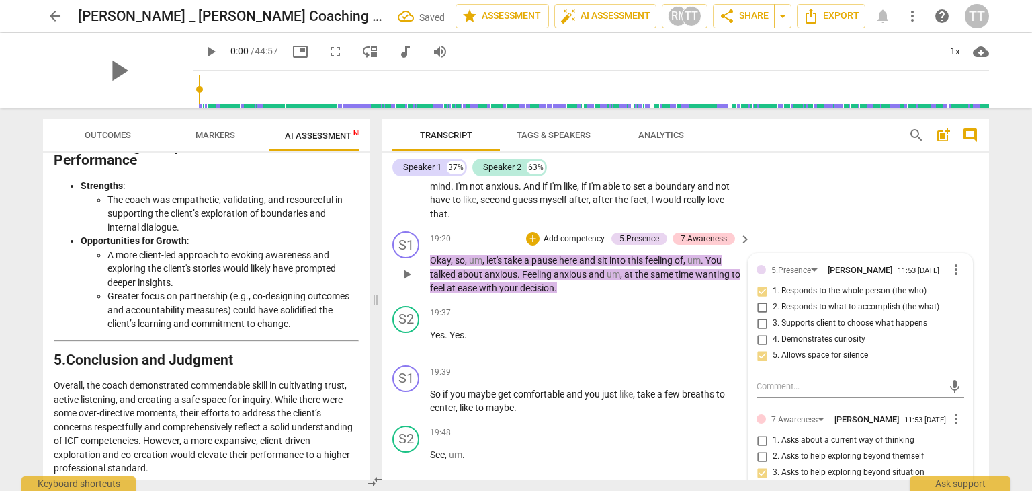
click at [855, 226] on div "S1 play_arrow pause 19:20 + Add competency 5.Presence 7.Awareness keyboard_arro…" at bounding box center [686, 263] width 608 height 75
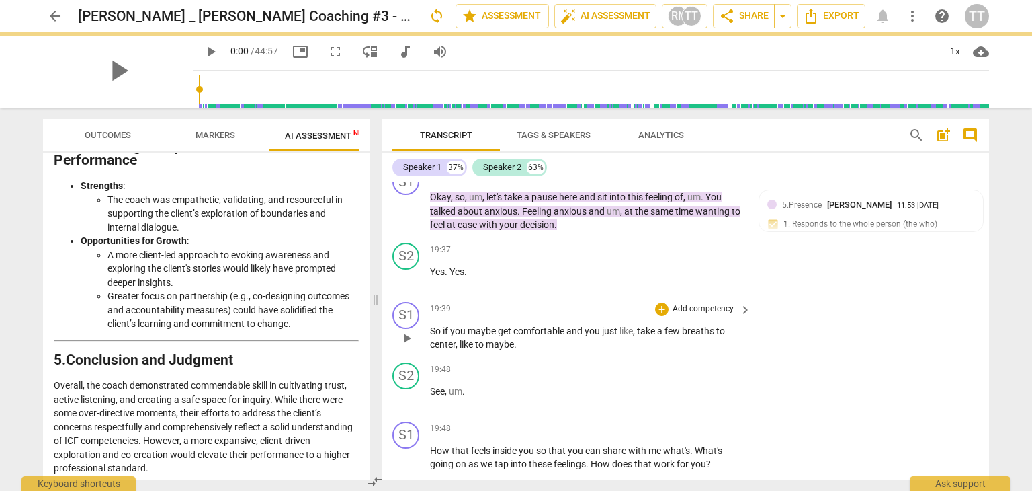
scroll to position [5756, 0]
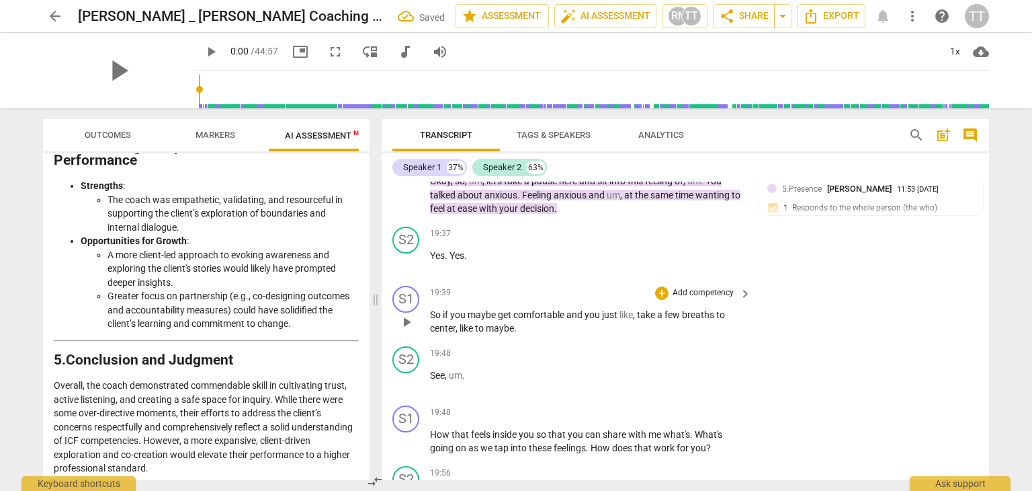
click at [708, 287] on p "Add competency" at bounding box center [703, 293] width 64 height 12
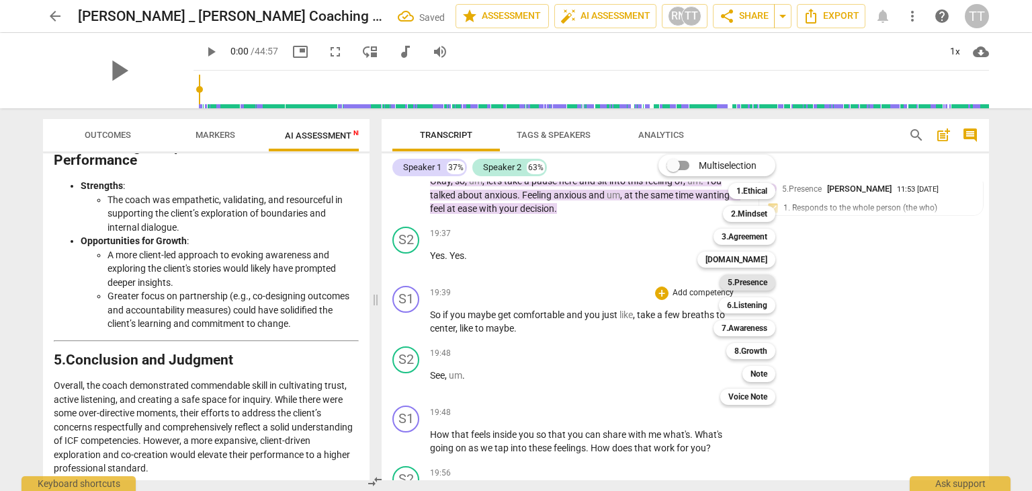
click at [740, 284] on b "5.Presence" at bounding box center [748, 282] width 40 height 16
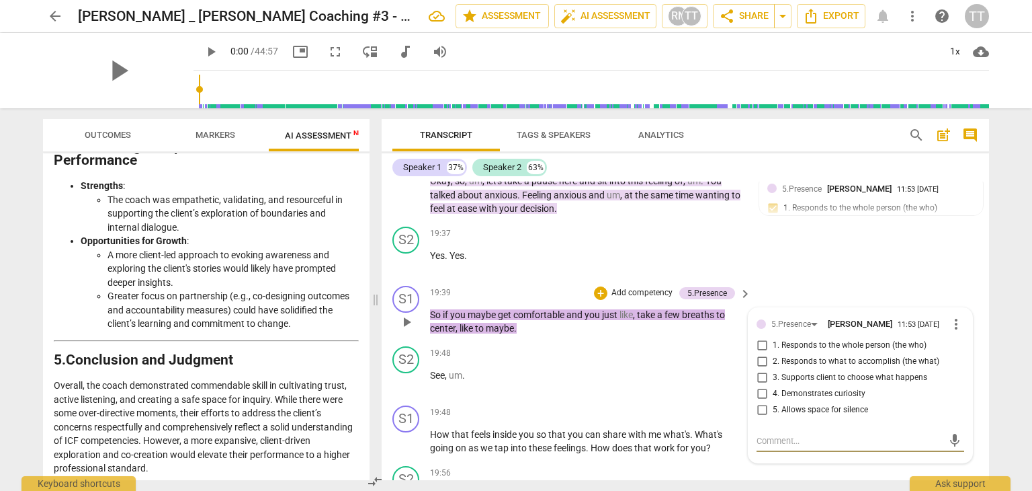
click at [764, 386] on input "4. Demonstrates curiosity" at bounding box center [762, 394] width 22 height 16
checkbox input "true"
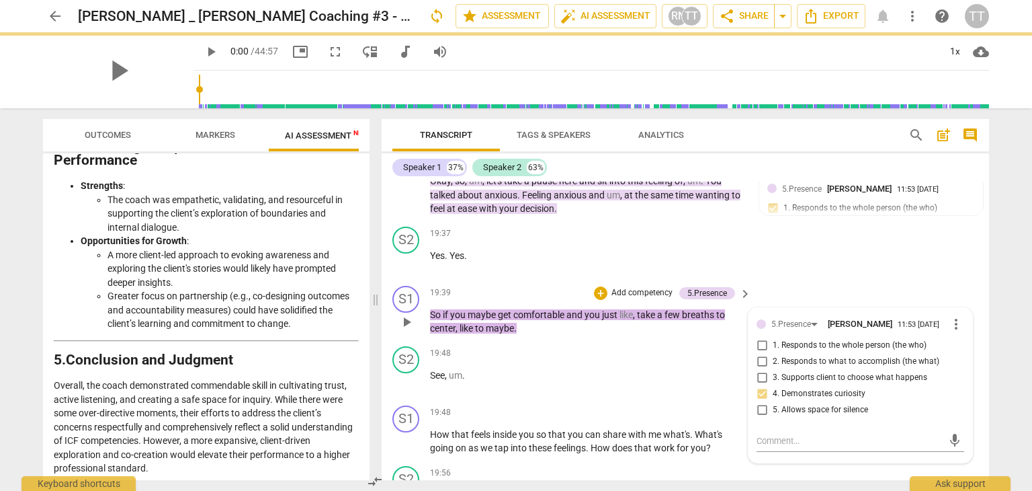
click at [760, 337] on input "1. Responds to the whole person (the who)" at bounding box center [762, 345] width 22 height 16
checkbox input "true"
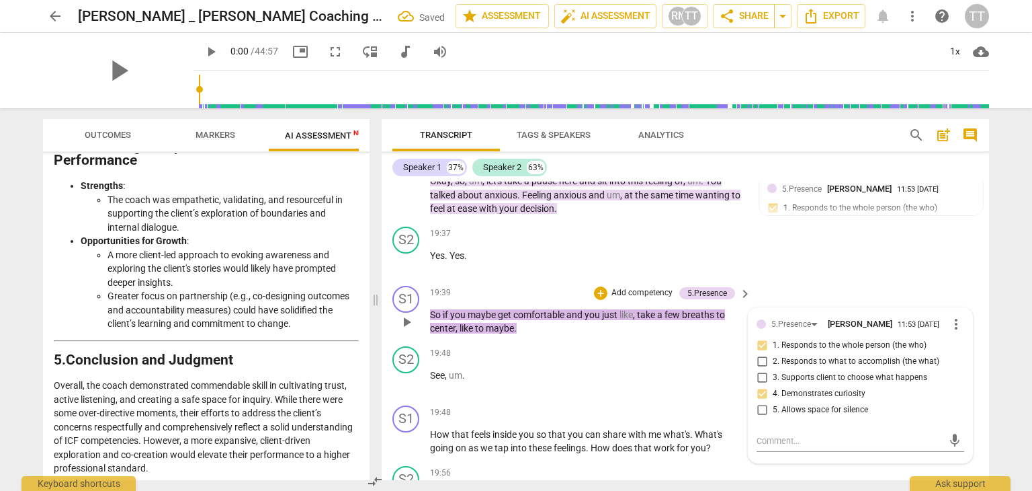
click at [764, 386] on input "4. Demonstrates curiosity" at bounding box center [762, 394] width 22 height 16
checkbox input "false"
click at [786, 288] on div "S1 play_arrow pause 19:39 + Add competency 5.Presence keyboard_arrow_right So i…" at bounding box center [686, 310] width 608 height 60
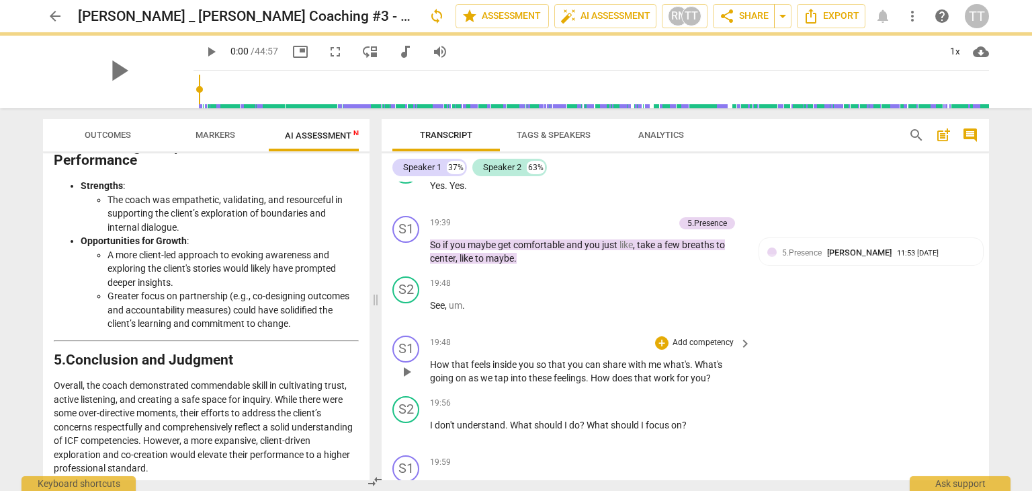
scroll to position [5846, 0]
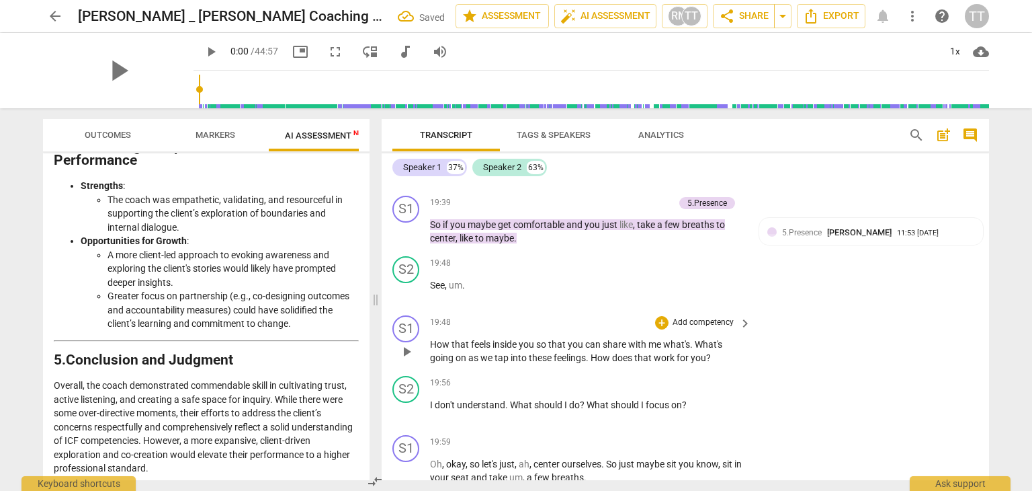
click at [700, 317] on p "Add competency" at bounding box center [703, 323] width 64 height 12
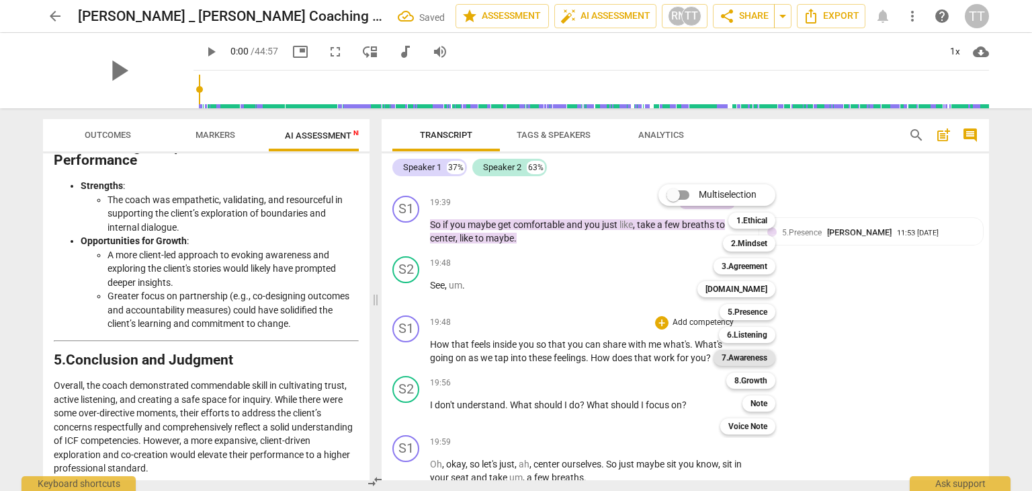
click at [737, 361] on b "7.Awareness" at bounding box center [745, 357] width 46 height 16
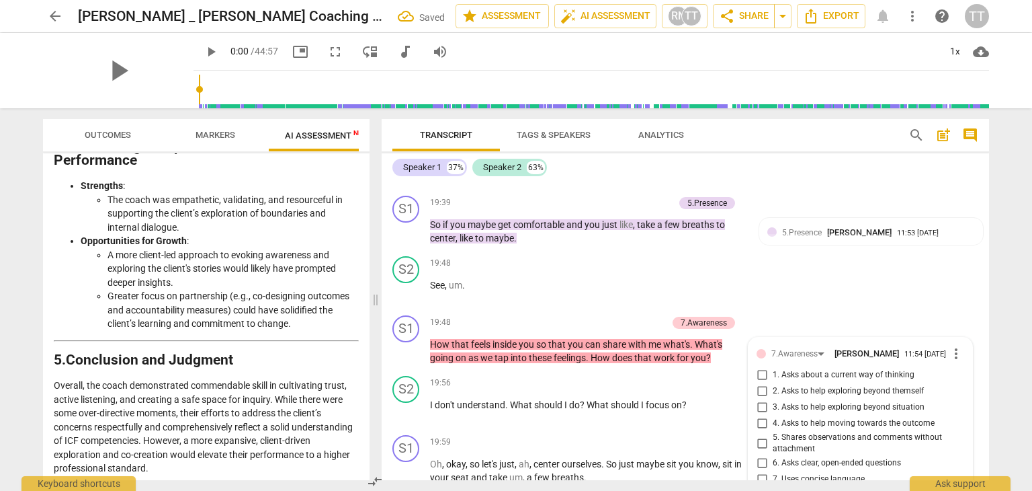
scroll to position [6027, 0]
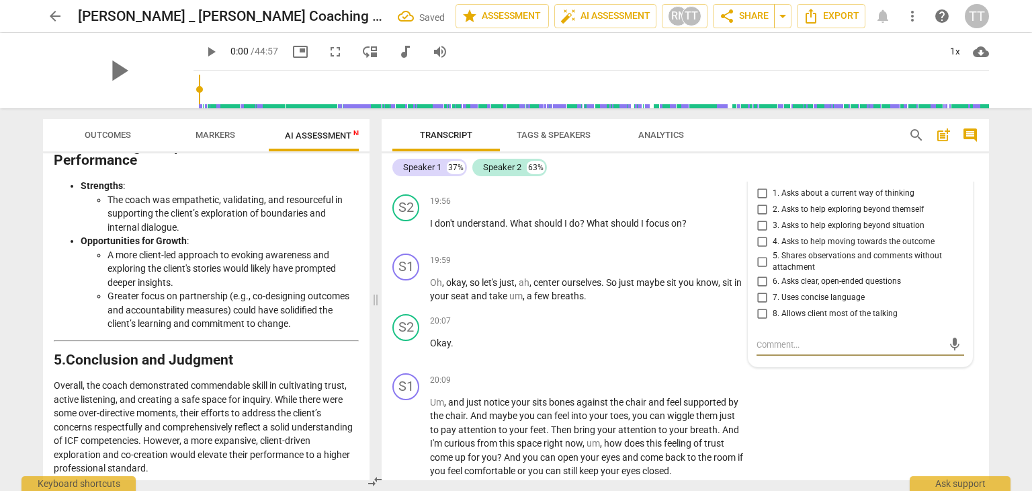
click at [766, 218] on input "3. Asks to help exploring beyond situation" at bounding box center [762, 226] width 22 height 16
checkbox input "true"
click at [764, 202] on input "2. Asks to help exploring beyond themself" at bounding box center [762, 210] width 22 height 16
checkbox input "true"
click at [708, 320] on div "20:07 + Add competency keyboard_arrow_right Okay ." at bounding box center [591, 338] width 323 height 48
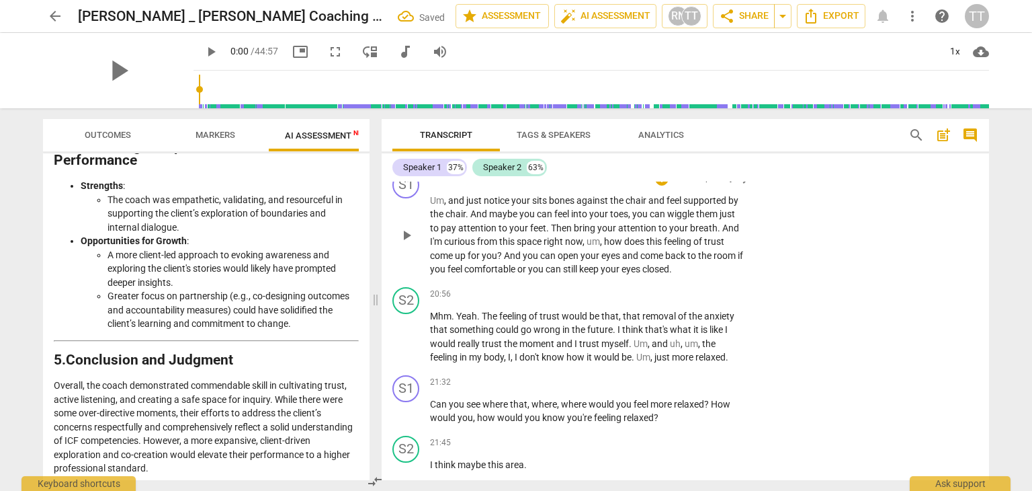
scroll to position [6232, 0]
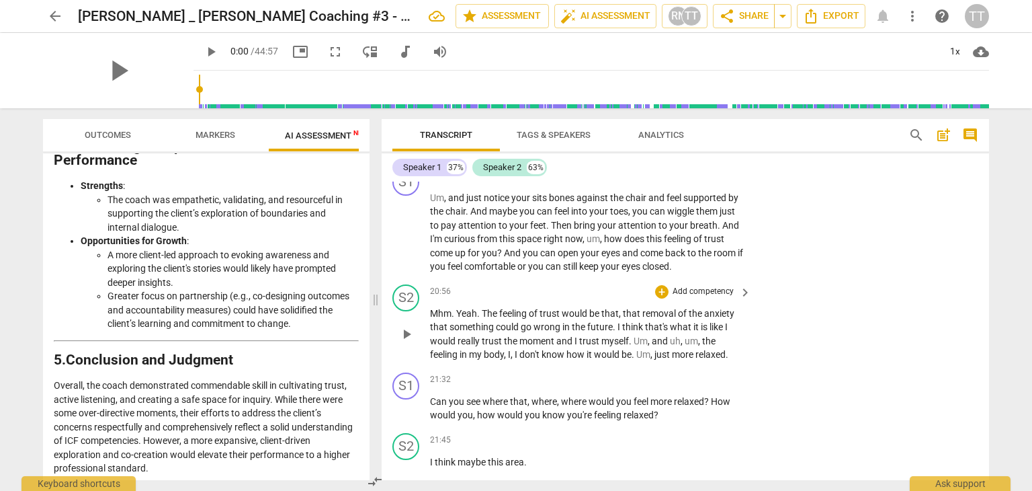
click at [697, 286] on p "Add competency" at bounding box center [703, 292] width 64 height 12
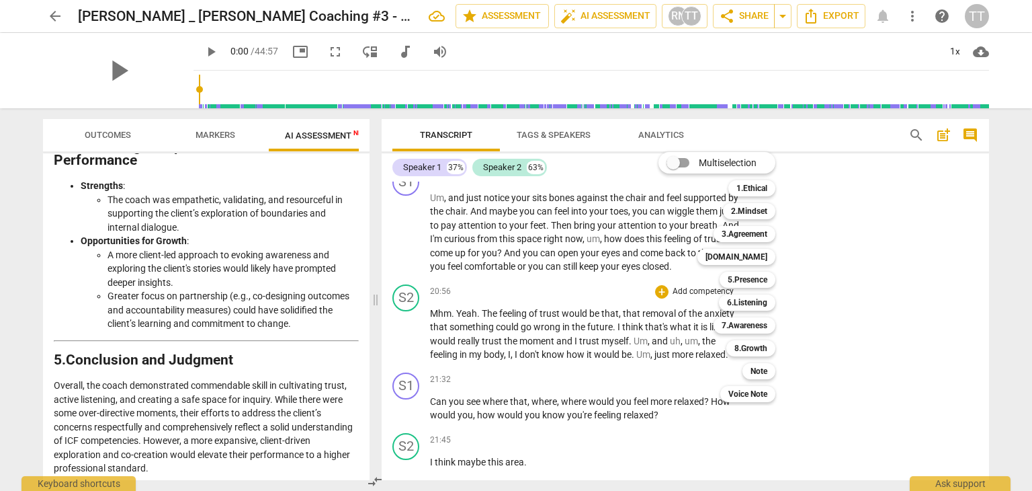
click at [681, 408] on div at bounding box center [516, 245] width 1032 height 491
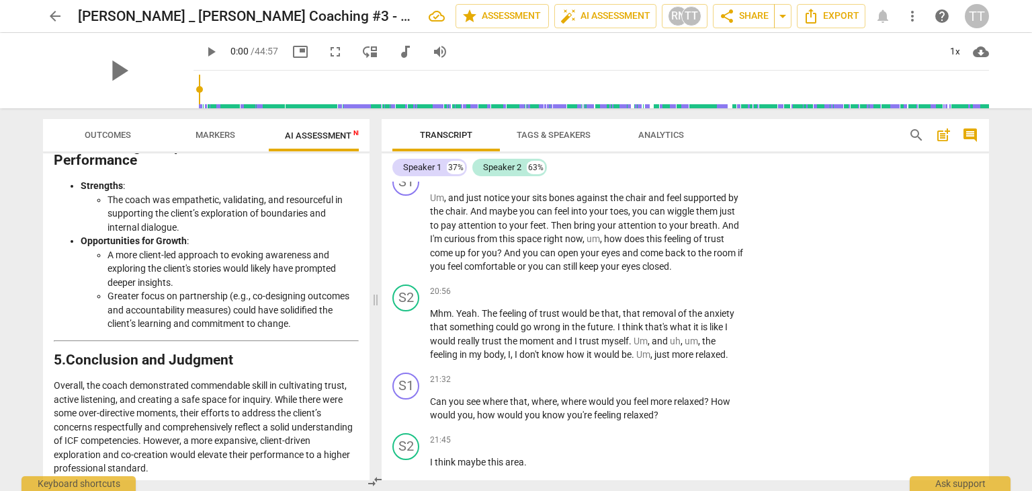
click at [681, 408] on div at bounding box center [516, 245] width 1032 height 491
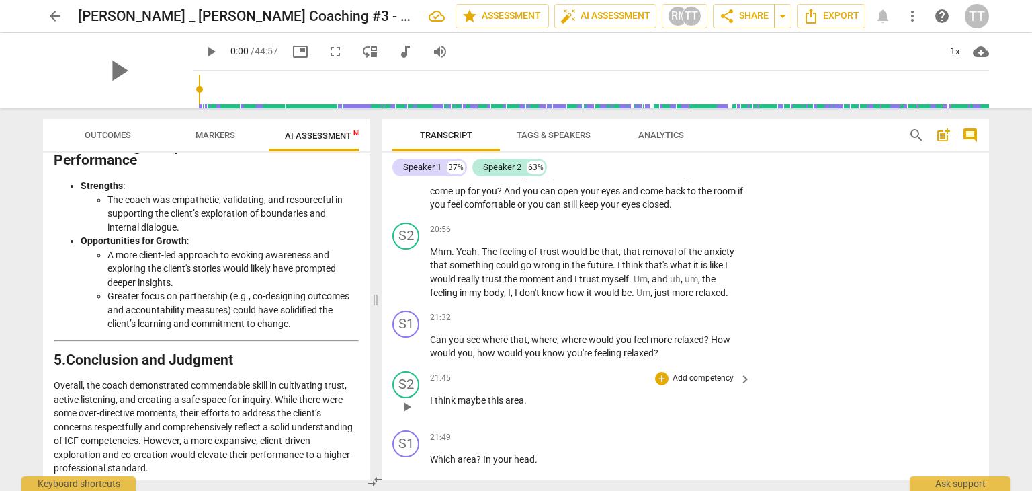
scroll to position [6298, 0]
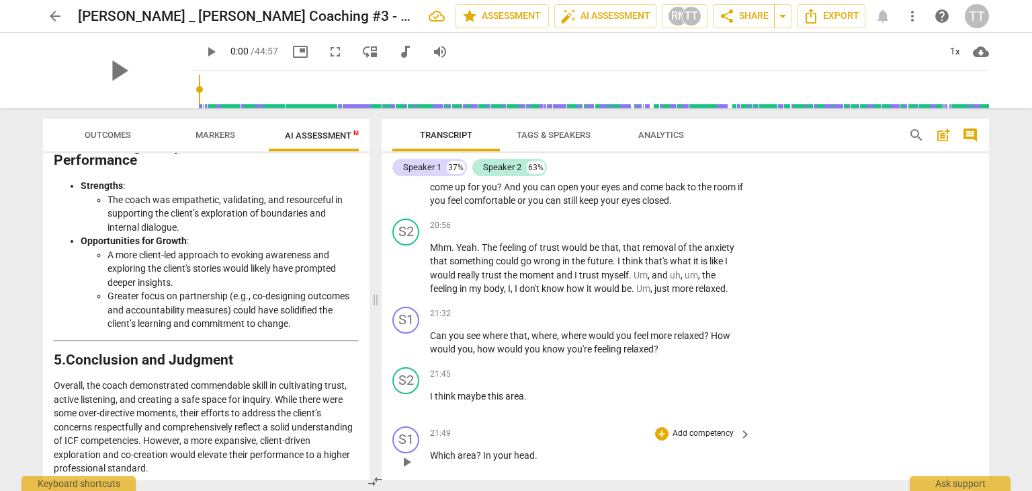
click at [691, 427] on p "Add competency" at bounding box center [703, 433] width 64 height 12
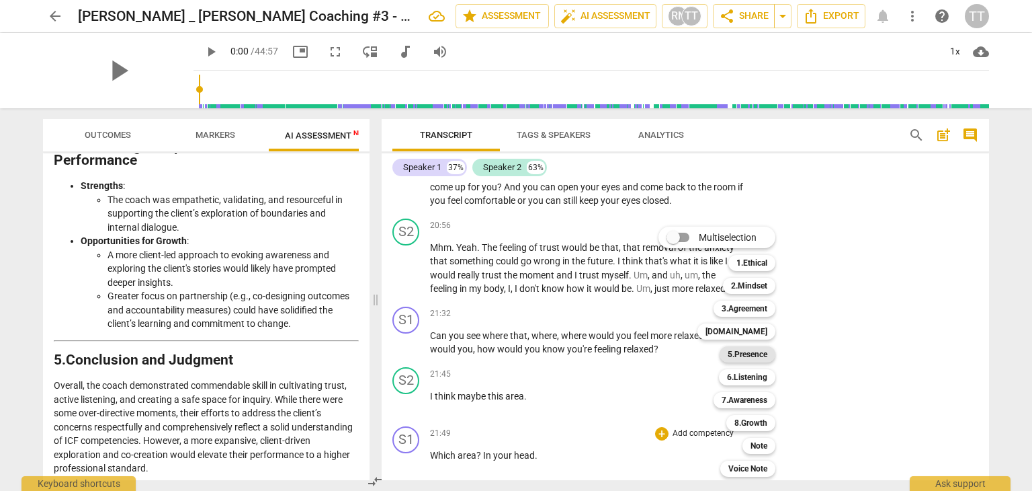
click at [747, 360] on b "5.Presence" at bounding box center [748, 354] width 40 height 16
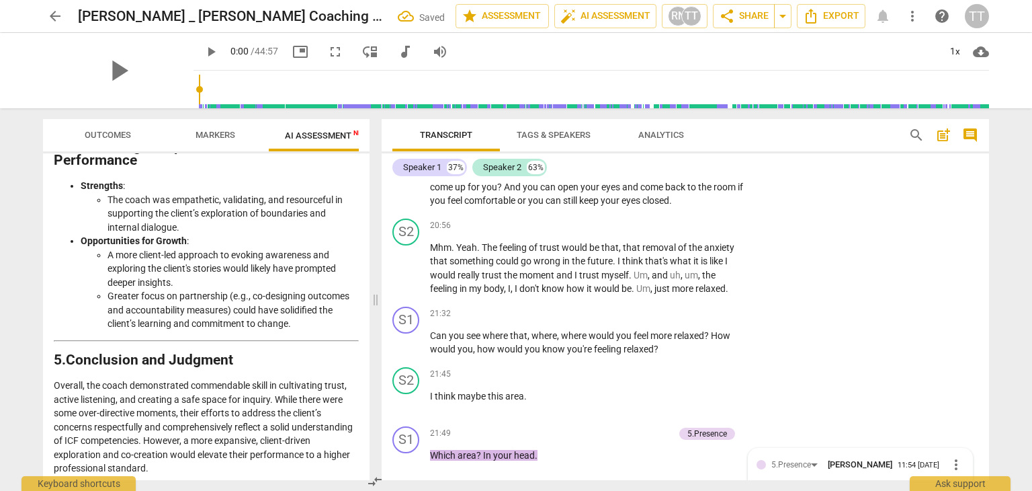
scroll to position [6533, 0]
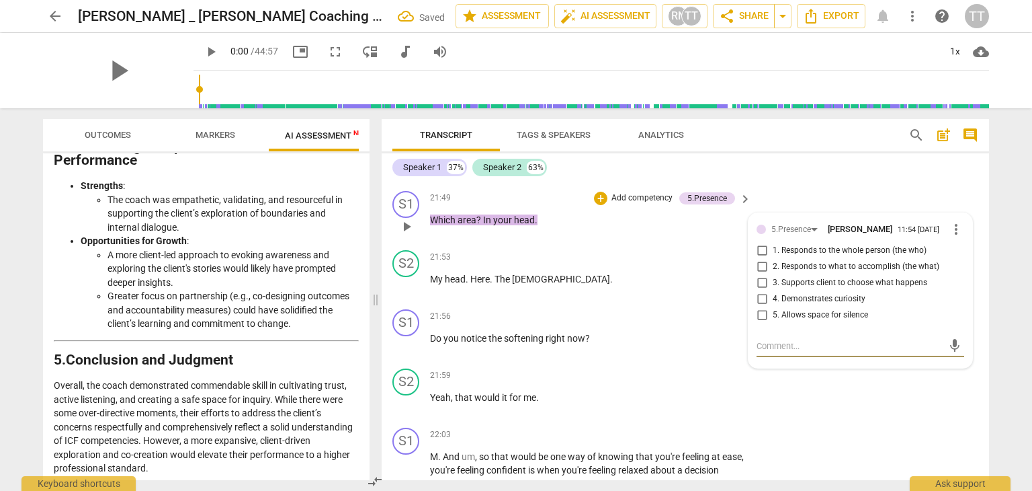
click at [780, 277] on span "3. Supports client to choose what happens" at bounding box center [850, 283] width 155 height 12
click at [773, 275] on input "3. Supports client to choose what happens" at bounding box center [762, 283] width 22 height 16
checkbox input "true"
click at [846, 422] on div "S1 play_arrow pause 22:03 + Add competency keyboard_arrow_right M . And um , so…" at bounding box center [686, 466] width 608 height 88
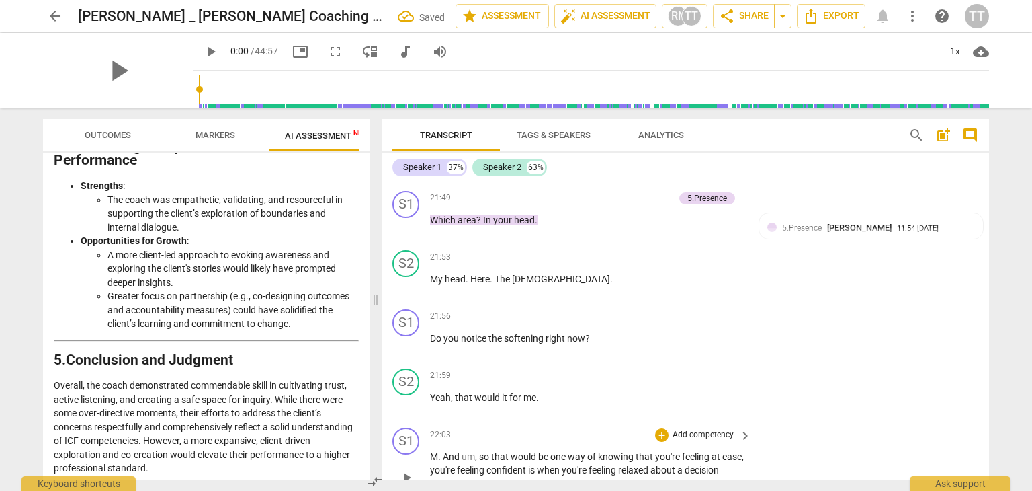
scroll to position [6613, 0]
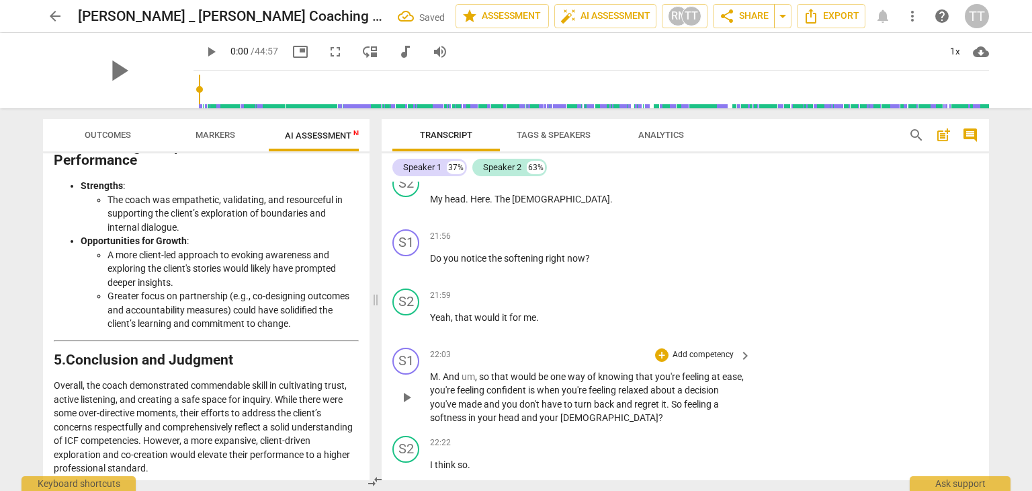
click at [683, 349] on p "Add competency" at bounding box center [703, 355] width 64 height 12
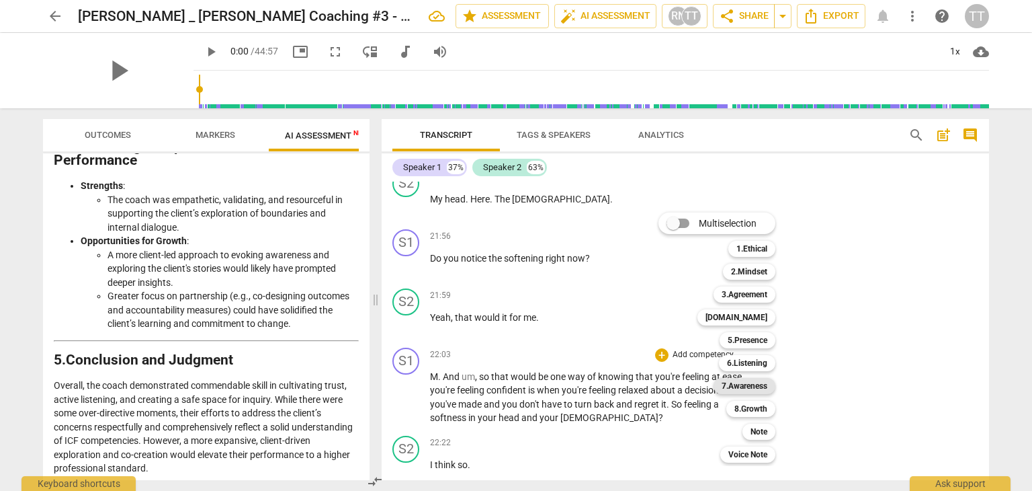
click at [743, 386] on b "7.Awareness" at bounding box center [745, 386] width 46 height 16
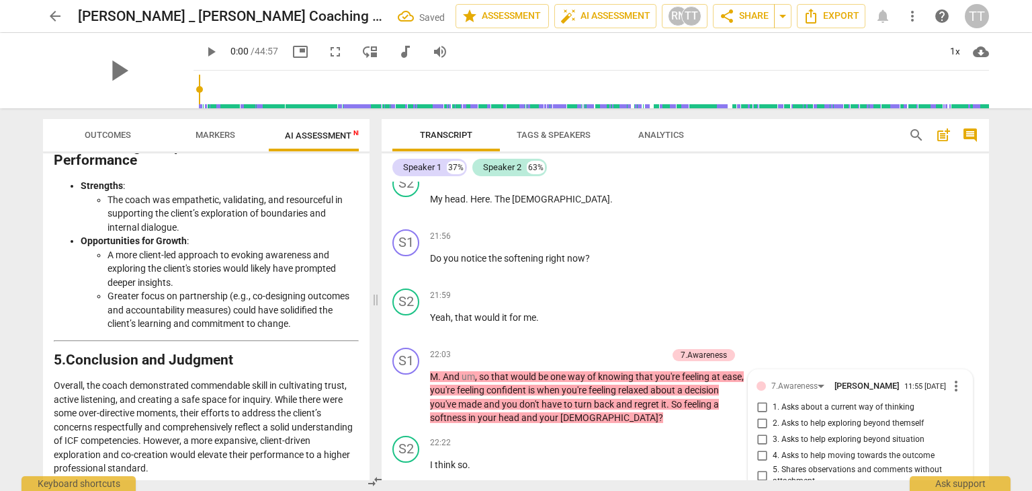
scroll to position [6823, 0]
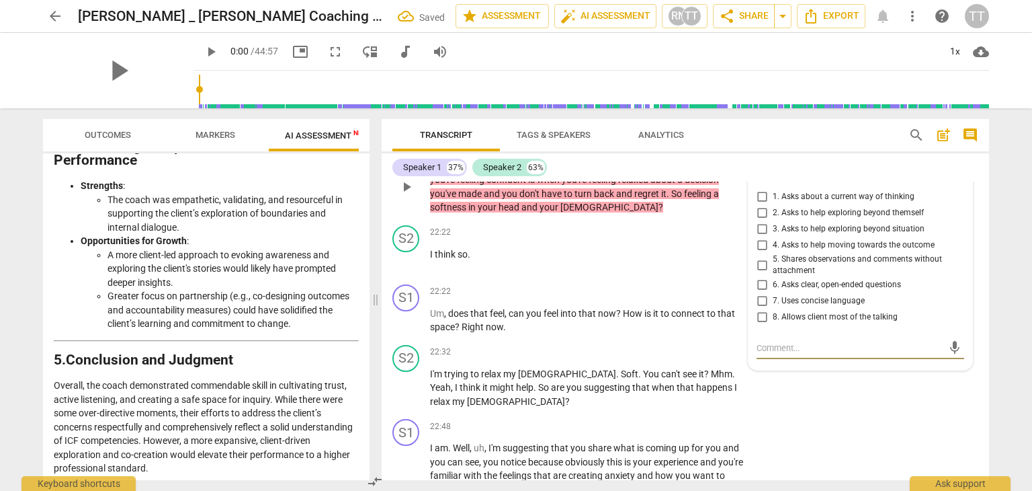
click at [801, 253] on span "5. Shares observations and comments without attachment" at bounding box center [866, 265] width 186 height 24
click at [773, 257] on input "5. Shares observations and comments without attachment" at bounding box center [762, 265] width 22 height 16
checkbox input "true"
click at [881, 375] on div "S2 play_arrow pause 22:32 + Add competency keyboard_arrow_right I'm trying to r…" at bounding box center [686, 376] width 608 height 75
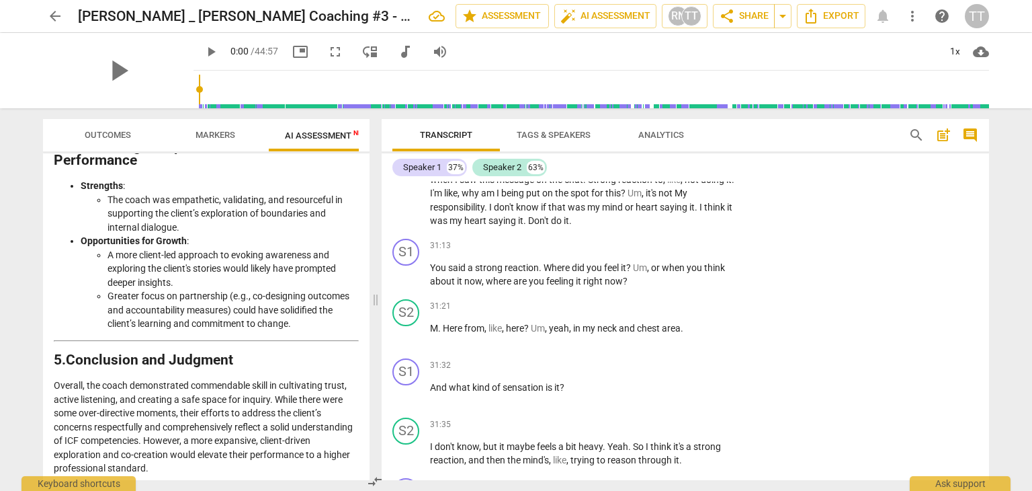
scroll to position [9397, 0]
click at [684, 239] on p "Add competency" at bounding box center [703, 245] width 64 height 12
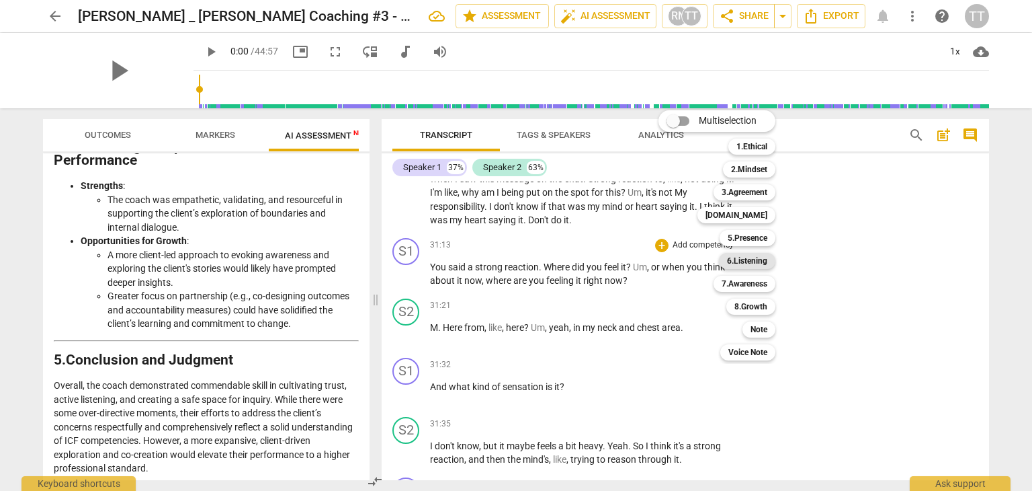
click at [742, 263] on b "6.Listening" at bounding box center [747, 261] width 40 height 16
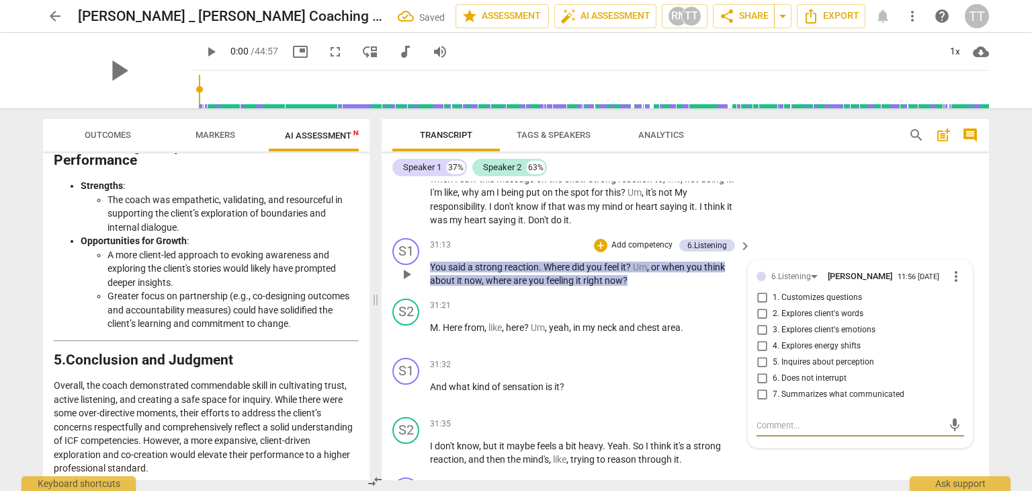
click at [764, 306] on input "2. Explores client's words" at bounding box center [762, 314] width 22 height 16
checkbox input "true"
click at [766, 322] on input "3. Explores client's emotions" at bounding box center [762, 330] width 22 height 16
checkbox input "true"
click at [864, 356] on span "5. Inquires about perception" at bounding box center [823, 362] width 101 height 12
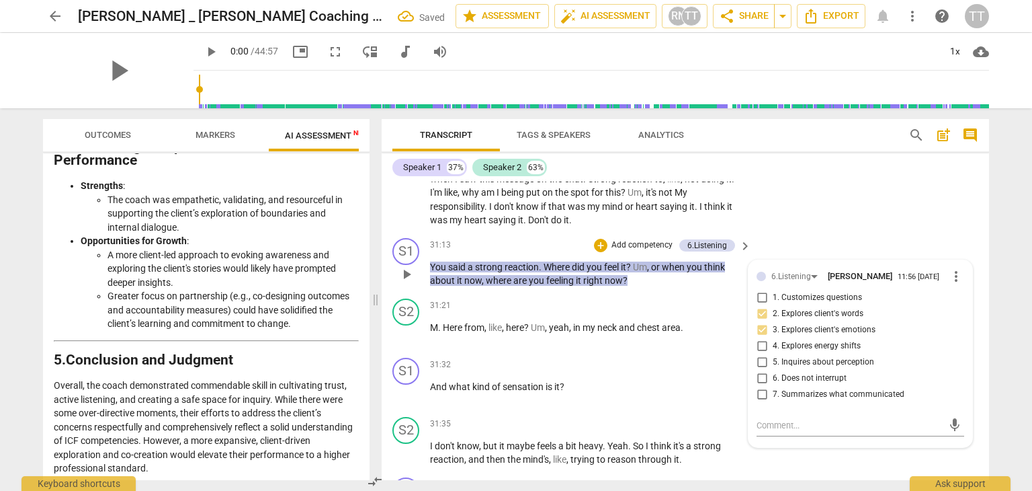
click at [773, 354] on input "5. Inquires about perception" at bounding box center [762, 362] width 22 height 16
checkbox input "true"
click at [744, 337] on div "S2 play_arrow pause 31:21 + Add competency keyboard_arrow_right M . Here from ,…" at bounding box center [686, 322] width 608 height 59
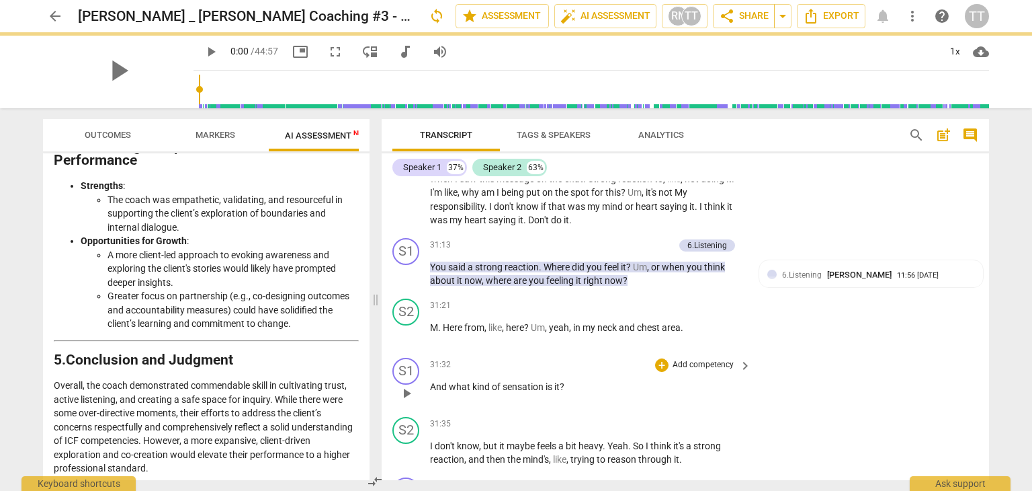
click at [686, 359] on p "Add competency" at bounding box center [703, 365] width 64 height 12
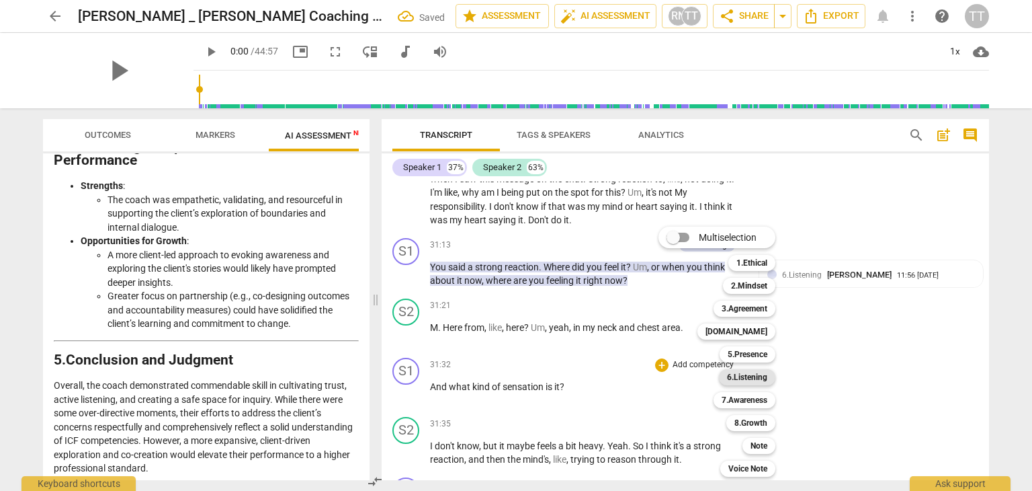
click at [761, 377] on b "6.Listening" at bounding box center [747, 377] width 40 height 16
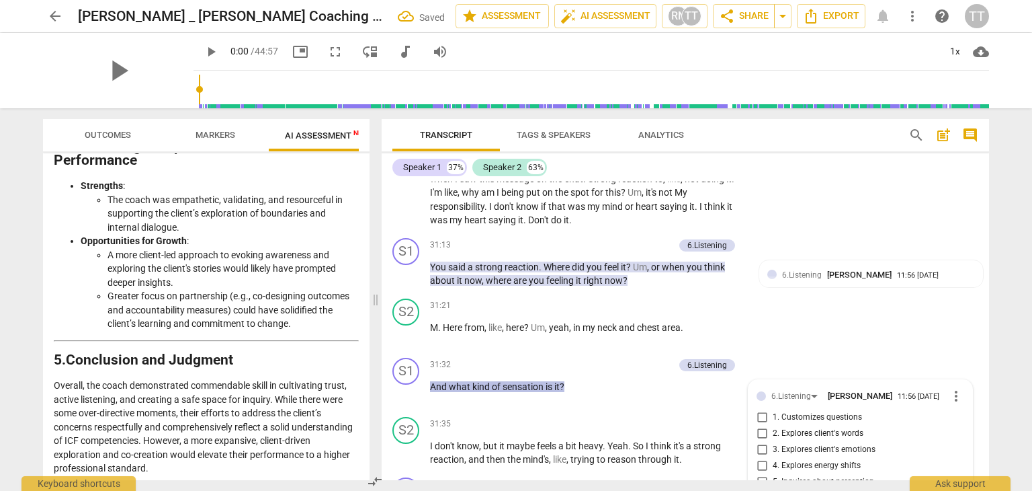
scroll to position [9600, 0]
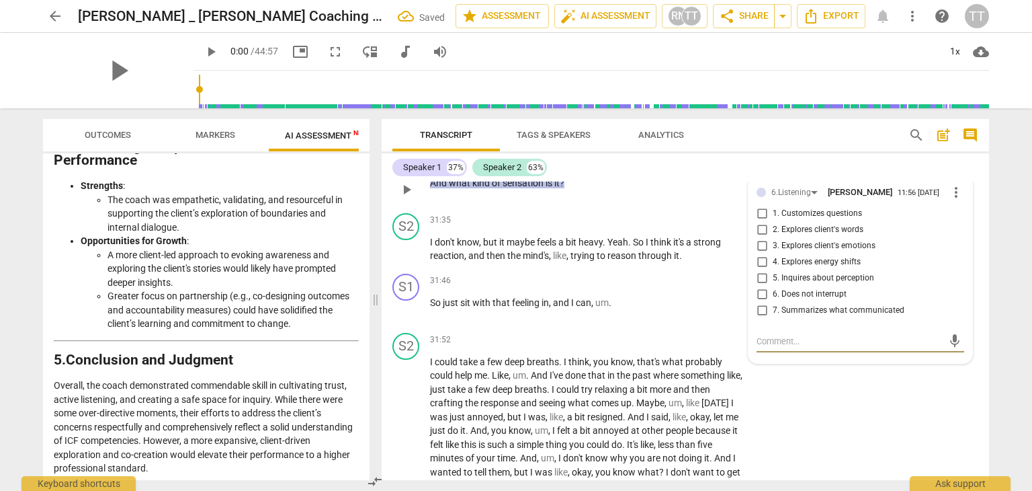
click at [782, 272] on span "5. Inquires about perception" at bounding box center [823, 278] width 101 height 12
click at [773, 270] on input "5. Inquires about perception" at bounding box center [762, 278] width 22 height 16
checkbox input "true"
click at [837, 401] on div "S2 play_arrow pause 31:52 + Add competency keyboard_arrow_right I could take a …" at bounding box center [686, 433] width 608 height 212
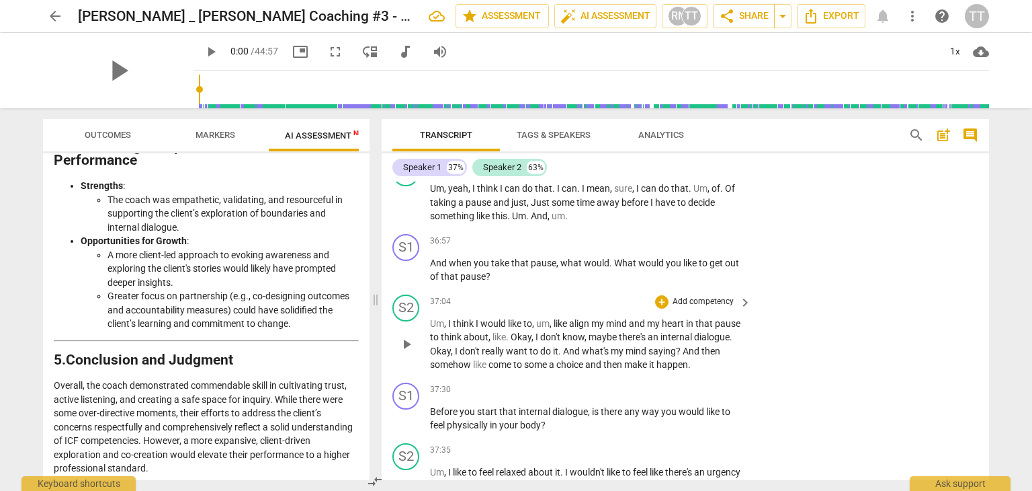
scroll to position [11284, 0]
click at [698, 234] on p "Add competency" at bounding box center [703, 240] width 64 height 12
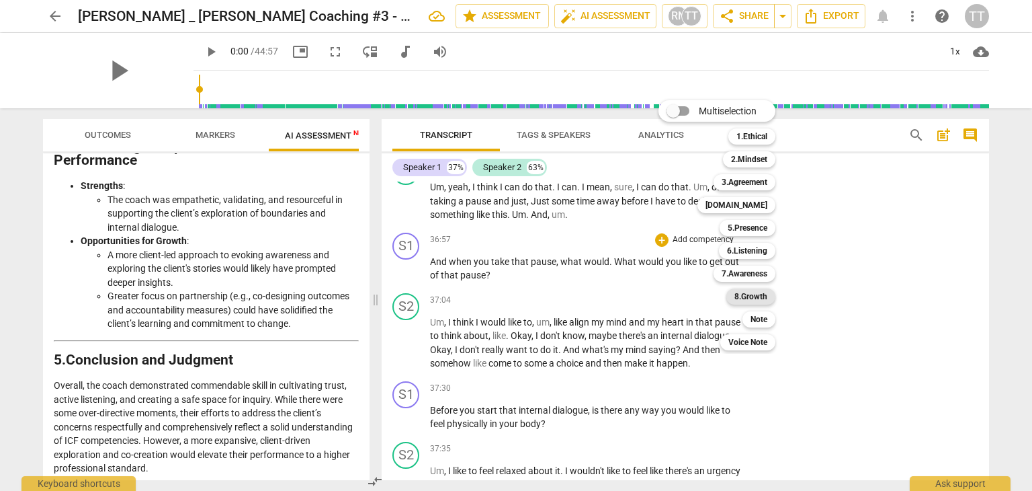
click at [743, 296] on b "8.Growth" at bounding box center [751, 296] width 33 height 16
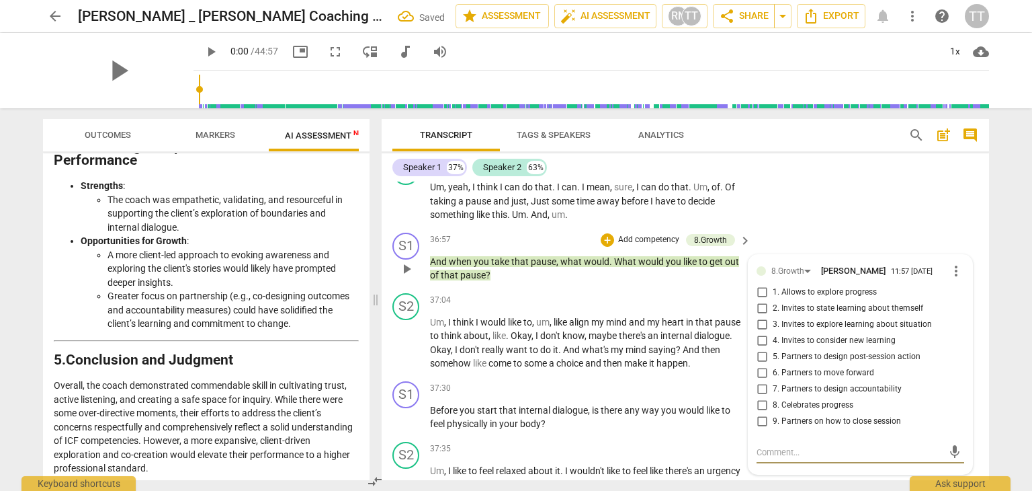
click at [810, 319] on span "3. Invites to explore learning about situation" at bounding box center [852, 325] width 159 height 12
click at [773, 317] on input "3. Invites to explore learning about situation" at bounding box center [762, 325] width 22 height 16
checkbox input "true"
click at [843, 199] on div "S2 play_arrow pause 36:40 + Add competency keyboard_arrow_right Um , yeah , I t…" at bounding box center [686, 190] width 608 height 75
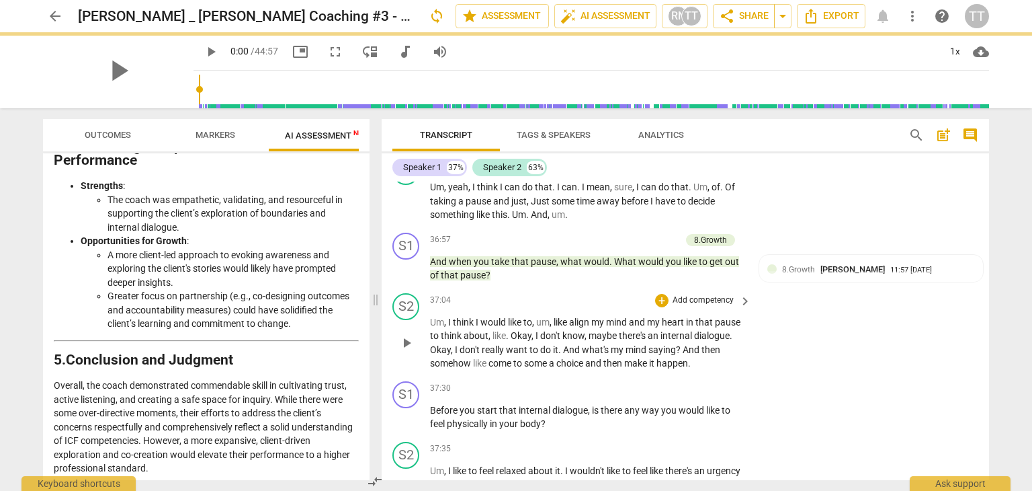
scroll to position [11375, 0]
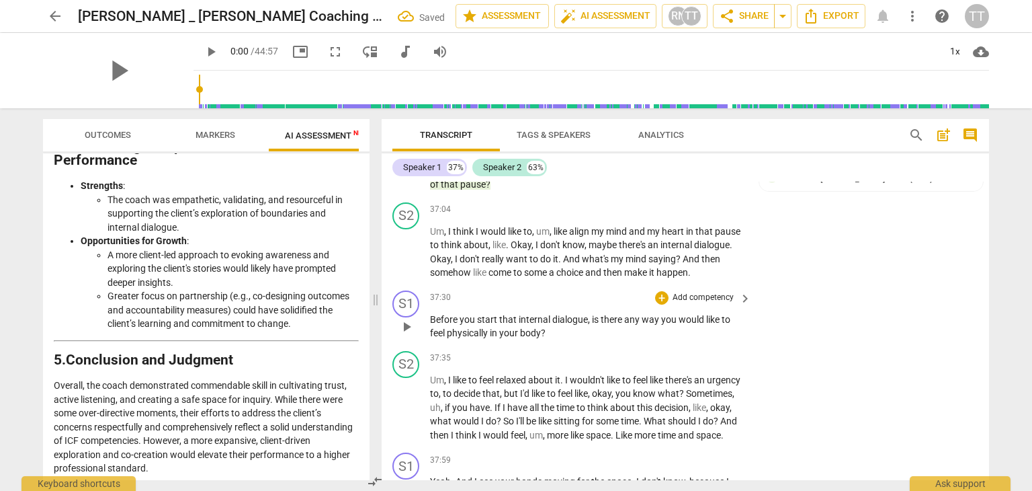
click at [706, 292] on p "Add competency" at bounding box center [703, 298] width 64 height 12
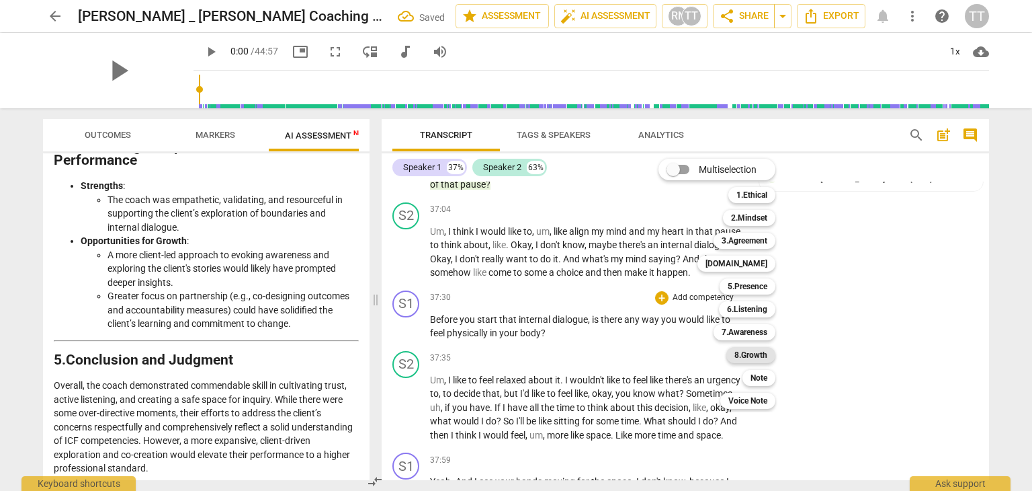
click at [747, 358] on b "8.Growth" at bounding box center [751, 355] width 33 height 16
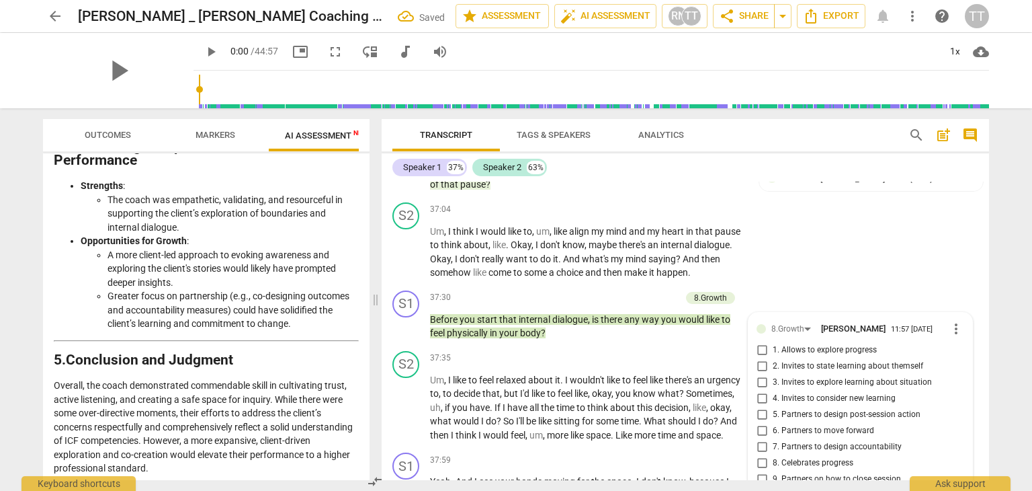
scroll to position [11539, 0]
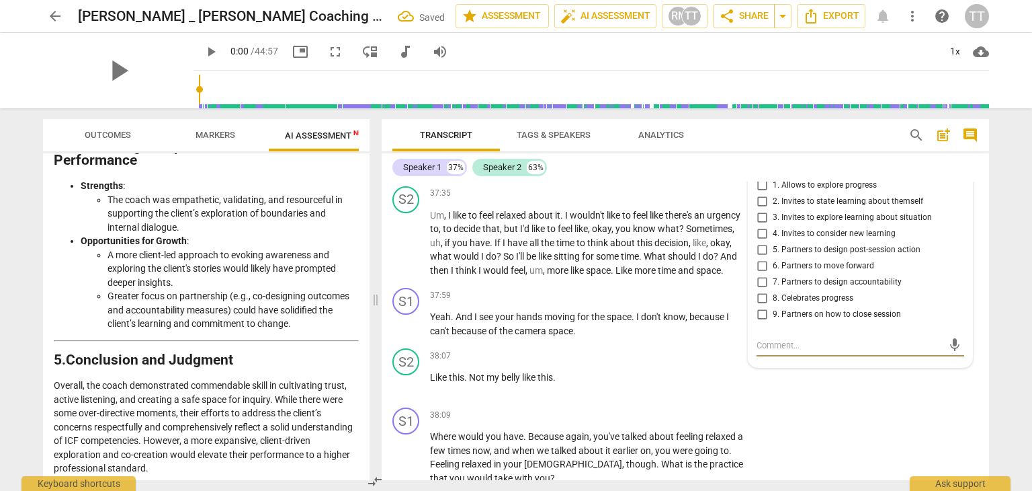
click at [800, 212] on span "3. Invites to explore learning about situation" at bounding box center [852, 218] width 159 height 12
click at [773, 210] on input "3. Invites to explore learning about situation" at bounding box center [762, 218] width 22 height 16
checkbox input "true"
click at [794, 196] on span "2. Invites to state learning about themself" at bounding box center [848, 202] width 151 height 12
click at [773, 194] on input "2. Invites to state learning about themself" at bounding box center [762, 202] width 22 height 16
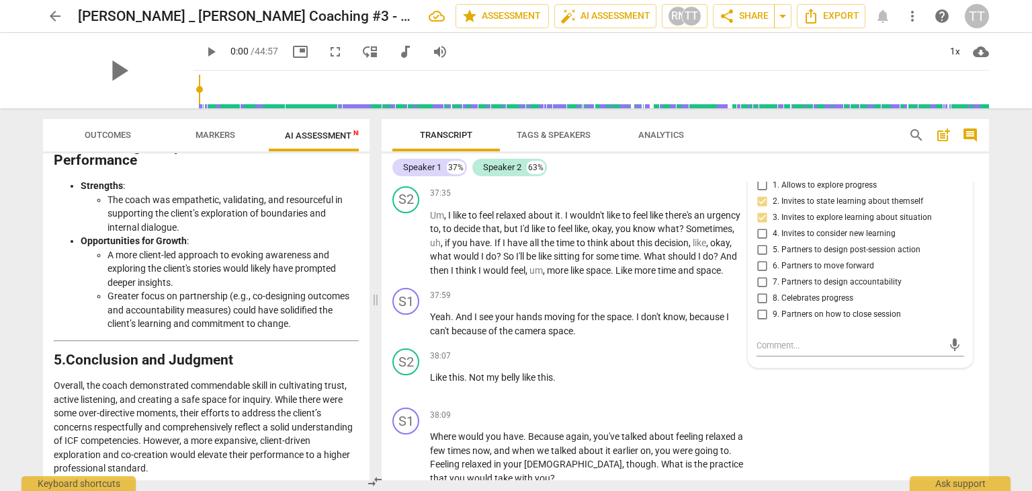
scroll to position [11537, 0]
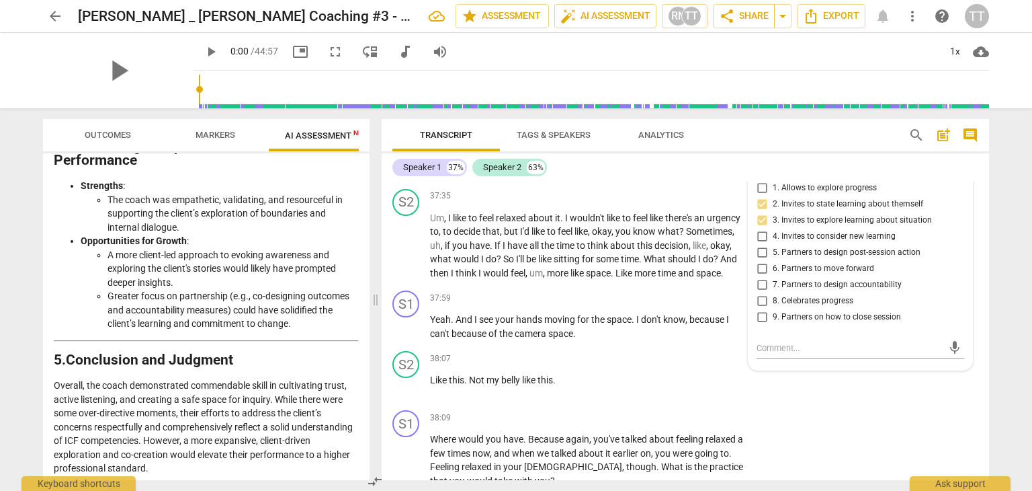
click at [788, 198] on span "2. Invites to state learning about themself" at bounding box center [848, 204] width 151 height 12
click at [773, 196] on input "2. Invites to state learning about themself" at bounding box center [762, 204] width 22 height 16
checkbox input "true"
click at [843, 380] on div "S2 play_arrow pause 38:07 + Add competency keyboard_arrow_right Like this . Not…" at bounding box center [686, 374] width 608 height 59
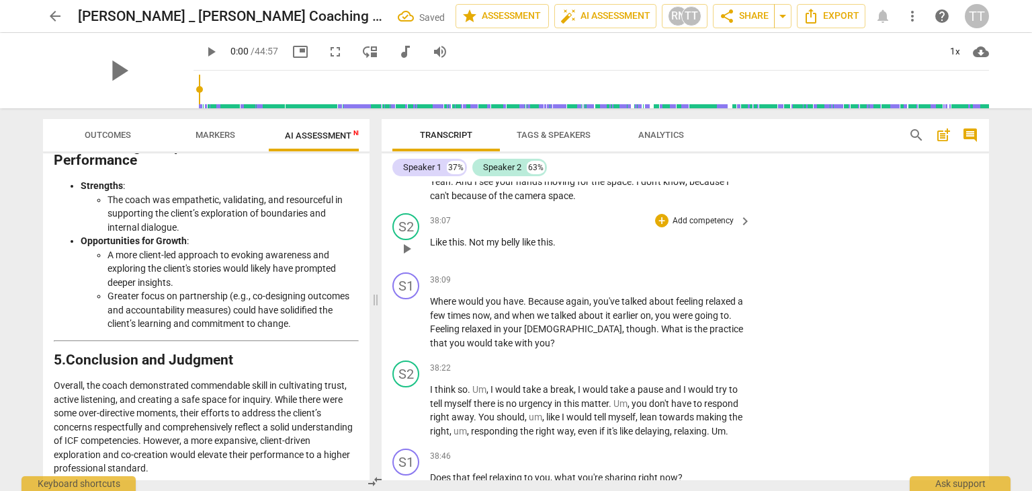
scroll to position [11680, 0]
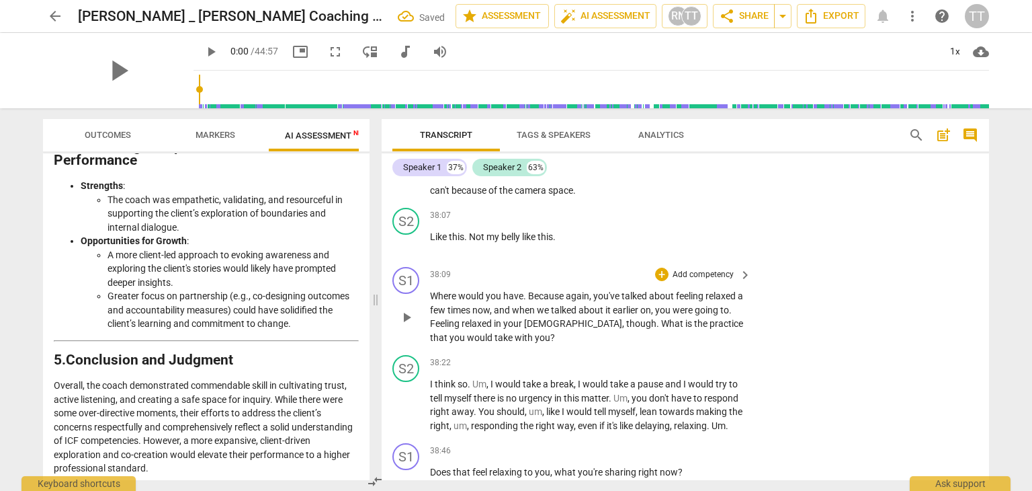
click at [718, 272] on p "Add competency" at bounding box center [703, 275] width 64 height 12
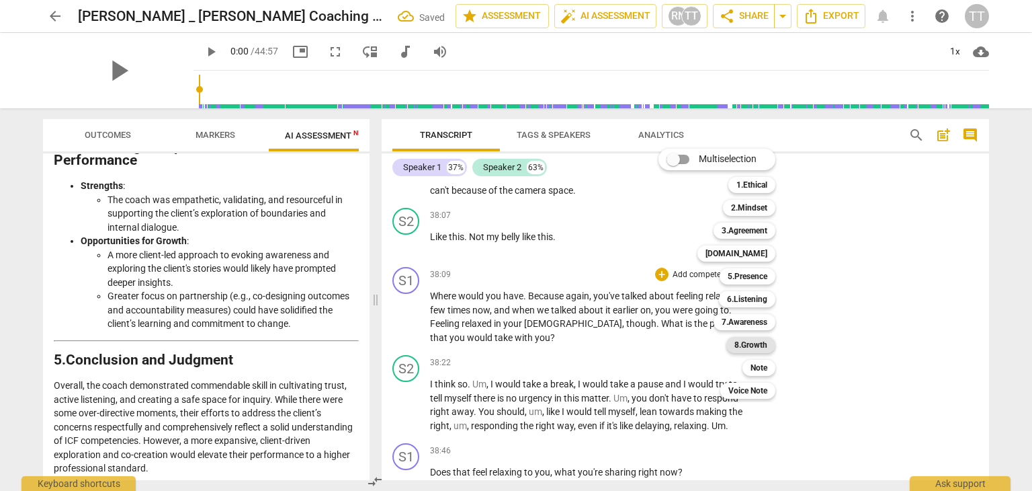
click at [766, 345] on b "8.Growth" at bounding box center [751, 345] width 33 height 16
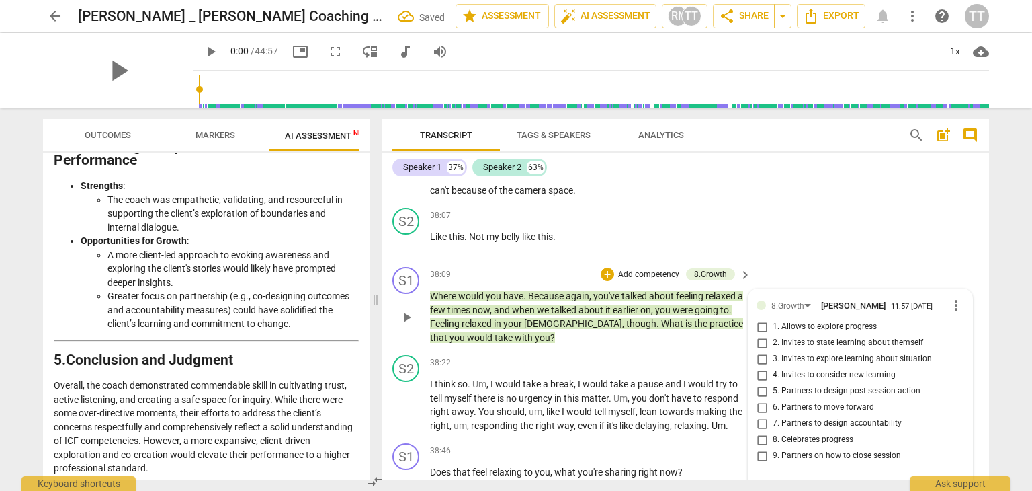
scroll to position [11834, 0]
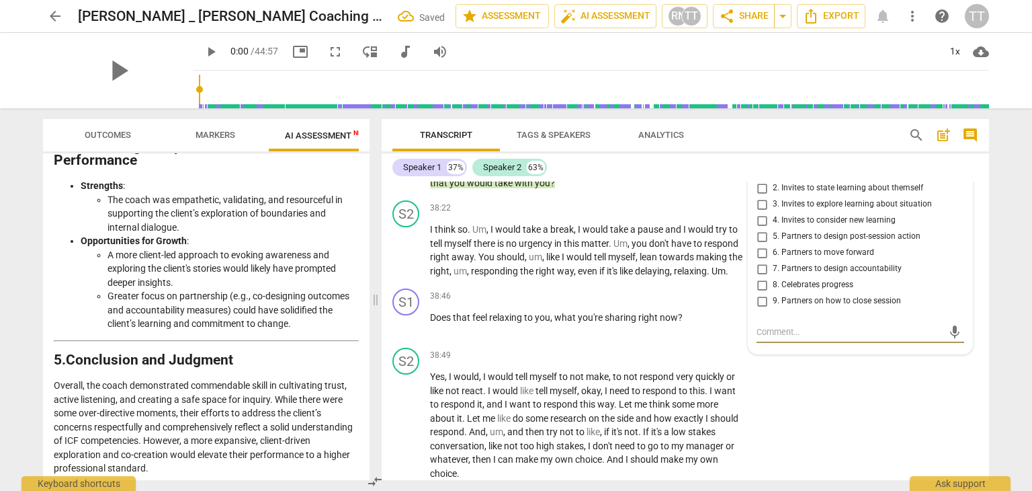
click at [789, 183] on span "2. Invites to state learning about themself" at bounding box center [848, 188] width 151 height 12
click at [773, 183] on input "2. Invites to state learning about themself" at bounding box center [762, 188] width 22 height 16
checkbox input "true"
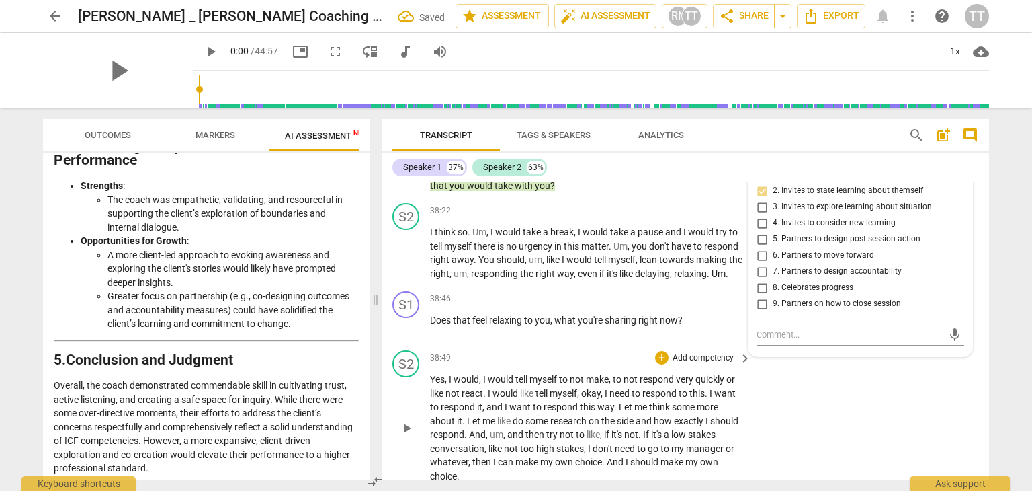
click at [868, 373] on div "S2 play_arrow pause 38:49 + Add competency keyboard_arrow_right Yes , I would ,…" at bounding box center [686, 416] width 608 height 143
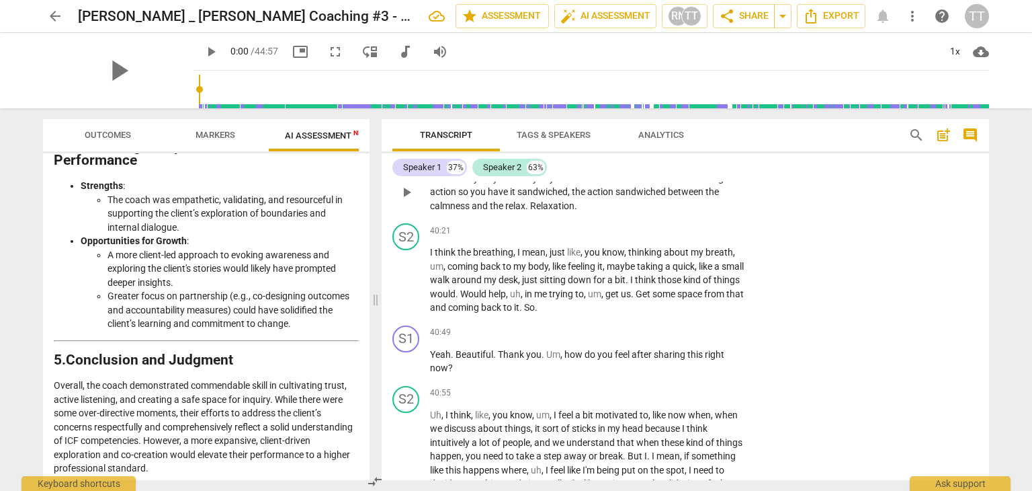
scroll to position [12367, 0]
click at [686, 236] on p "Add competency" at bounding box center [703, 230] width 64 height 12
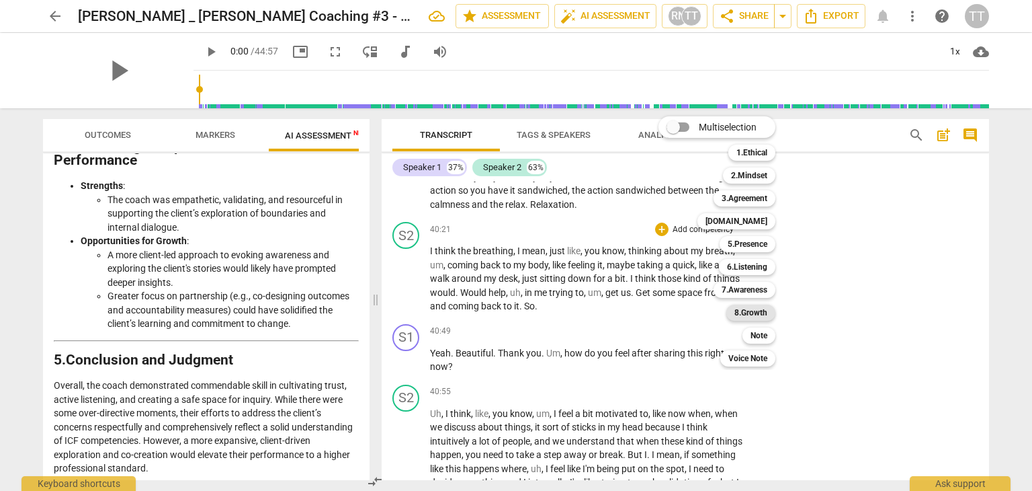
click at [745, 315] on b "8.Growth" at bounding box center [751, 312] width 33 height 16
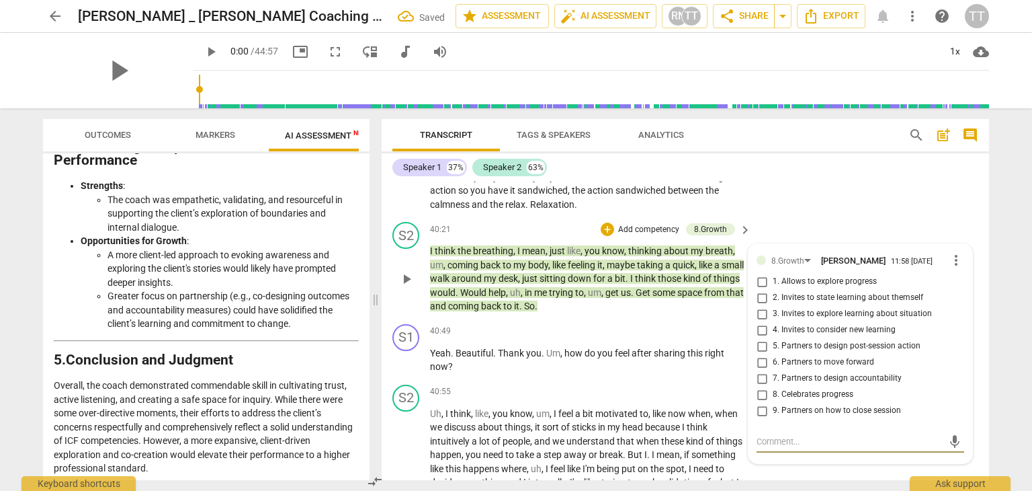
click at [807, 352] on span "5. Partners to design post-session action" at bounding box center [847, 346] width 148 height 12
click at [773, 354] on input "5. Partners to design post-session action" at bounding box center [762, 346] width 22 height 16
checkbox input "true"
click at [843, 248] on div "S2 play_arrow pause 40:21 + Add competency 8.Growth keyboard_arrow_right I thin…" at bounding box center [686, 267] width 608 height 102
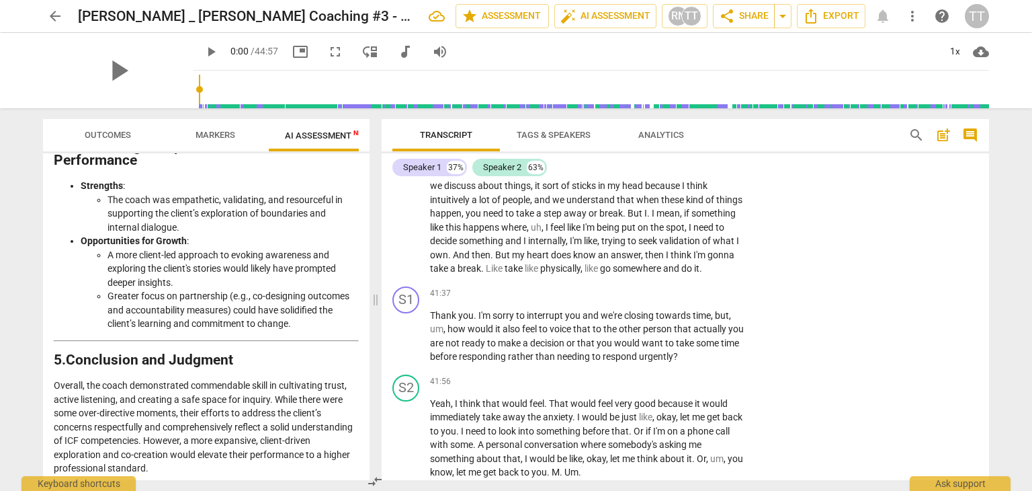
scroll to position [12615, 0]
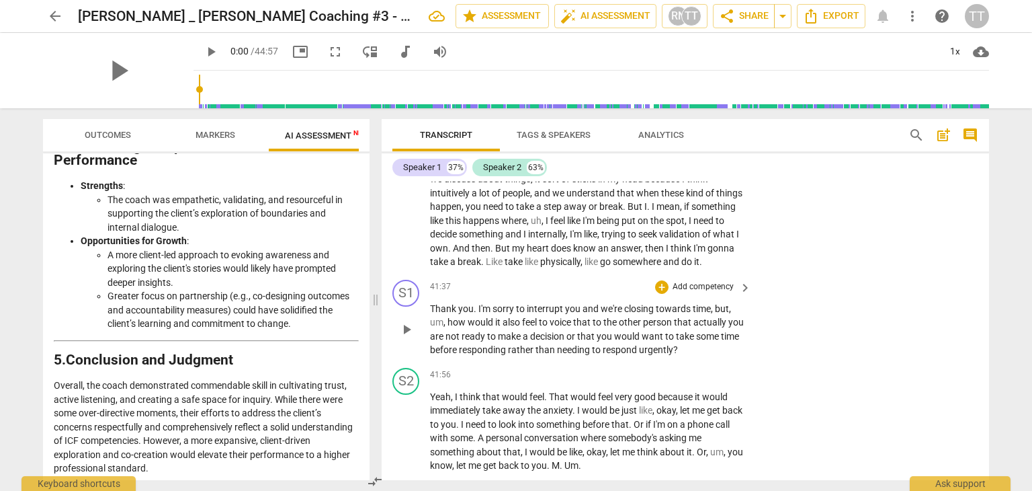
click at [708, 293] on p "Add competency" at bounding box center [703, 287] width 64 height 12
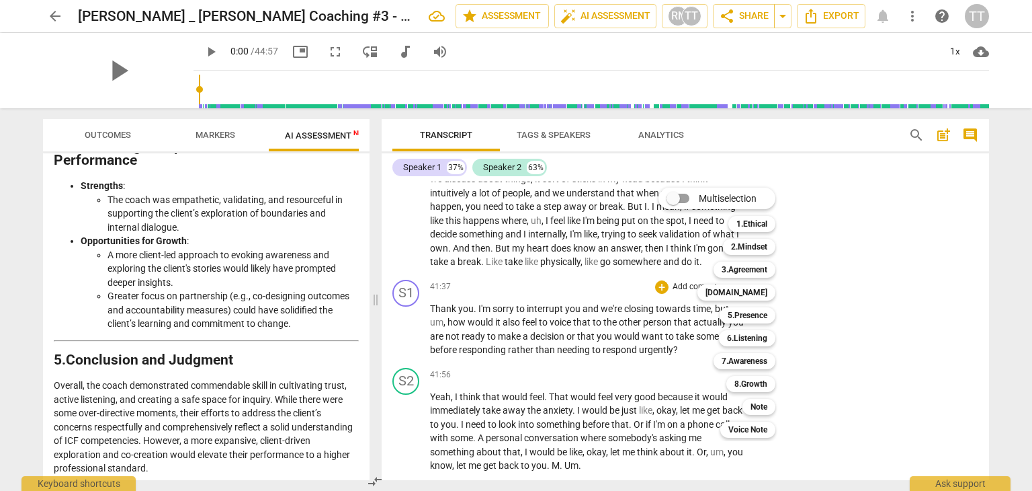
click at [852, 388] on div at bounding box center [516, 245] width 1032 height 491
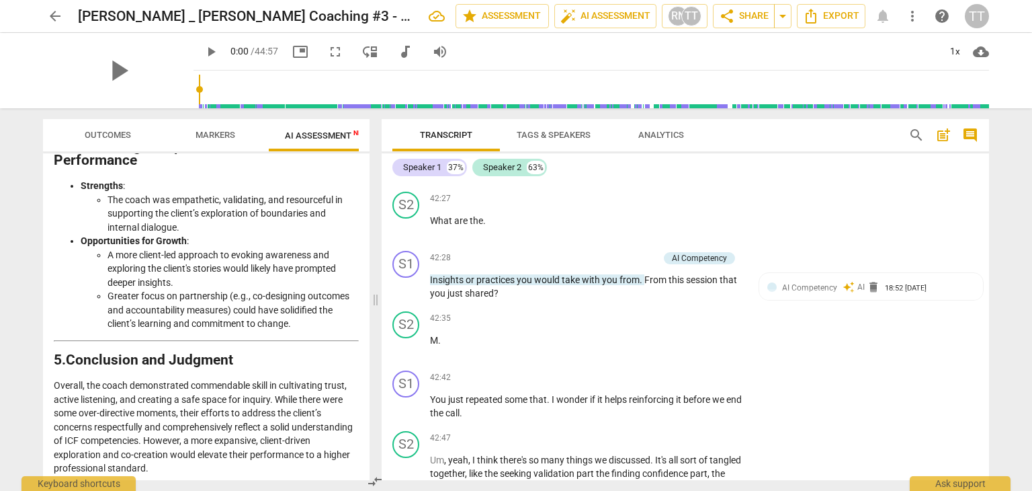
scroll to position [12966, 0]
click at [636, 264] on p "Add competency" at bounding box center [627, 258] width 64 height 12
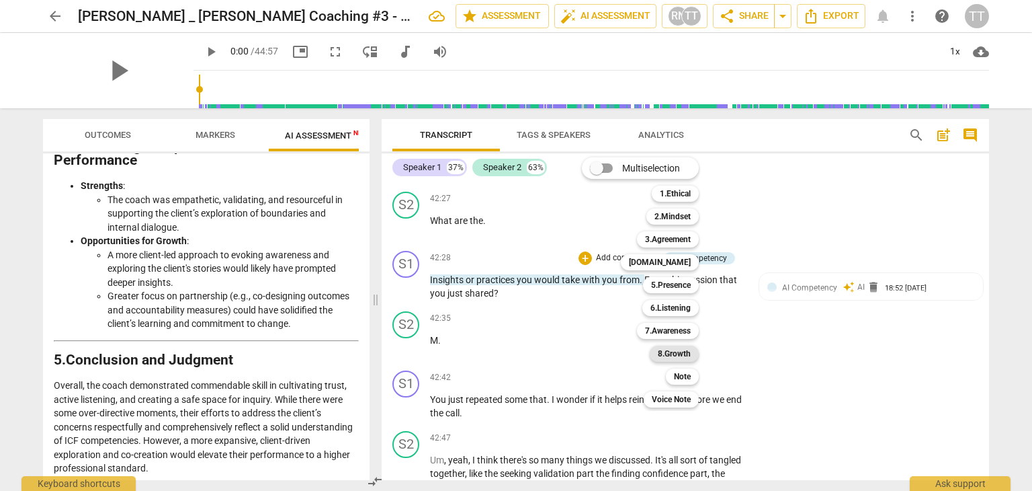
click at [672, 352] on b "8.Growth" at bounding box center [674, 353] width 33 height 16
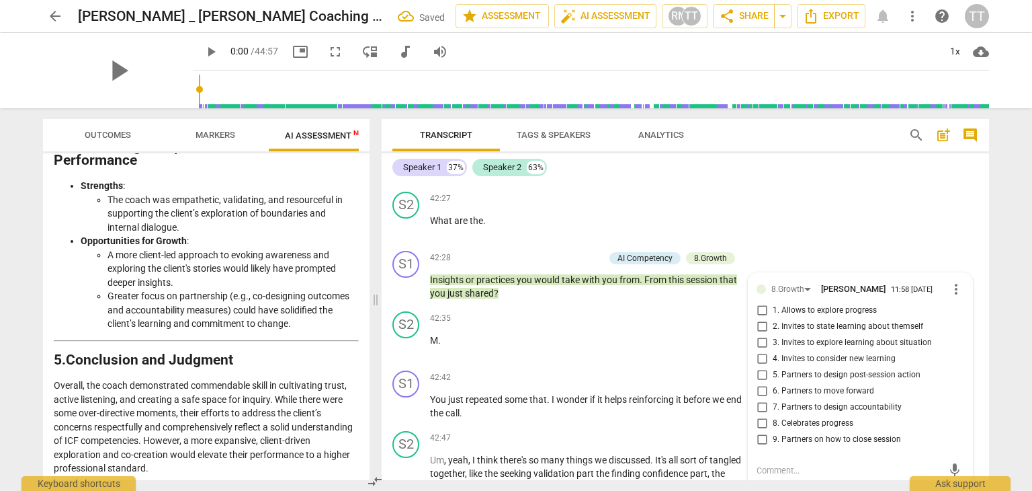
scroll to position [13130, 0]
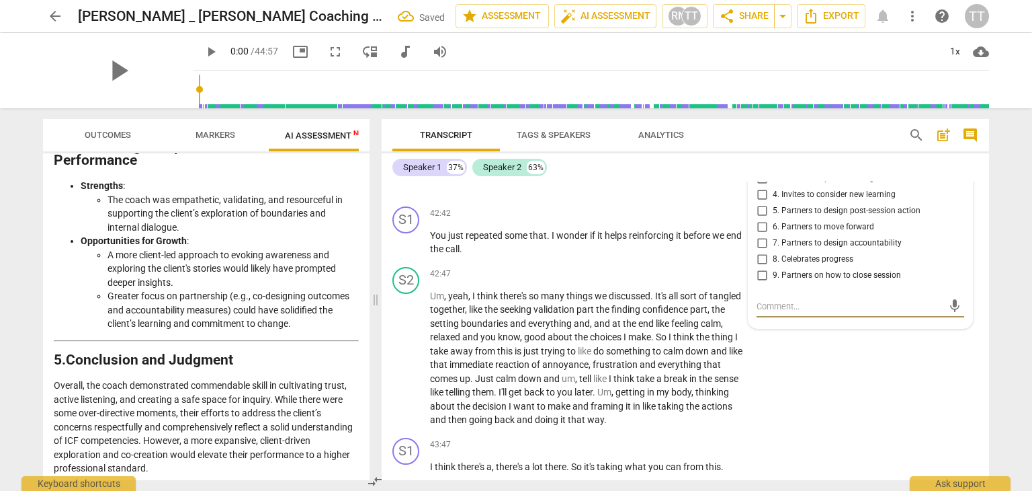
click at [791, 201] on span "4. Invites to consider new learning" at bounding box center [834, 195] width 123 height 12
click at [773, 203] on input "4. Invites to consider new learning" at bounding box center [762, 195] width 22 height 16
checkbox input "true"
click at [847, 366] on div "S2 play_arrow pause 42:47 + Add competency keyboard_arrow_right Um , yeah , I t…" at bounding box center [686, 346] width 608 height 171
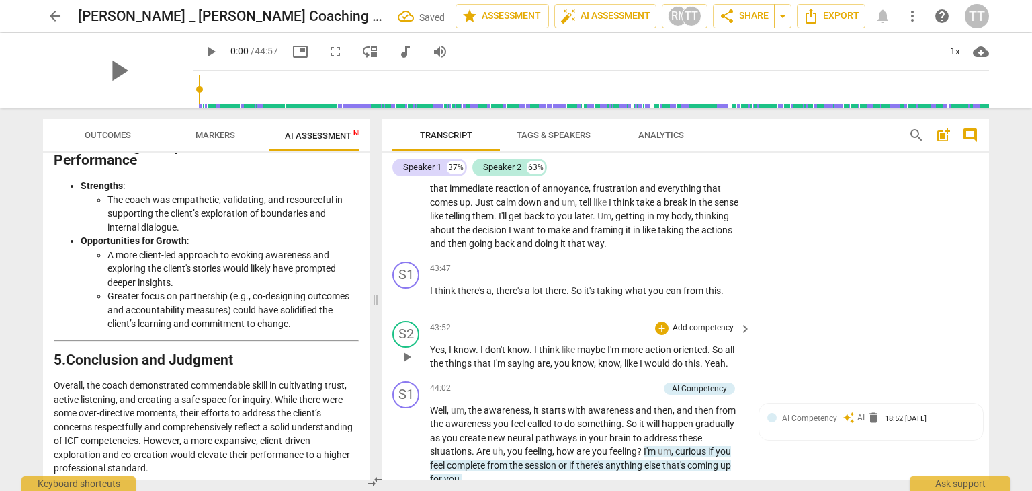
scroll to position [13311, 0]
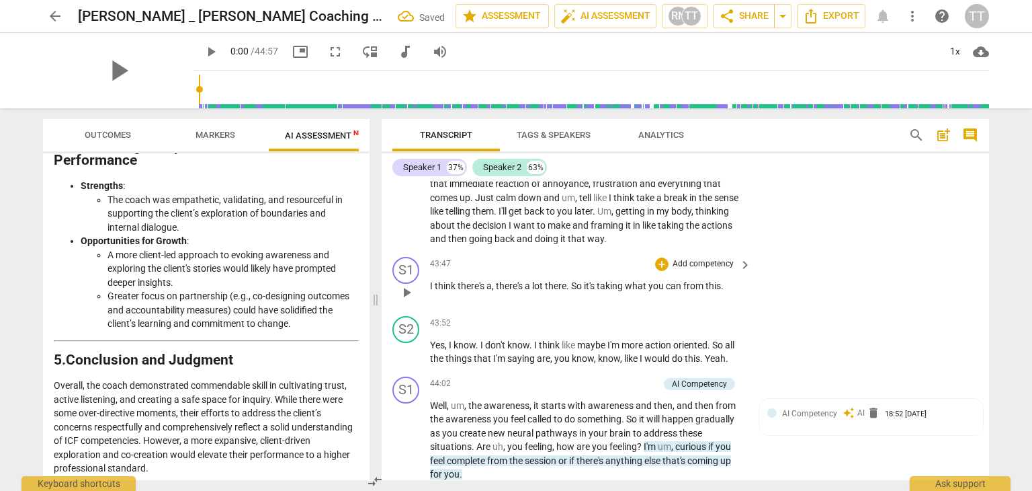
click at [681, 270] on p "Add competency" at bounding box center [703, 264] width 64 height 12
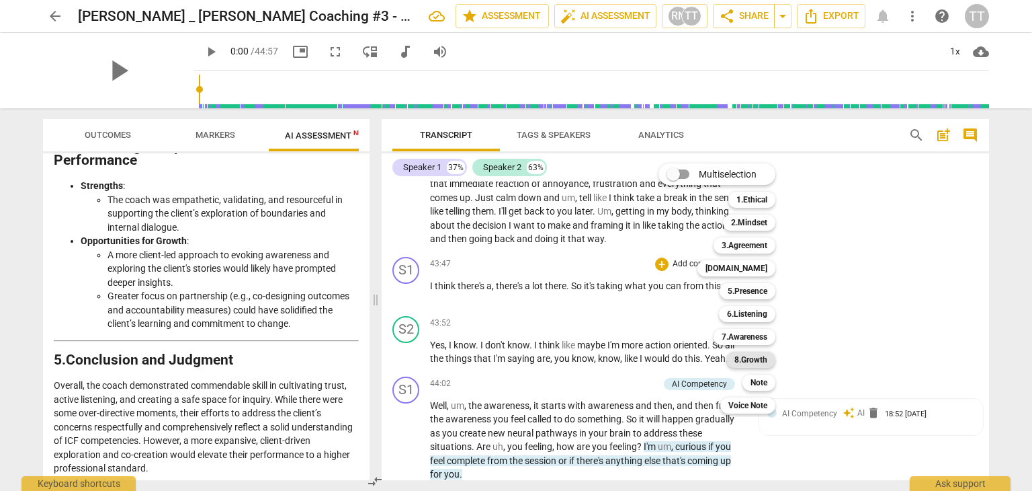
click at [741, 359] on b "8.Growth" at bounding box center [751, 360] width 33 height 16
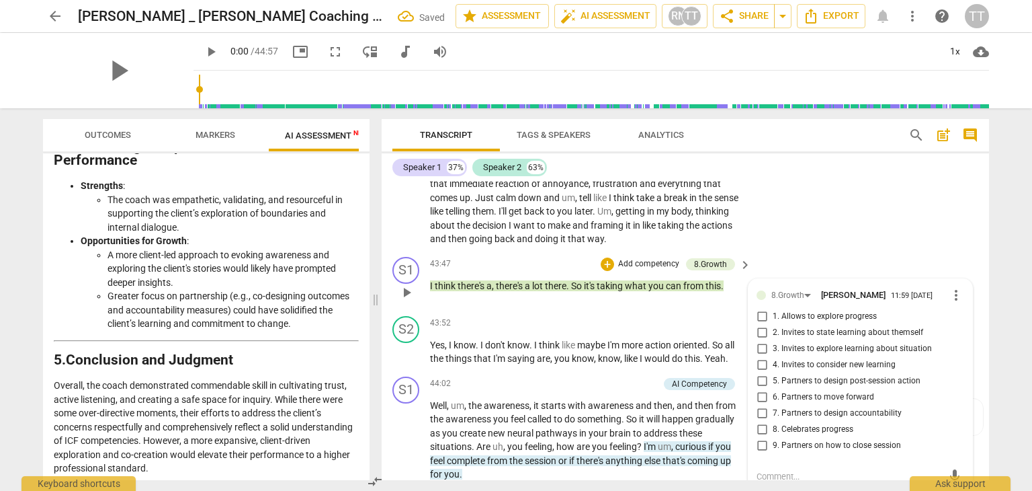
scroll to position [13480, 0]
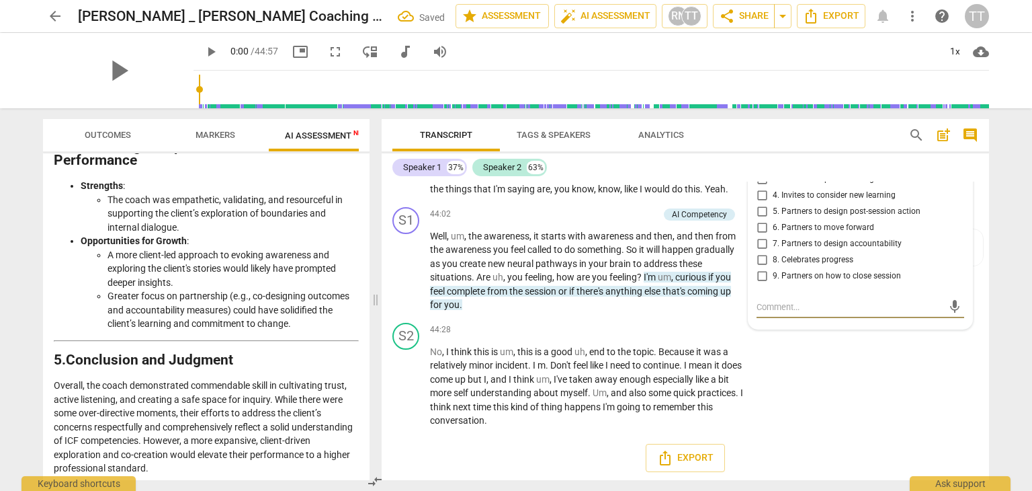
click at [782, 266] on span "8. Celebrates progress" at bounding box center [813, 260] width 81 height 12
click at [773, 268] on input "8. Celebrates progress" at bounding box center [762, 260] width 22 height 16
checkbox input "true"
click at [838, 379] on div "S2 play_arrow pause 44:28 + Add competency keyboard_arrow_right No , I think th…" at bounding box center [686, 375] width 608 height 116
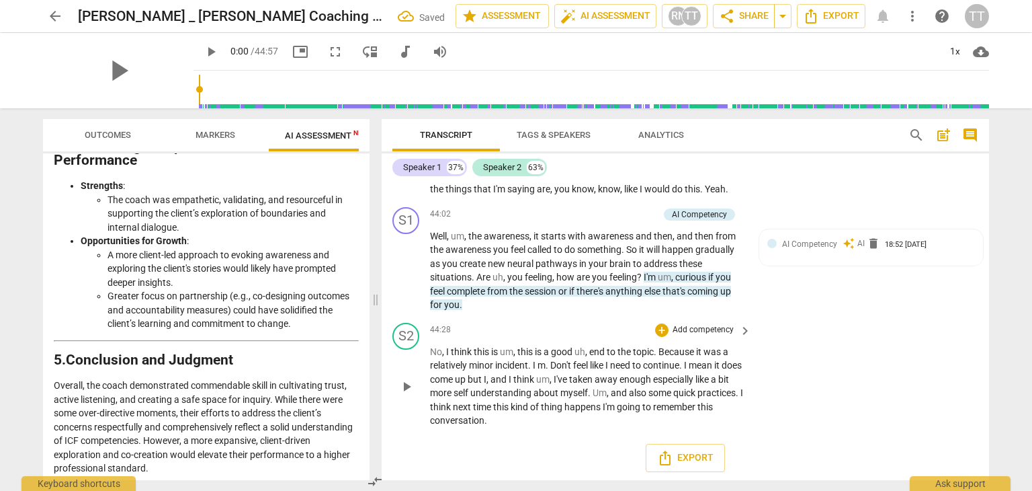
scroll to position [13506, 0]
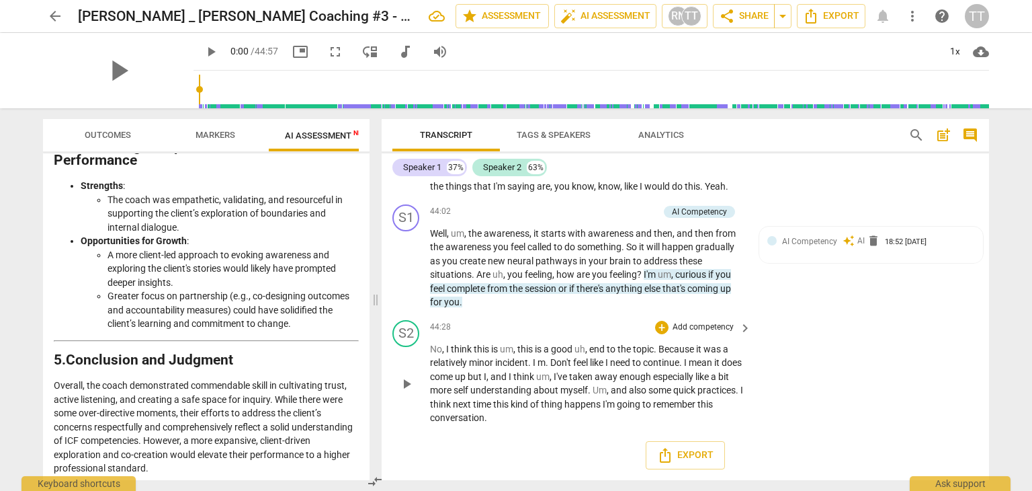
click at [705, 329] on p "Add competency" at bounding box center [703, 327] width 64 height 12
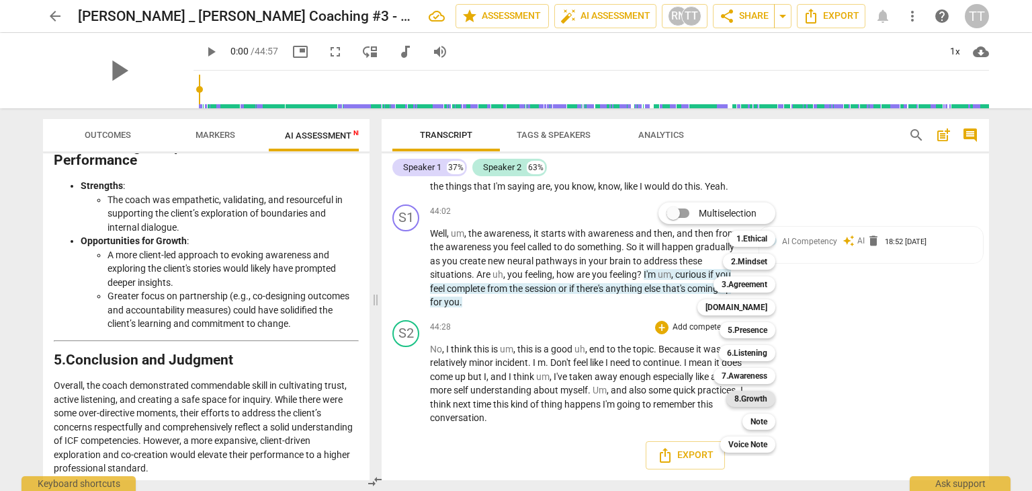
click at [755, 406] on b "8.Growth" at bounding box center [751, 398] width 33 height 16
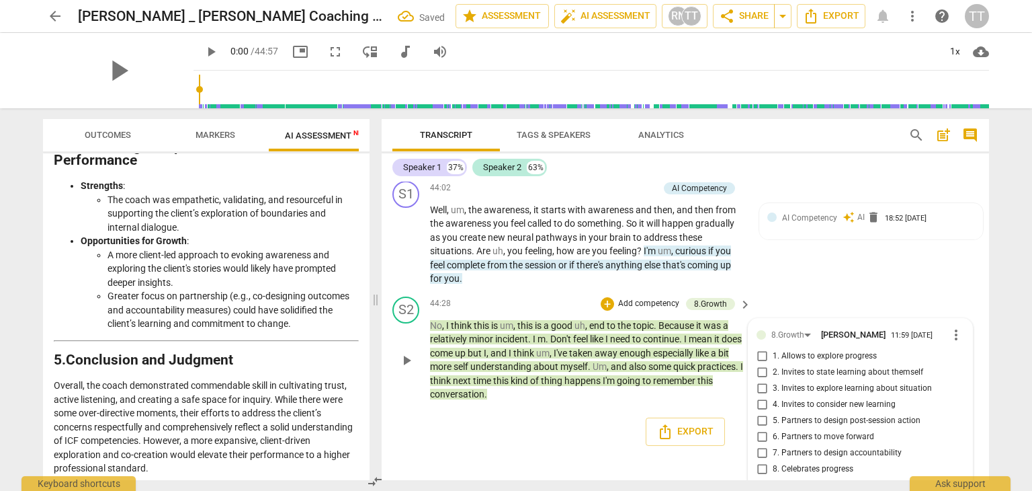
scroll to position [13588, 0]
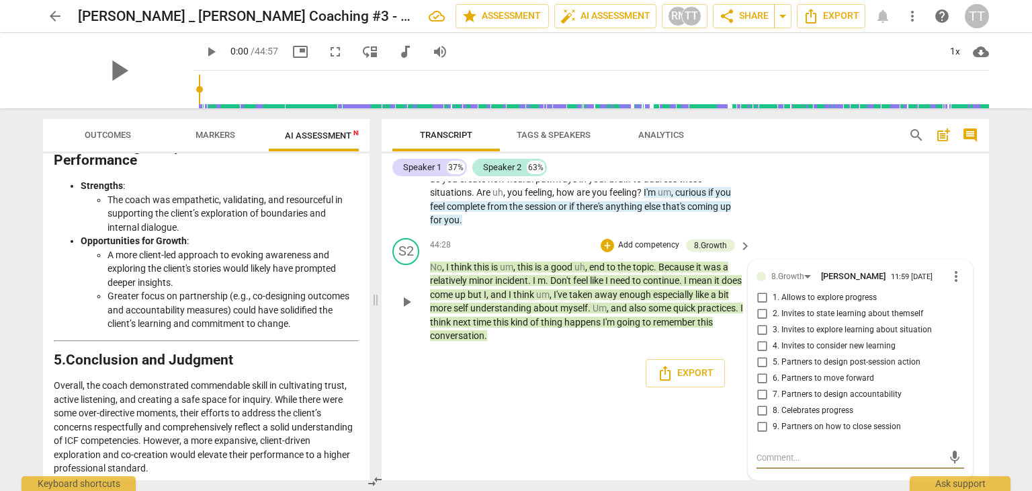
click at [832, 366] on span "5. Partners to design post-session action" at bounding box center [847, 362] width 148 height 12
click at [773, 366] on input "5. Partners to design post-session action" at bounding box center [762, 362] width 22 height 16
checkbox input "true"
click at [898, 232] on div "S1 play_arrow pause 44:02 + Add competency AI Competency keyboard_arrow_right W…" at bounding box center [686, 175] width 608 height 116
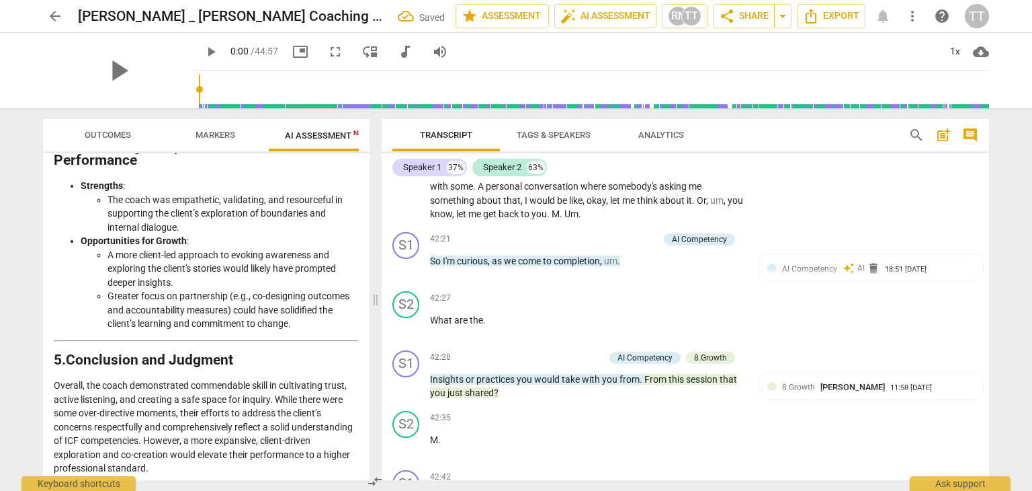
scroll to position [12862, 0]
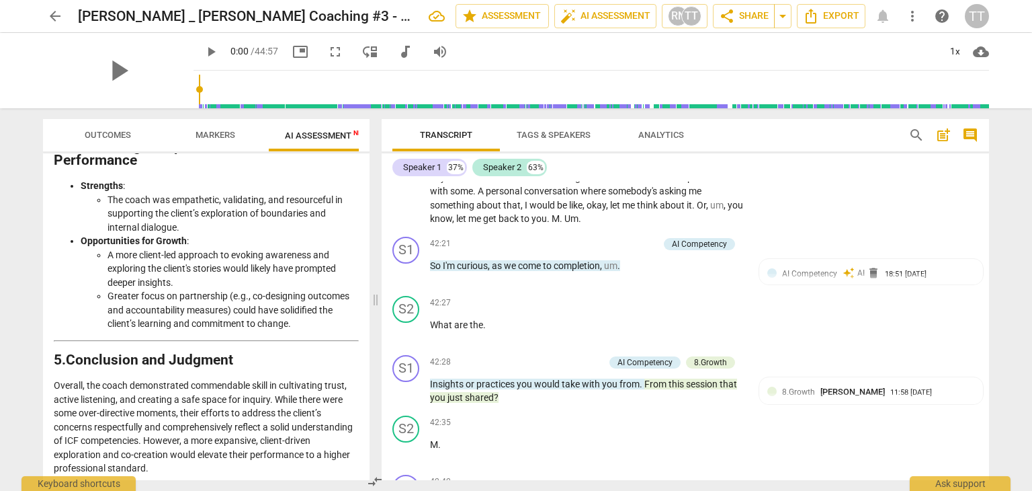
click at [126, 139] on span "Outcomes" at bounding box center [108, 135] width 46 height 10
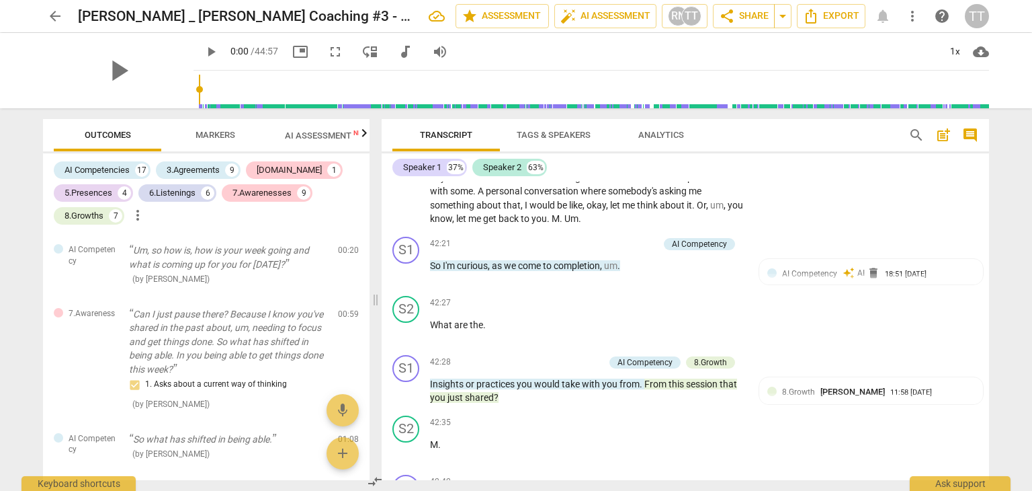
click at [363, 137] on icon "button" at bounding box center [364, 133] width 5 height 8
click at [314, 130] on span "Scores" at bounding box center [306, 135] width 32 height 10
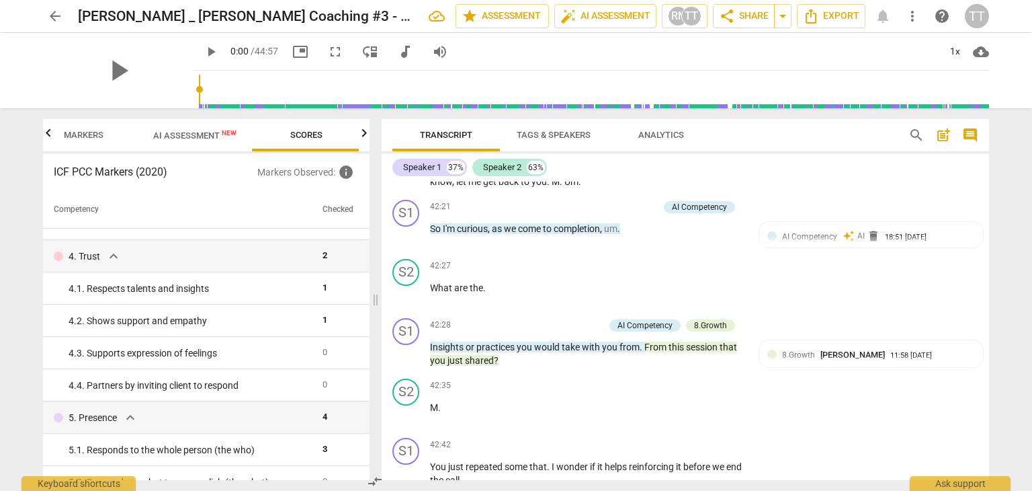
scroll to position [12902, 0]
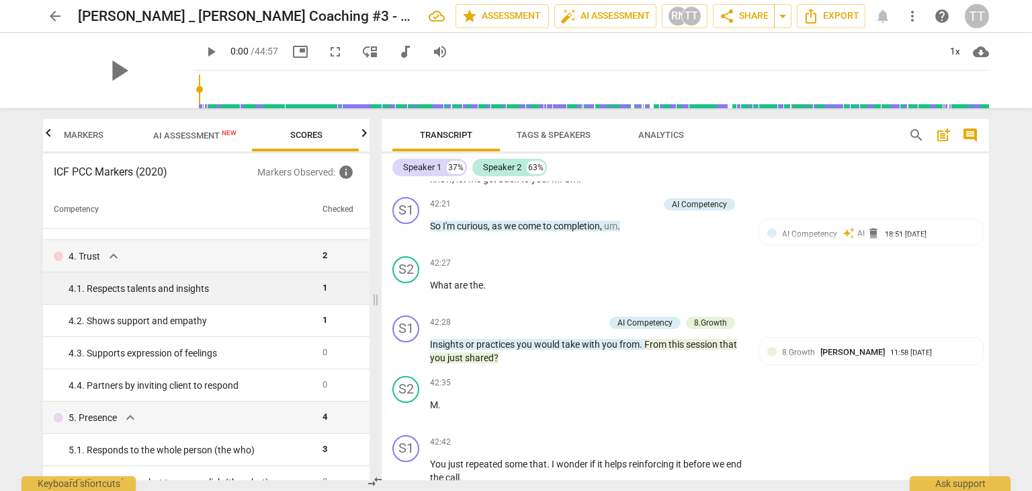
click at [230, 286] on div "4. 1. Respects talents and insights" at bounding box center [190, 289] width 243 height 14
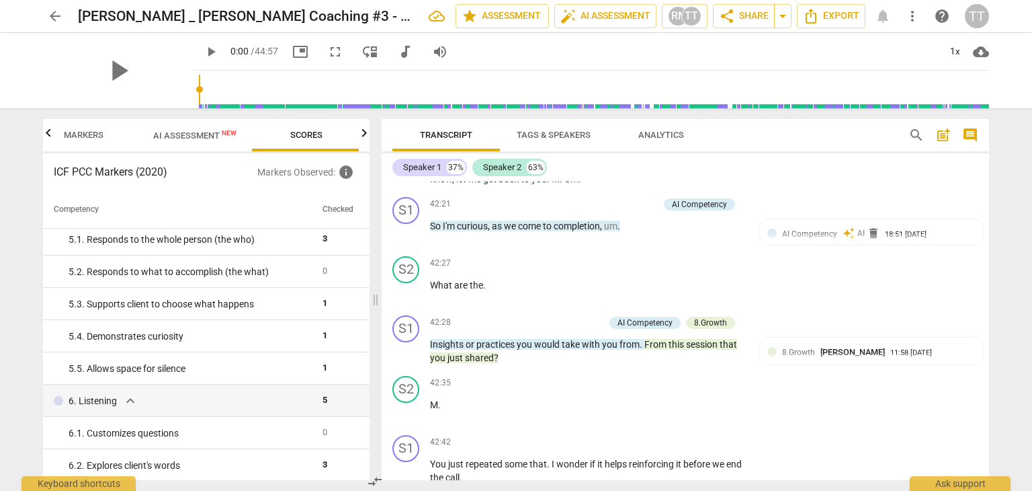
scroll to position [489, 0]
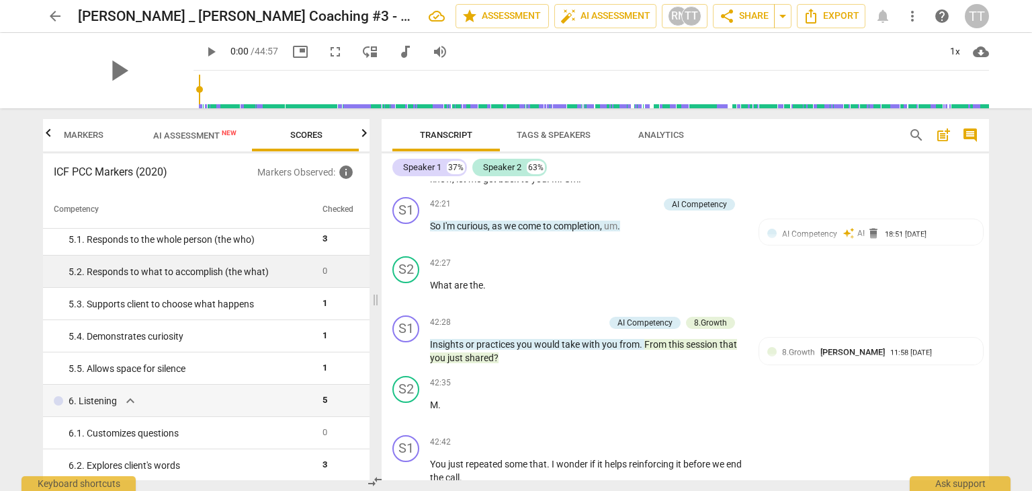
click at [295, 265] on td "5. 2. Responds to what to accomplish (the what)" at bounding box center [180, 271] width 274 height 32
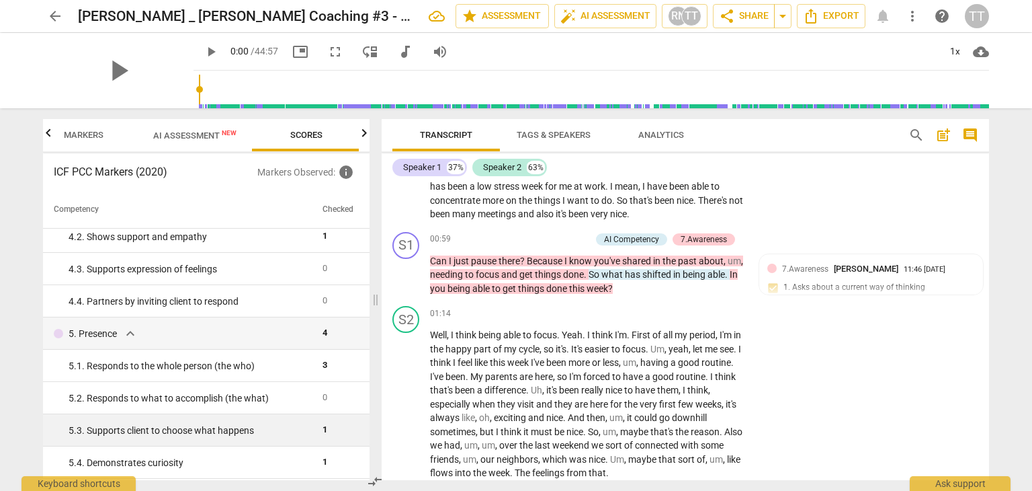
scroll to position [366, 0]
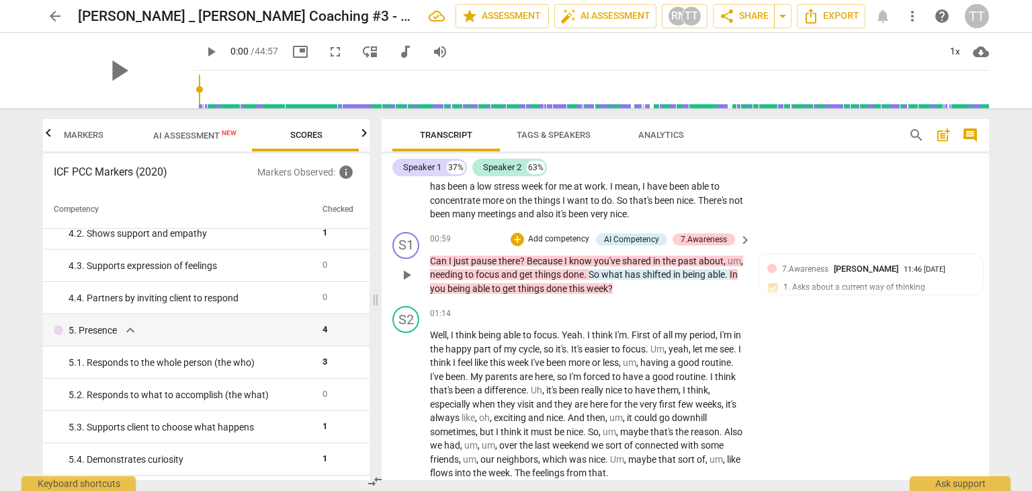
click at [497, 294] on div "S1 play_arrow pause 00:59 + Add competency AI Competency 7.Awareness keyboard_a…" at bounding box center [686, 263] width 608 height 75
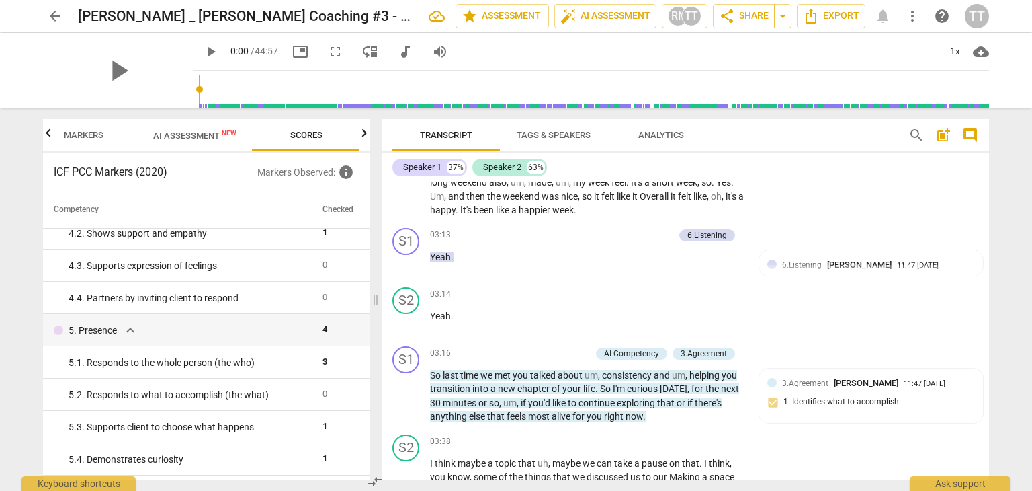
scroll to position [824, 0]
click at [565, 350] on p "Add competency" at bounding box center [559, 353] width 64 height 12
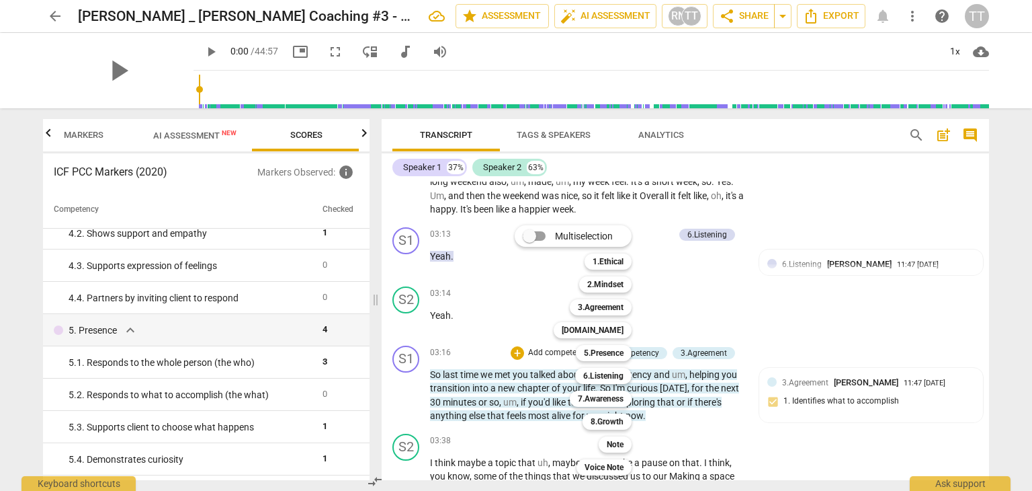
click at [608, 298] on div "3.Agreement 3" at bounding box center [608, 307] width 87 height 23
click at [610, 304] on b "3.Agreement" at bounding box center [601, 307] width 46 height 16
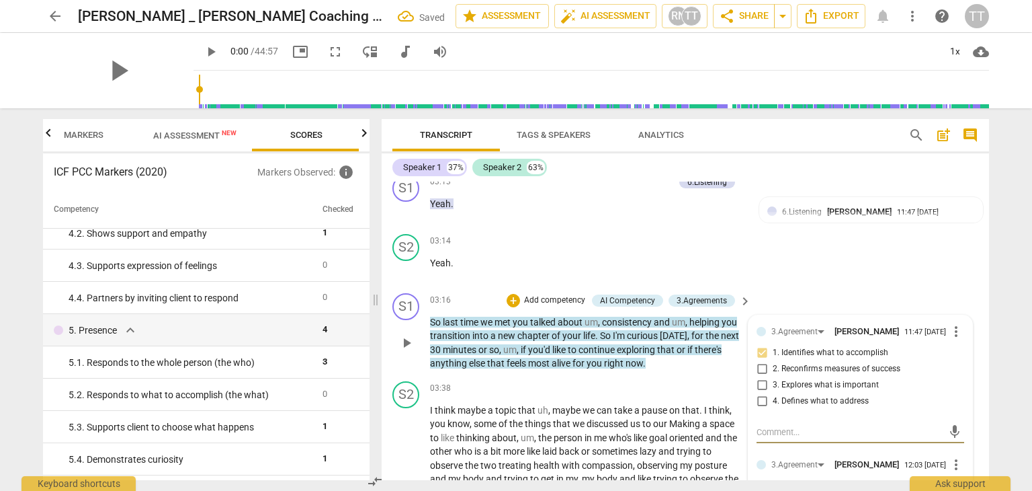
scroll to position [878, 0]
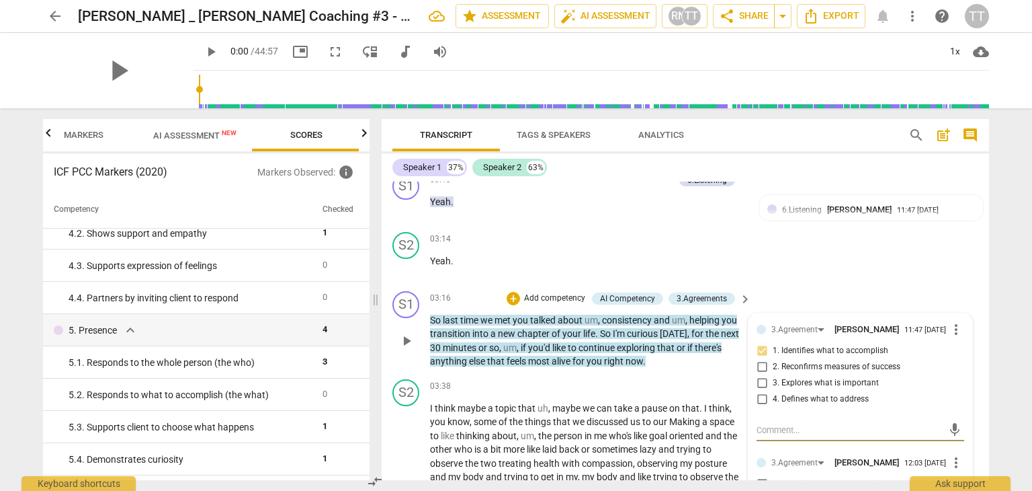
click at [686, 366] on p "So last time we met you talked about um , consistency and um , helping you tran…" at bounding box center [587, 340] width 315 height 55
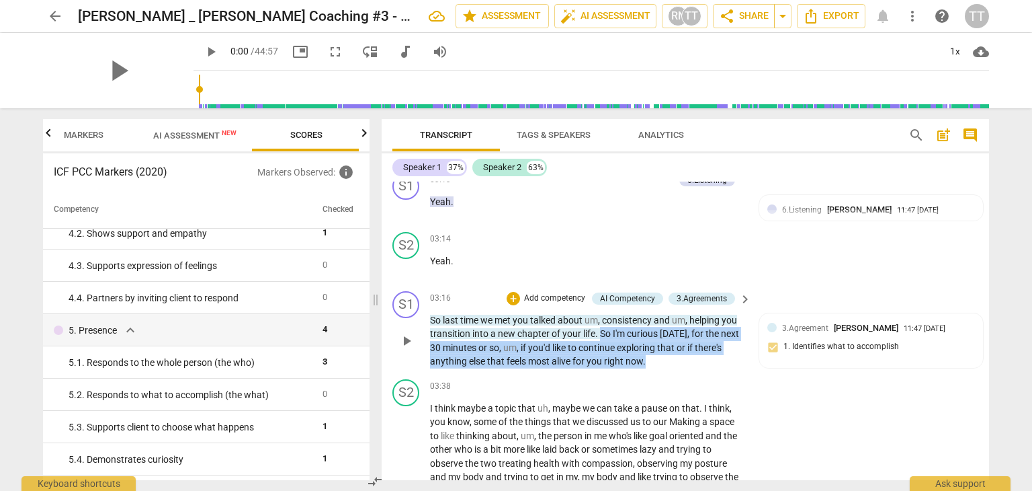
drag, startPoint x: 686, startPoint y: 366, endPoint x: 601, endPoint y: 336, distance: 89.7
click at [601, 336] on p "So last time we met you talked about um , consistency and um , helping you tran…" at bounding box center [587, 340] width 315 height 55
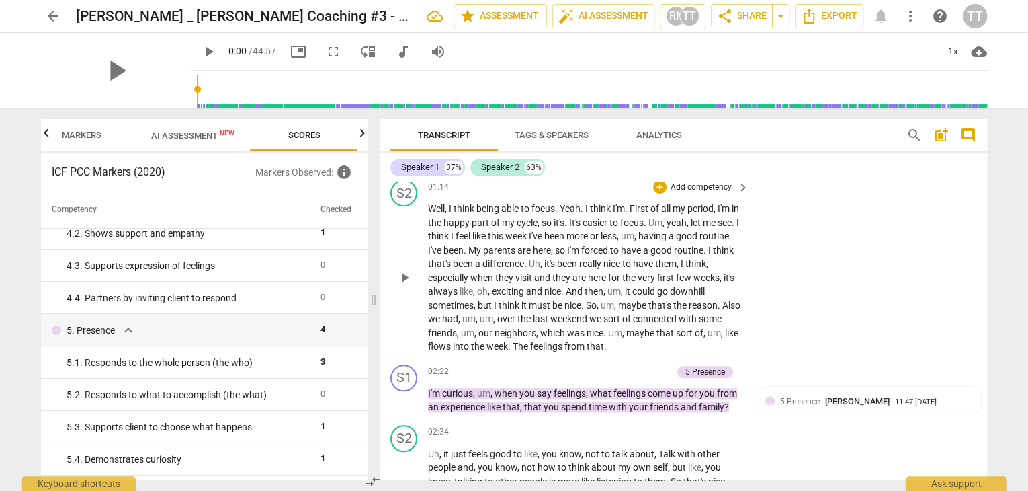
scroll to position [525, 0]
